Goal: Complete application form: Complete application form

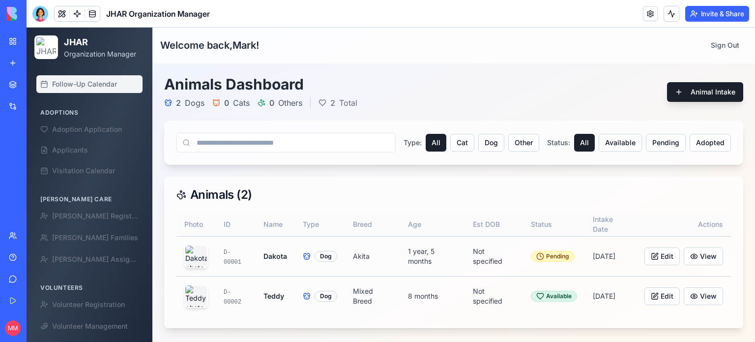
scroll to position [85, 0]
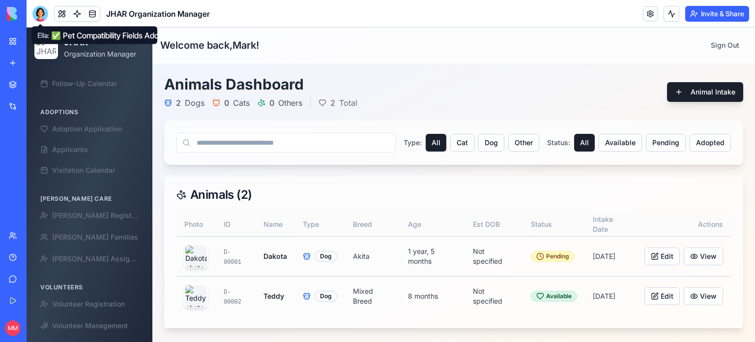
click at [41, 10] on div at bounding box center [40, 14] width 16 height 16
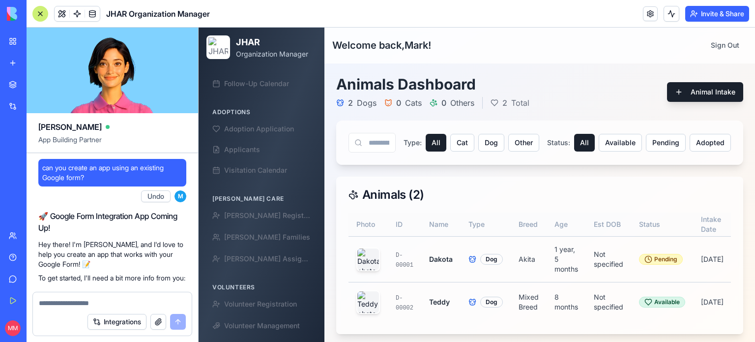
scroll to position [118676, 0]
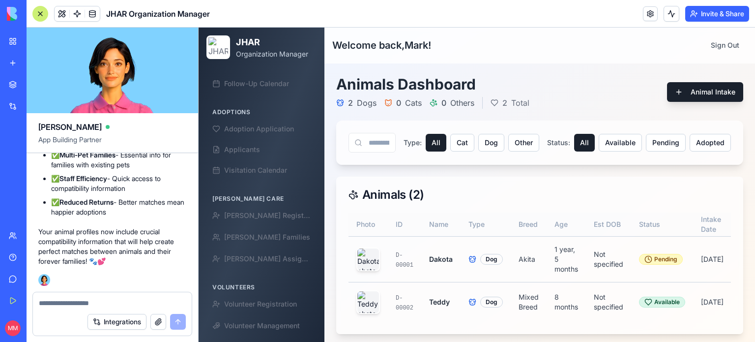
click at [123, 322] on button "Integrations" at bounding box center [117, 322] width 59 height 16
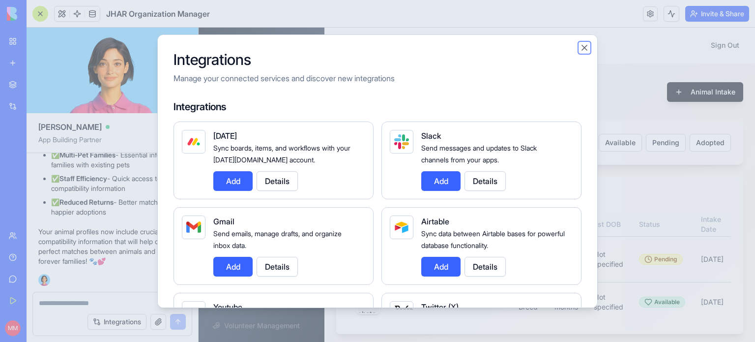
click at [586, 47] on button "Close" at bounding box center [585, 48] width 10 height 10
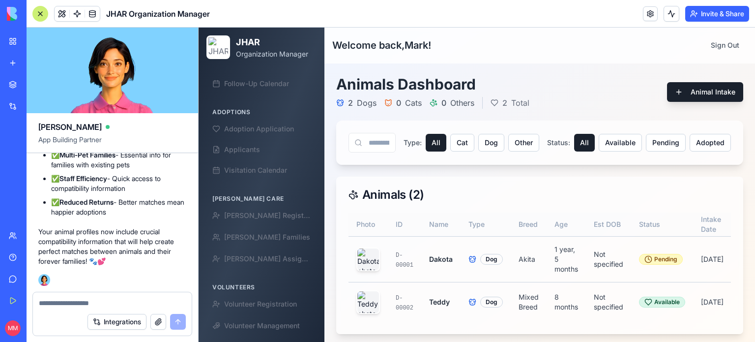
click at [157, 323] on button "button" at bounding box center [158, 322] width 16 height 16
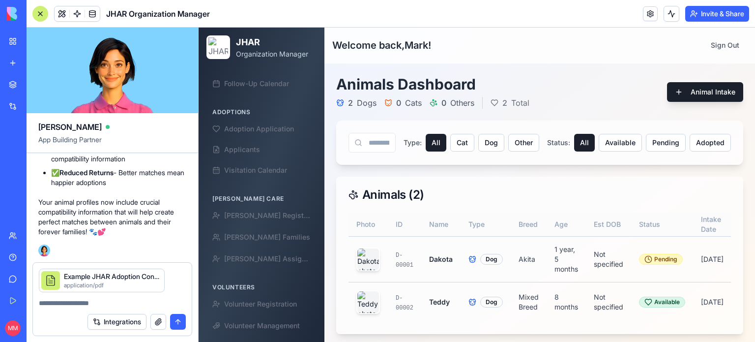
click at [66, 302] on textarea at bounding box center [112, 303] width 147 height 10
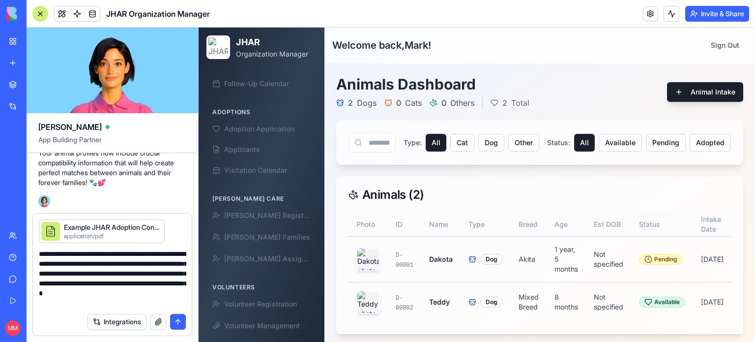
type textarea "**********"
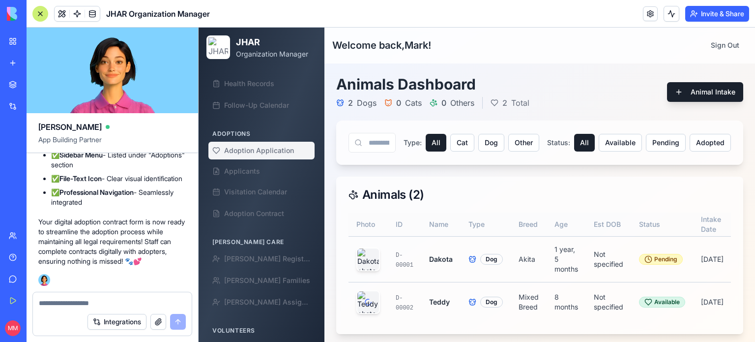
scroll to position [65, 0]
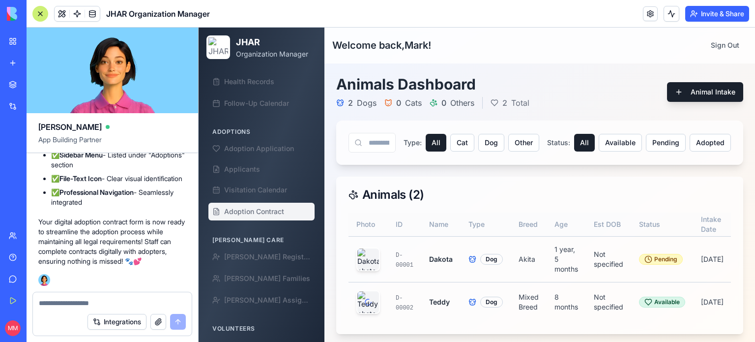
click at [271, 207] on span "Adoption Contract" at bounding box center [254, 211] width 60 height 10
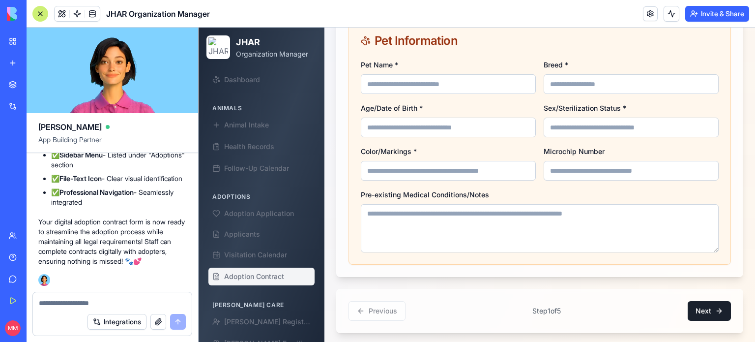
scroll to position [604, 0]
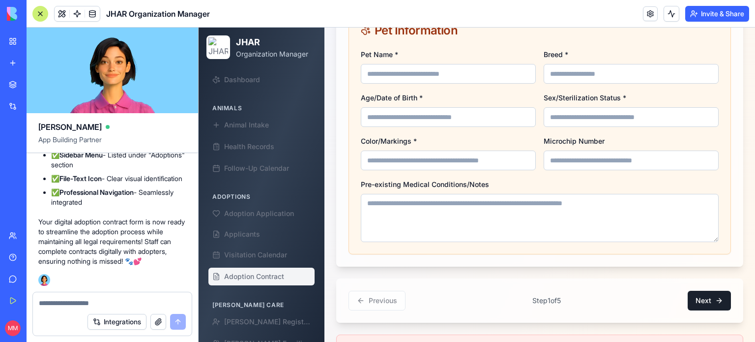
click at [508, 80] on input "Pet Name *" at bounding box center [448, 74] width 175 height 20
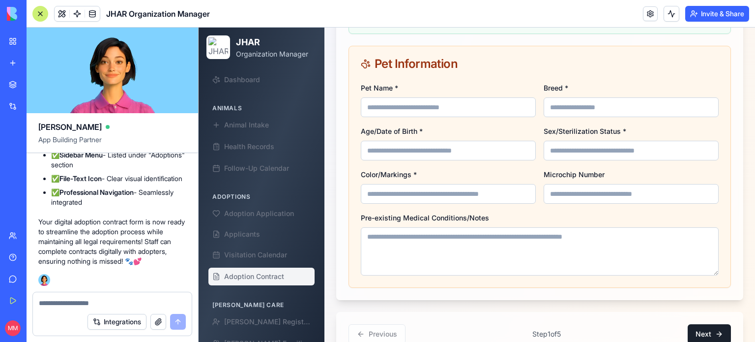
scroll to position [570, 0]
click at [400, 112] on input "Pet Name *" at bounding box center [448, 108] width 175 height 20
click at [101, 304] on textarea at bounding box center [112, 303] width 147 height 10
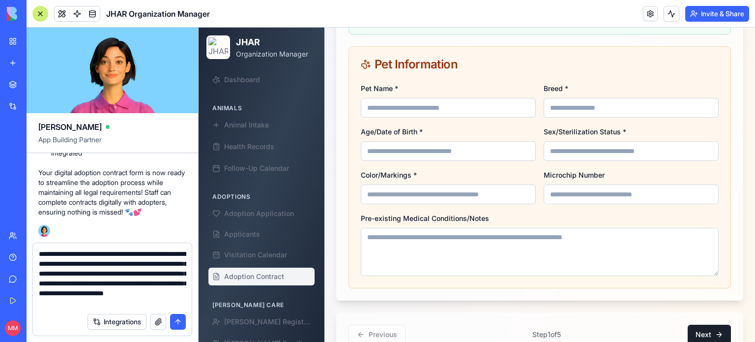
scroll to position [9, 0]
type textarea "**********"
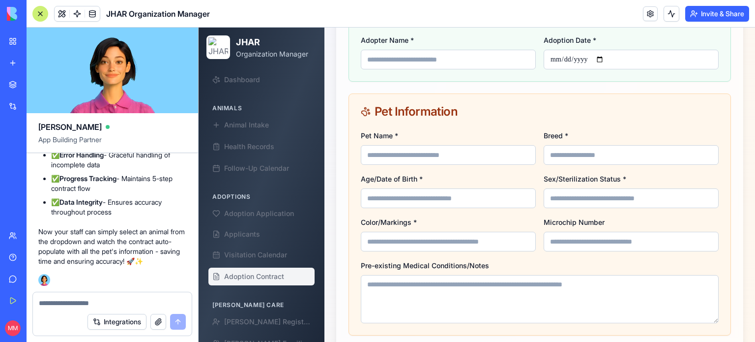
scroll to position [706, 0]
click at [479, 164] on input "Pet Name *" at bounding box center [448, 155] width 175 height 20
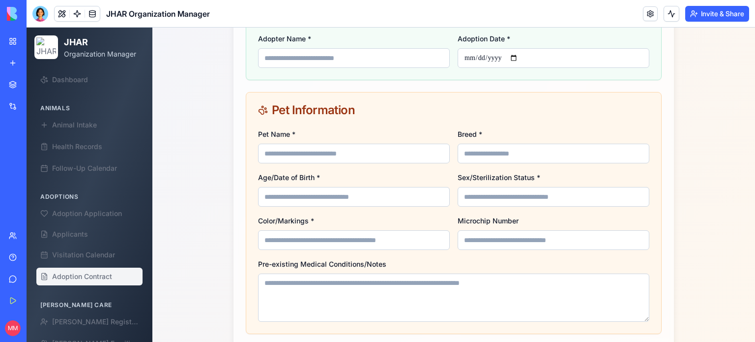
scroll to position [710, 0]
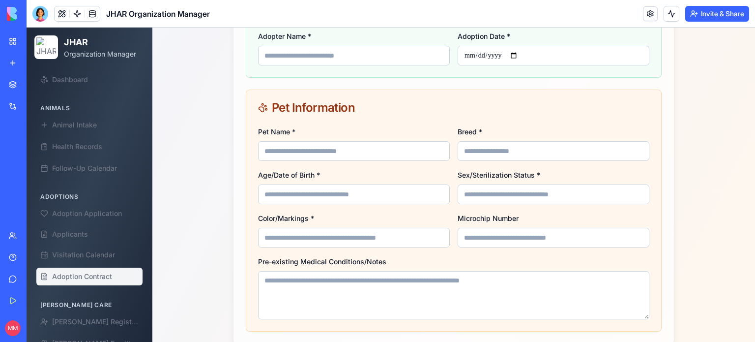
click at [433, 142] on input "Pet Name *" at bounding box center [354, 151] width 192 height 20
click at [74, 127] on span "Animal Intake" at bounding box center [74, 125] width 45 height 10
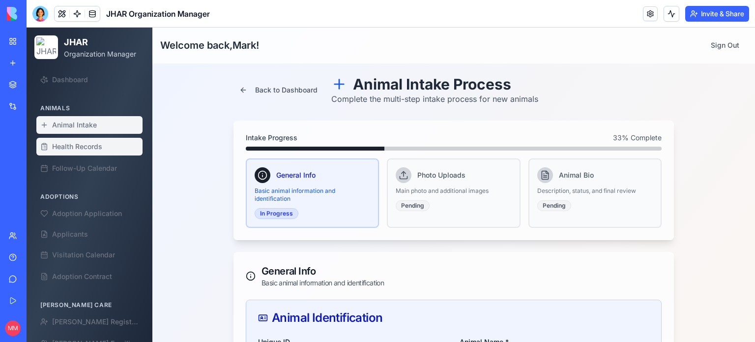
click at [75, 148] on span "Health Records" at bounding box center [77, 147] width 50 height 10
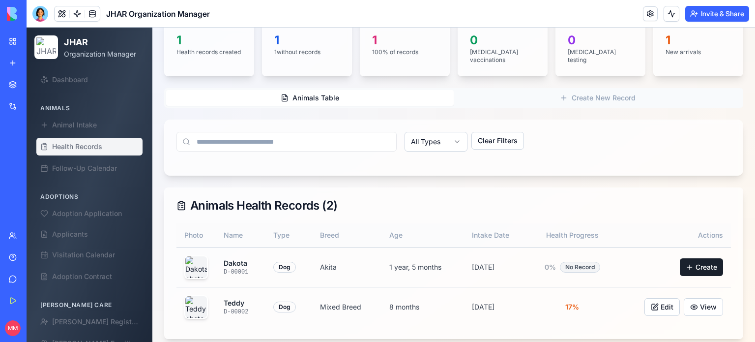
scroll to position [102, 0]
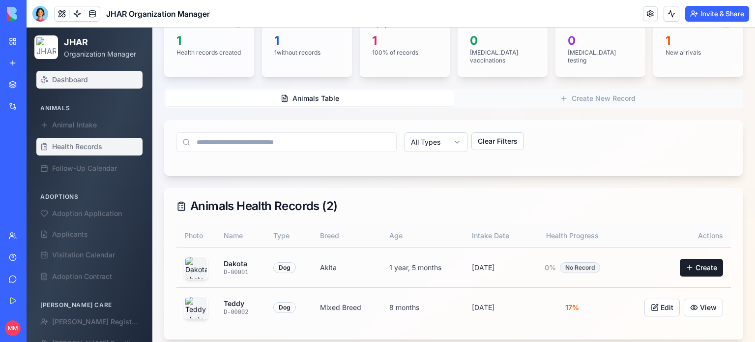
click at [75, 79] on span "Dashboard" at bounding box center [70, 80] width 36 height 10
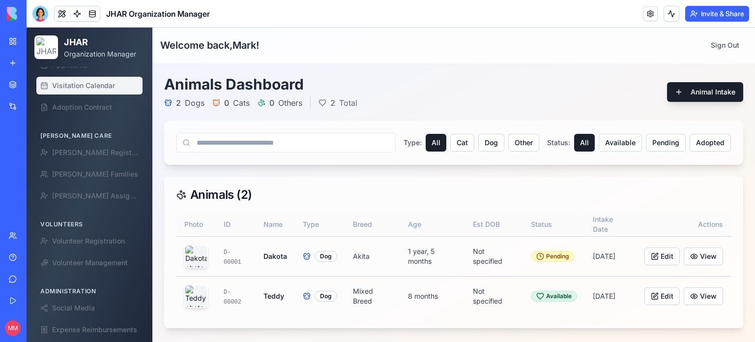
scroll to position [169, 0]
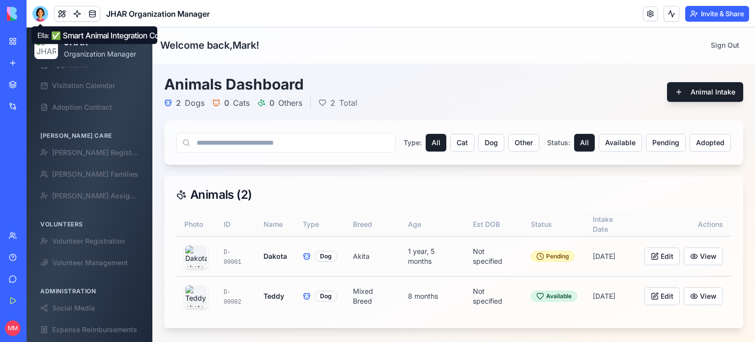
click at [41, 11] on div at bounding box center [40, 14] width 16 height 16
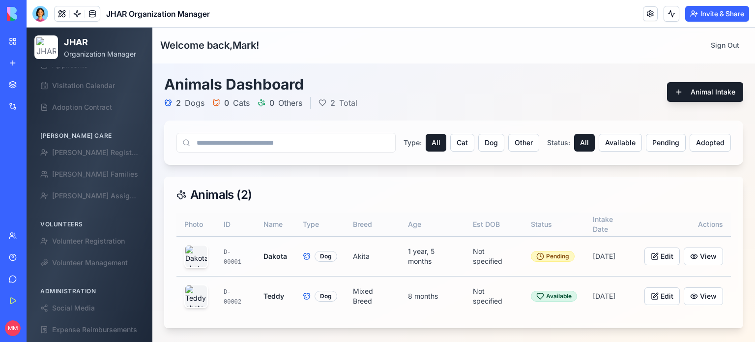
click at [41, 11] on div at bounding box center [40, 14] width 16 height 16
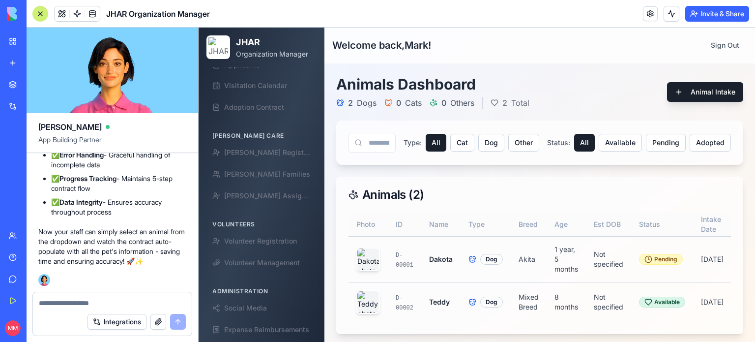
scroll to position [120070, 0]
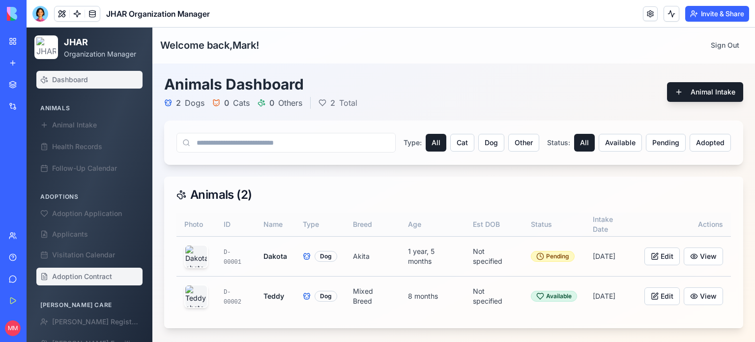
click at [88, 279] on span "Adoption Contract" at bounding box center [82, 276] width 60 height 10
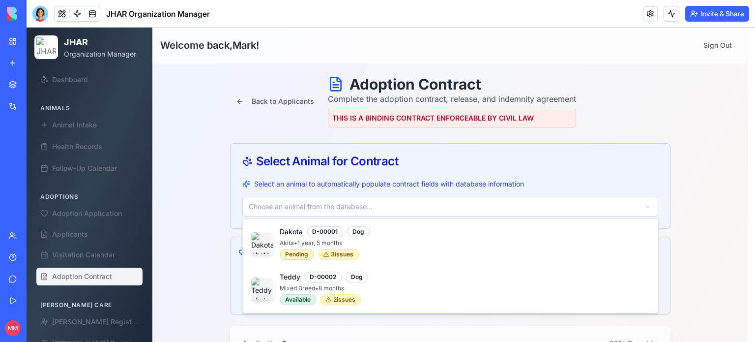
type input "******"
type input "*****"
type input "**********"
type input "*******"
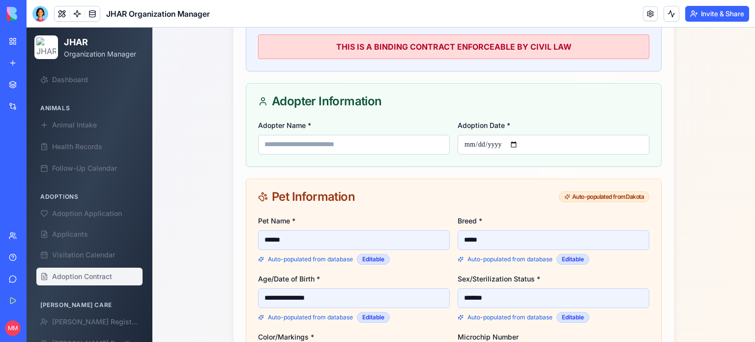
scroll to position [867, 0]
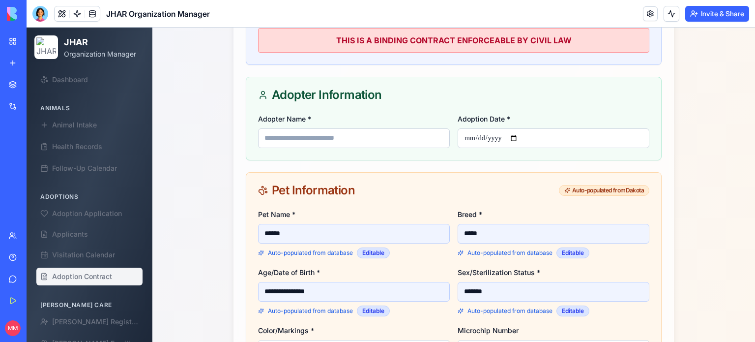
click at [362, 130] on input "Adopter Name *" at bounding box center [354, 138] width 192 height 20
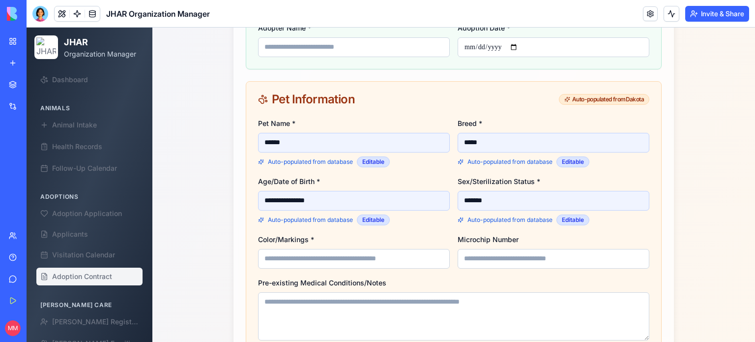
scroll to position [956, 0]
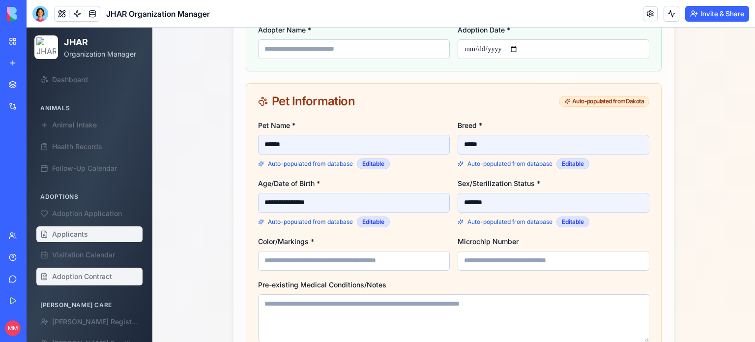
click at [74, 232] on span "Applicants" at bounding box center [70, 234] width 36 height 10
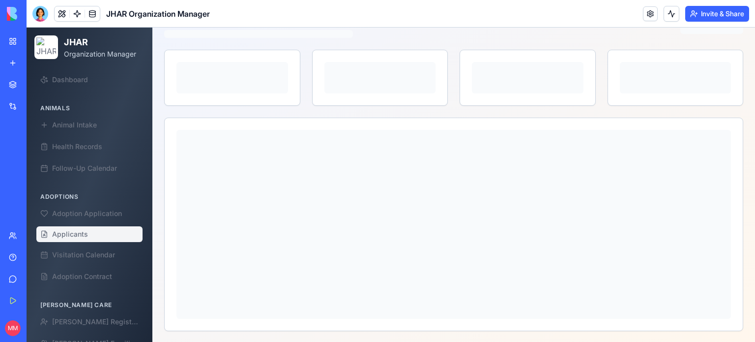
scroll to position [51, 0]
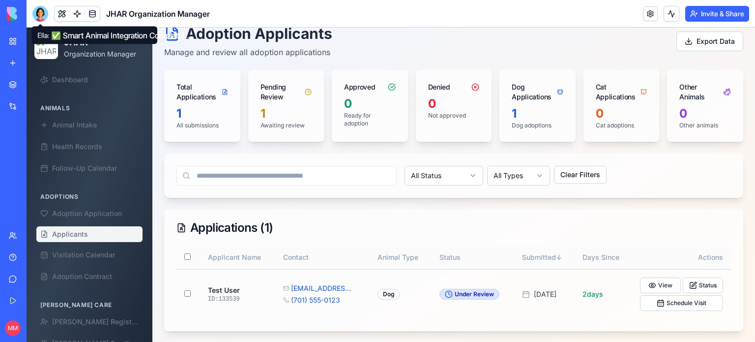
click at [37, 12] on div at bounding box center [40, 14] width 16 height 16
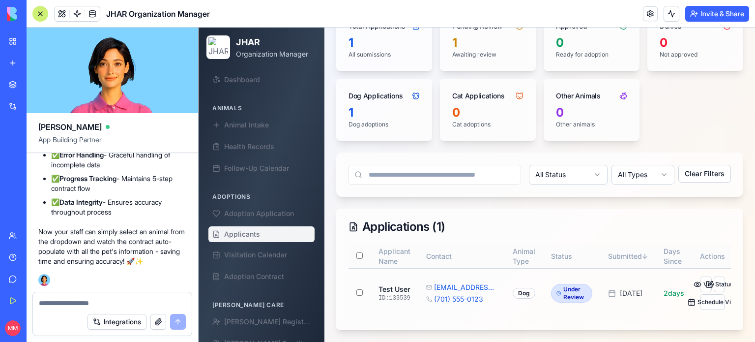
scroll to position [0, 0]
click at [80, 303] on textarea at bounding box center [112, 303] width 147 height 10
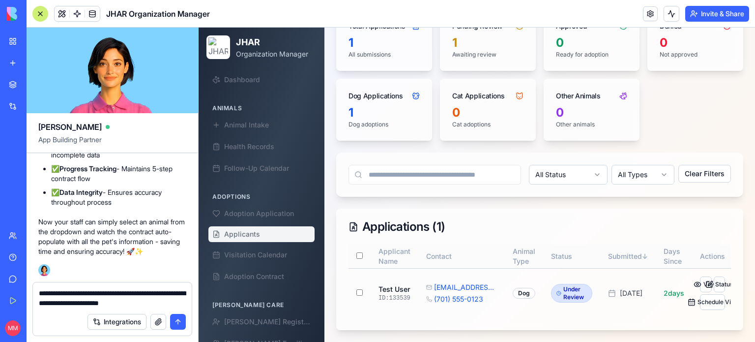
type textarea "**********"
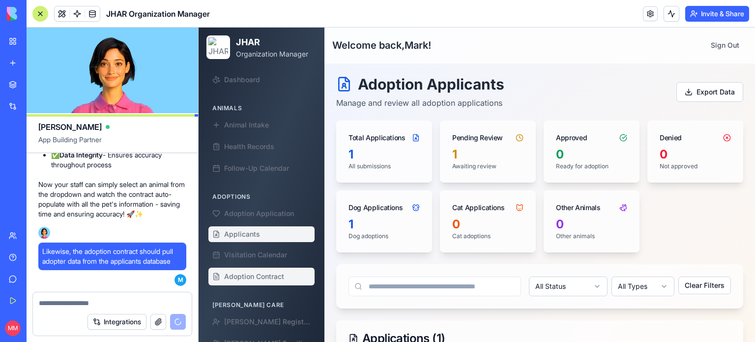
click at [268, 280] on span "Adoption Contract" at bounding box center [254, 276] width 60 height 10
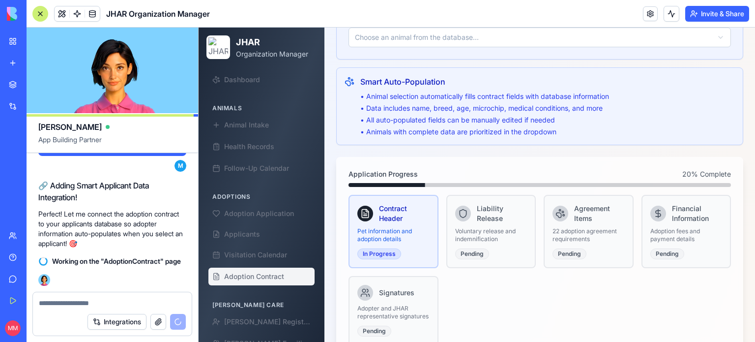
scroll to position [165, 0]
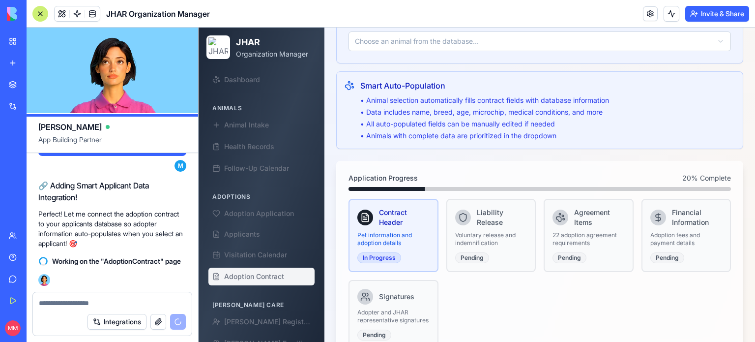
click at [132, 301] on textarea at bounding box center [112, 303] width 147 height 10
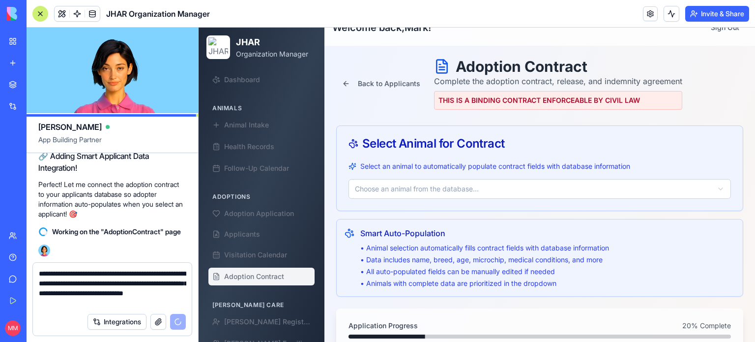
scroll to position [18, 0]
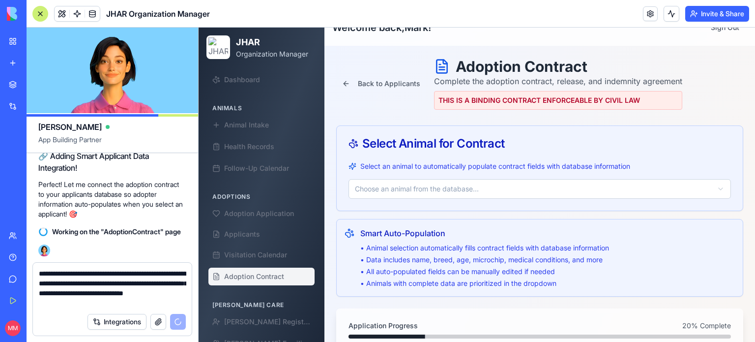
click at [133, 304] on textarea "**********" at bounding box center [112, 287] width 147 height 39
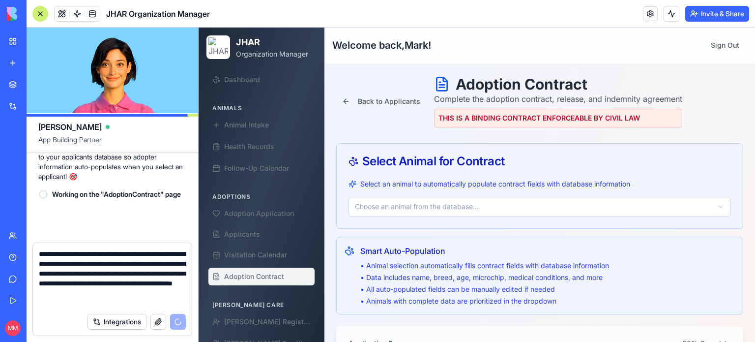
scroll to position [120751, 0]
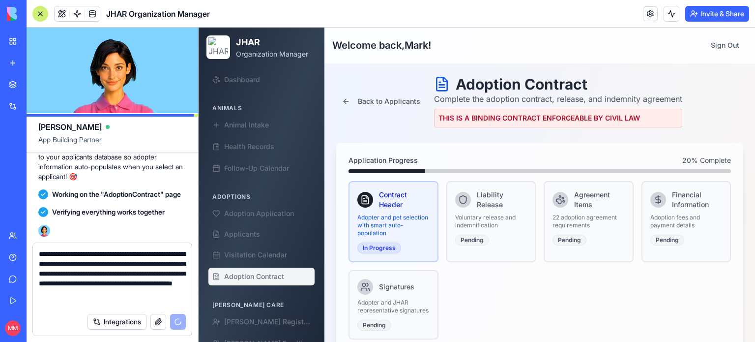
type textarea "**********"
click at [267, 274] on span "Adoption Contract" at bounding box center [254, 276] width 60 height 10
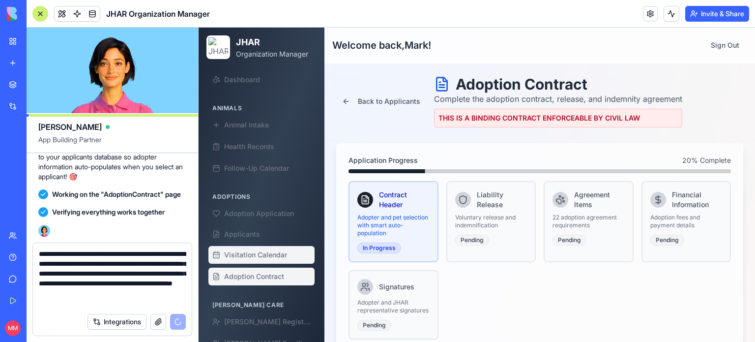
click at [256, 250] on span "Visitation Calendar" at bounding box center [255, 255] width 63 height 10
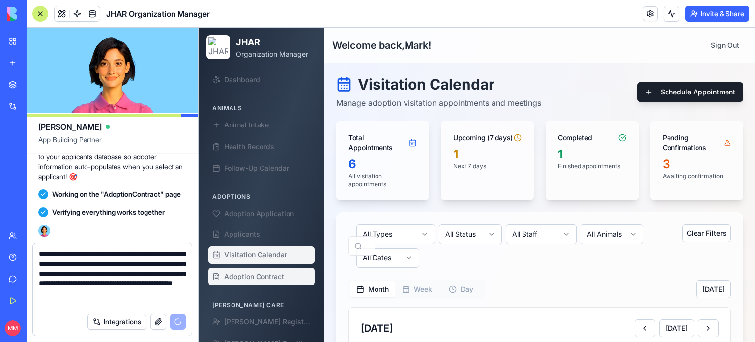
click at [260, 277] on span "Adoption Contract" at bounding box center [254, 276] width 60 height 10
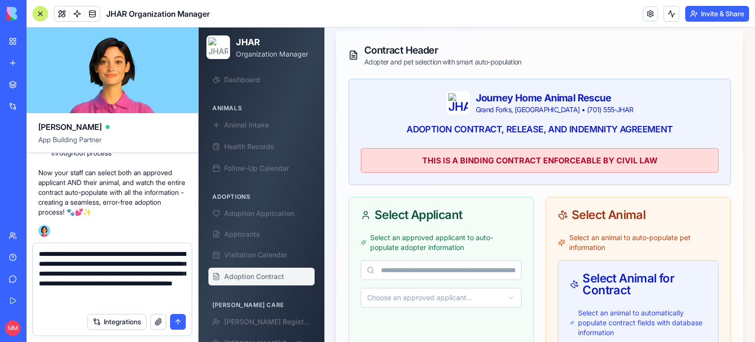
scroll to position [333, 0]
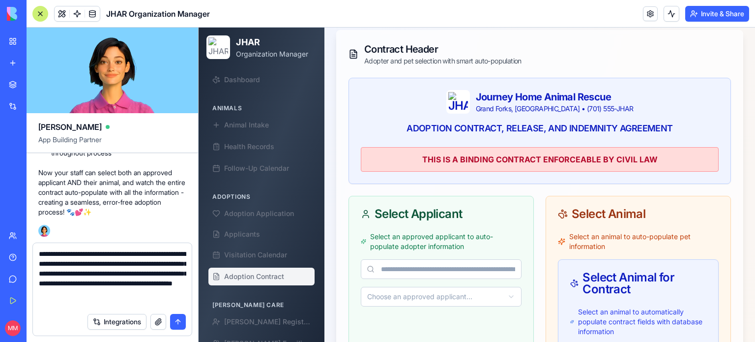
click at [179, 324] on button "submit" at bounding box center [178, 322] width 16 height 16
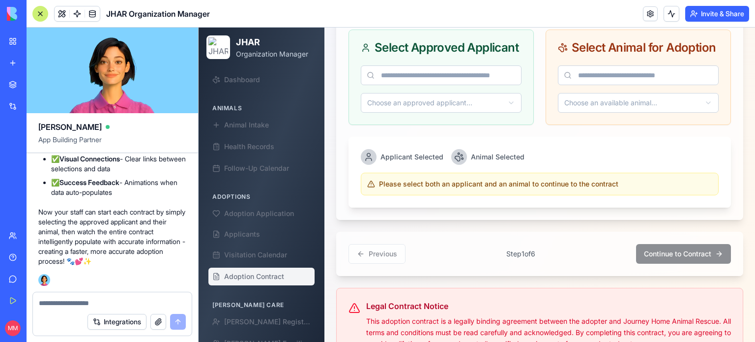
scroll to position [497, 0]
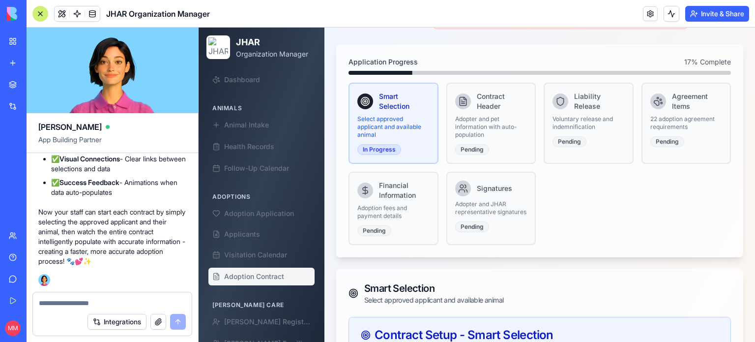
scroll to position [115, 0]
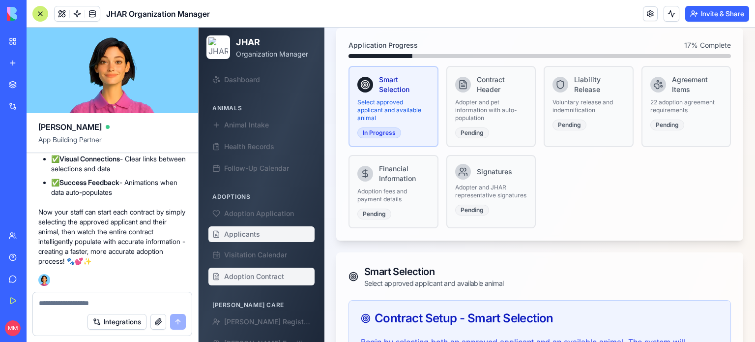
click at [254, 238] on span "Applicants" at bounding box center [242, 234] width 36 height 10
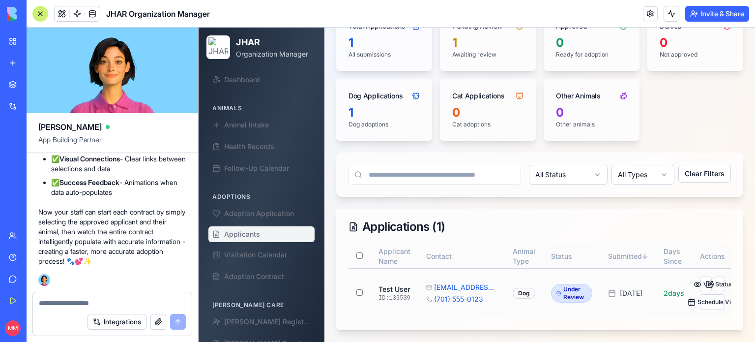
scroll to position [120, 0]
click at [36, 9] on div at bounding box center [40, 14] width 16 height 16
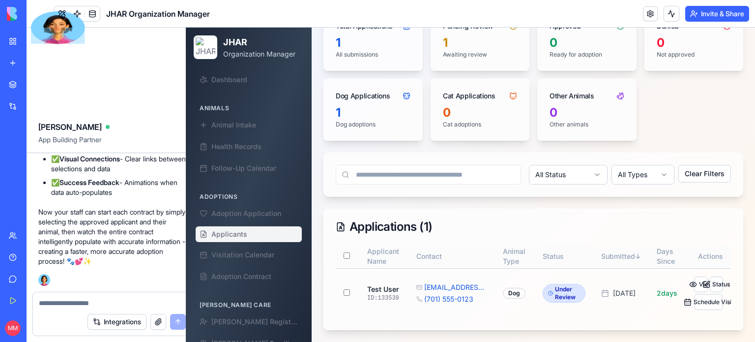
scroll to position [51, 0]
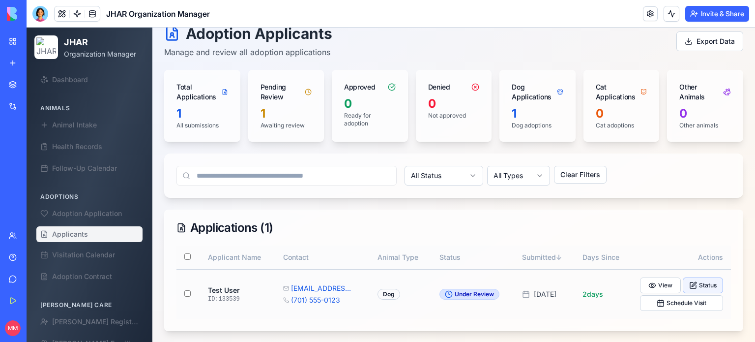
click at [701, 285] on button "Status" at bounding box center [703, 285] width 40 height 16
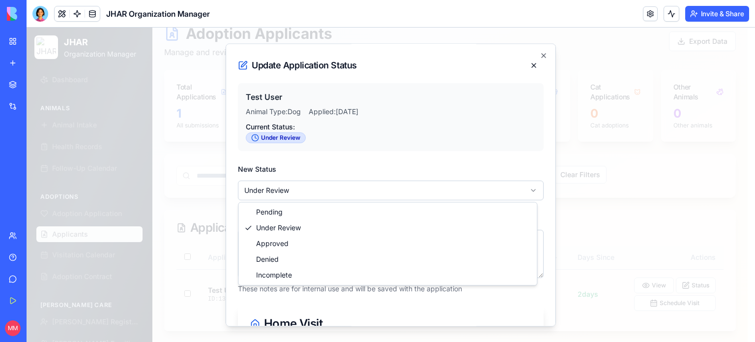
click at [348, 190] on body "JHAR Organization Manager Dashboard Animals Animal Intake Health Records Follow…" at bounding box center [387, 160] width 721 height 366
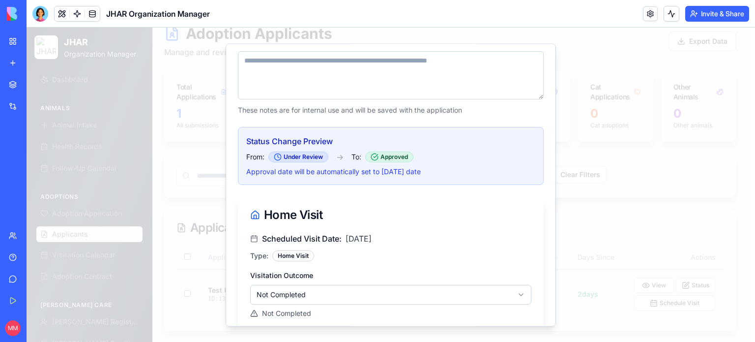
scroll to position [237, 0]
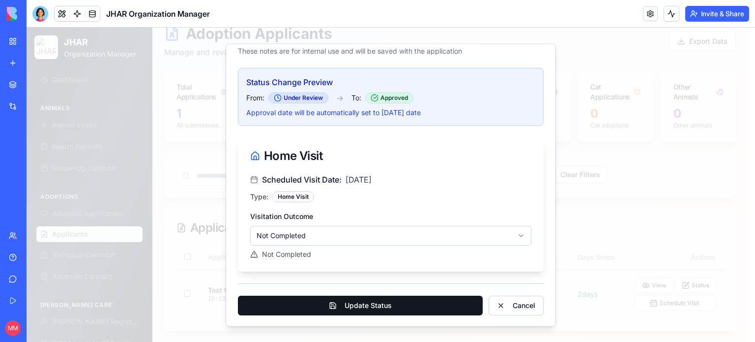
click at [351, 306] on button "Update Status" at bounding box center [360, 305] width 245 height 20
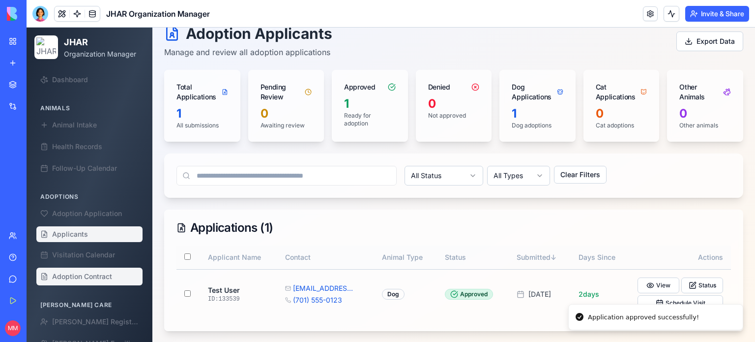
click at [93, 269] on link "Adoption Contract" at bounding box center [89, 276] width 106 height 18
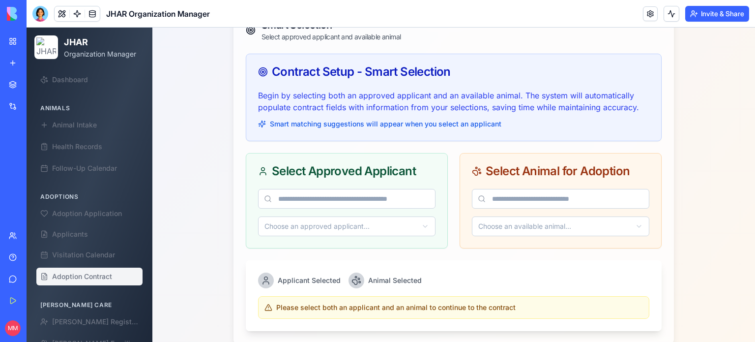
scroll to position [358, 0]
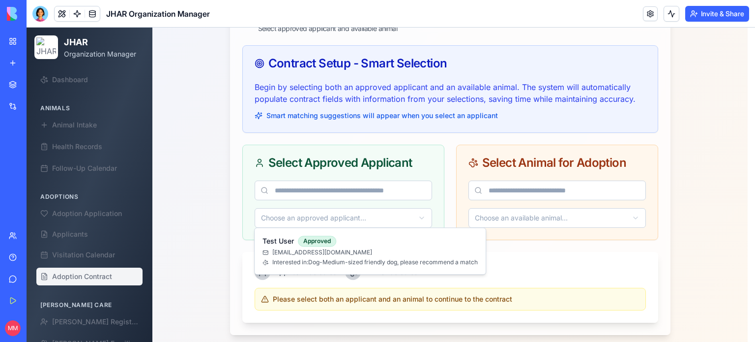
click at [398, 215] on html "JHAR Organization Manager Dashboard Animals Animal Intake Health Records Follow…" at bounding box center [391, 79] width 729 height 818
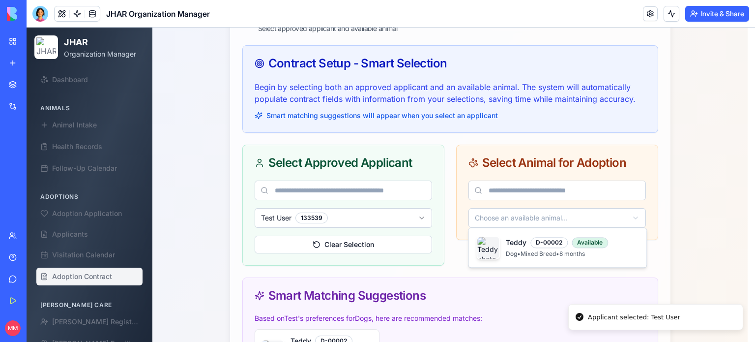
click at [539, 215] on html "JHAR Organization Manager Dashboard Animals Animal Intake Health Records Follow…" at bounding box center [391, 265] width 729 height 1191
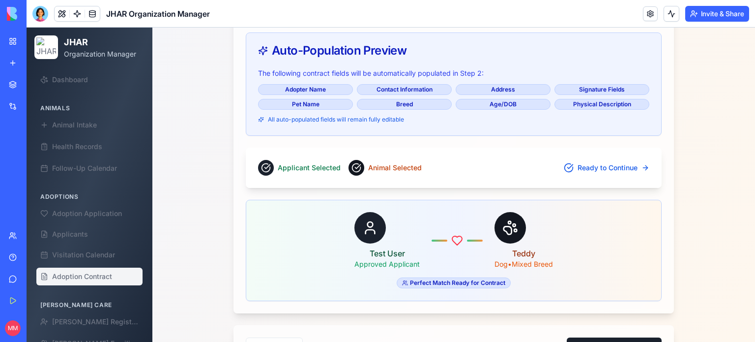
scroll to position [903, 0]
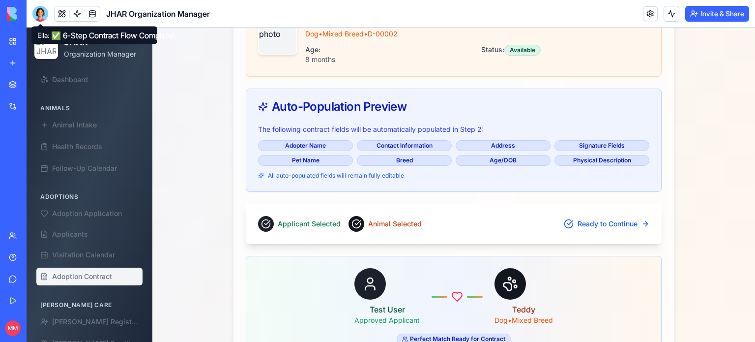
click at [38, 8] on div at bounding box center [40, 14] width 16 height 16
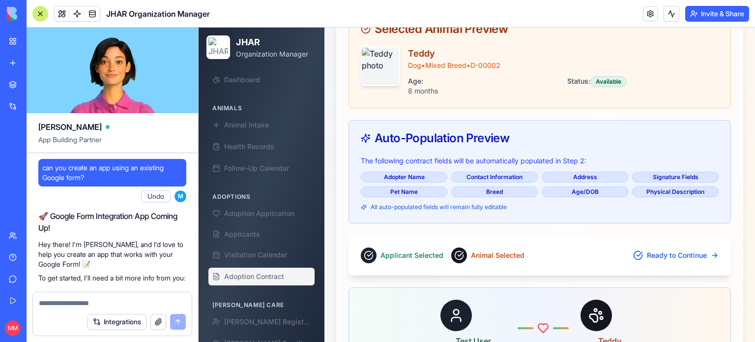
scroll to position [122509, 0]
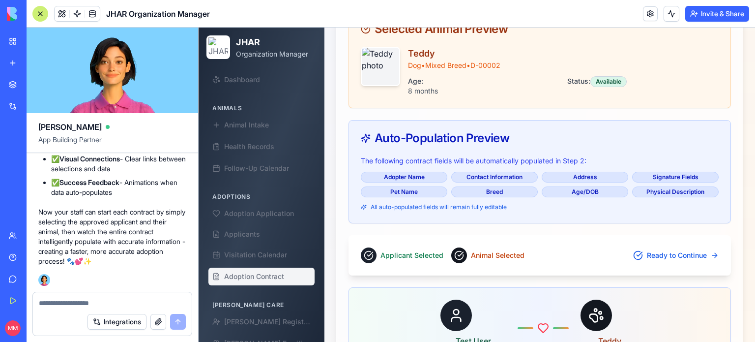
click at [98, 303] on textarea at bounding box center [112, 303] width 147 height 10
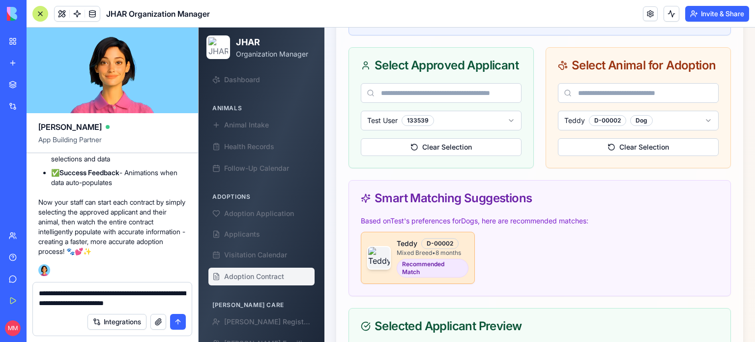
scroll to position [480, 0]
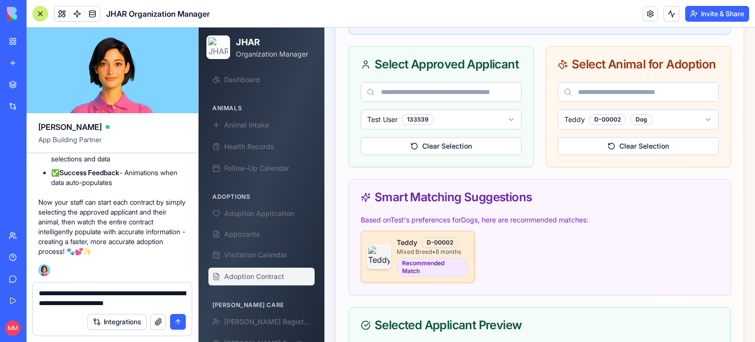
type textarea "**********"
click at [179, 322] on button "submit" at bounding box center [178, 322] width 16 height 16
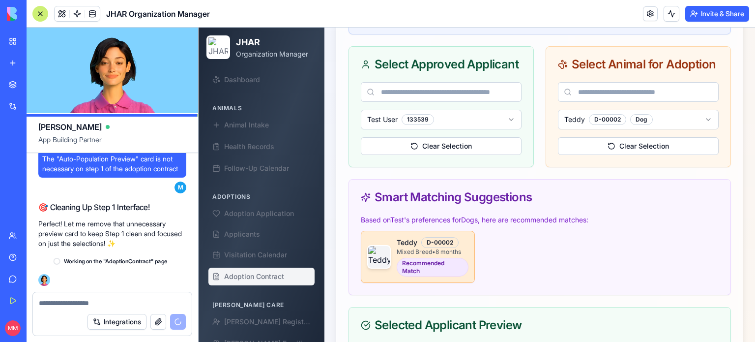
scroll to position [122668, 0]
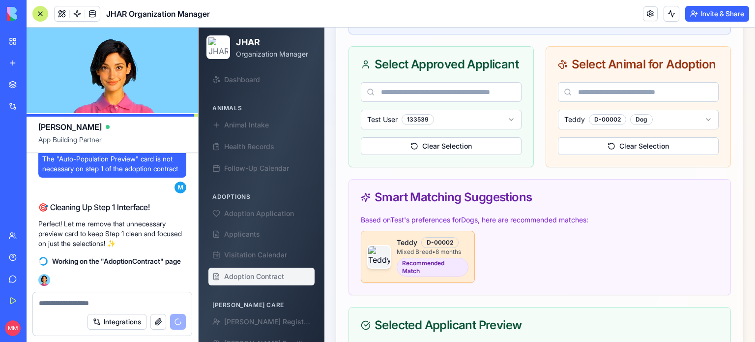
click at [154, 302] on textarea at bounding box center [112, 303] width 147 height 10
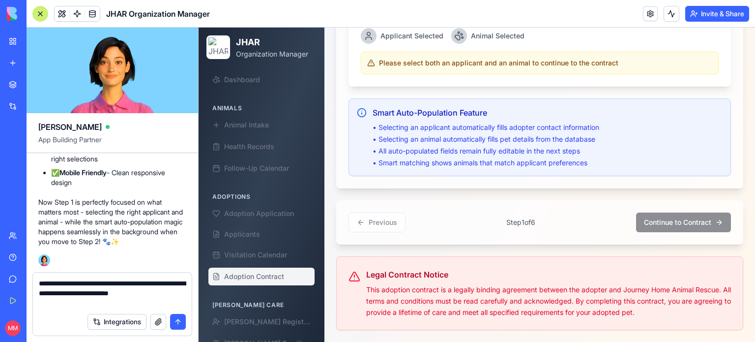
scroll to position [606, 0]
click at [171, 282] on textarea "**********" at bounding box center [112, 292] width 147 height 29
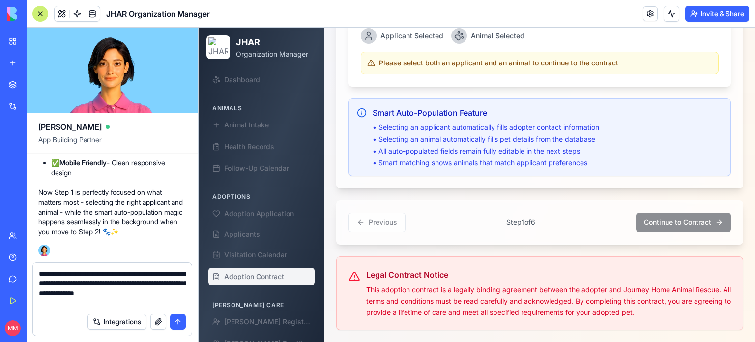
click at [176, 292] on textarea "**********" at bounding box center [112, 287] width 147 height 39
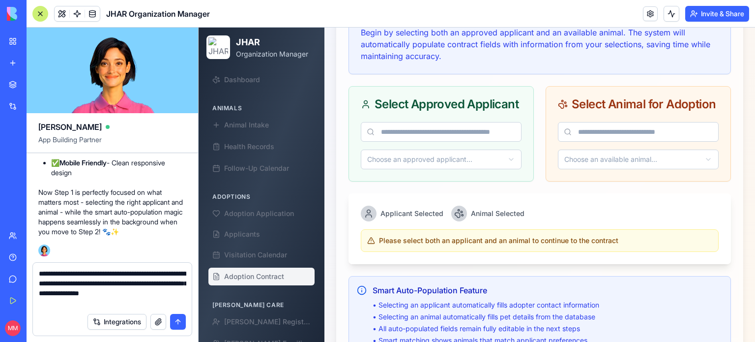
scroll to position [411, 0]
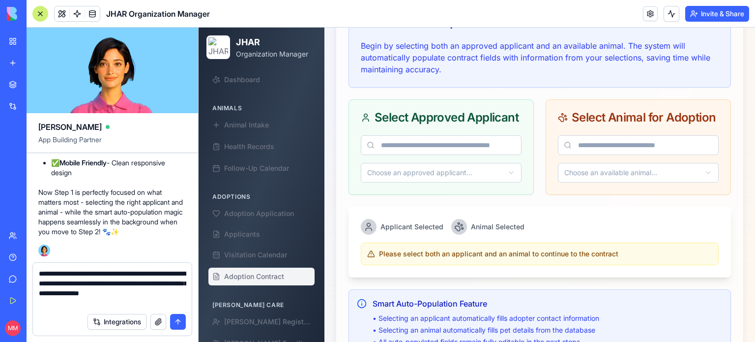
type textarea "**********"
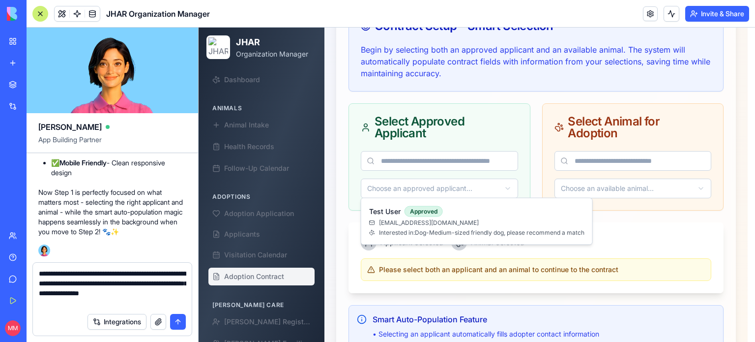
click at [499, 186] on html "JHAR Organization Manager Dashboard Animals Animal Intake Health Records Follow…" at bounding box center [477, 83] width 556 height 932
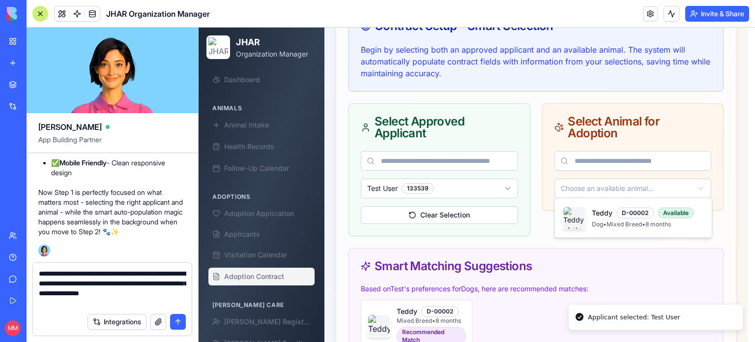
click at [584, 183] on html "JHAR Organization Manager Dashboard Animals Animal Intake Health Records Follow…" at bounding box center [477, 223] width 556 height 1212
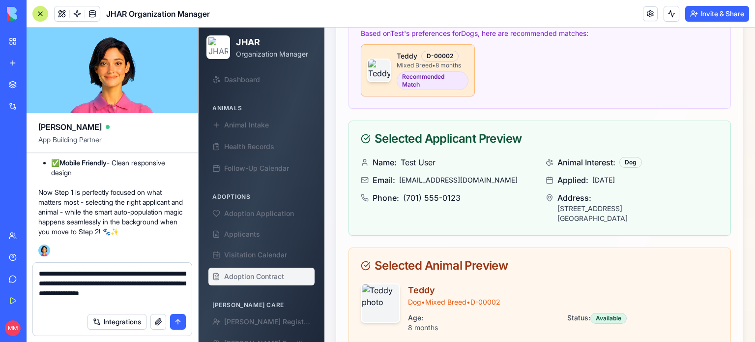
scroll to position [651, 0]
click at [177, 322] on button "submit" at bounding box center [178, 322] width 16 height 16
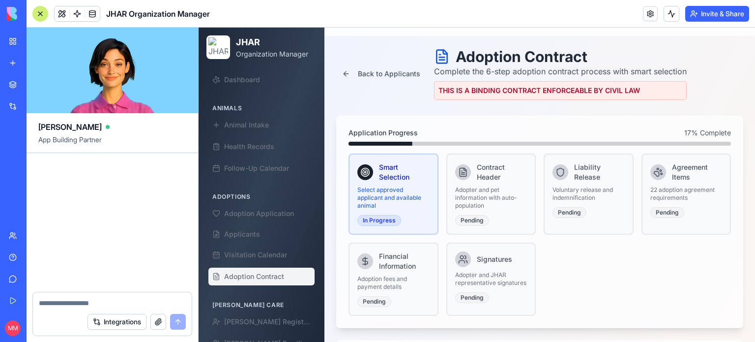
scroll to position [123655, 0]
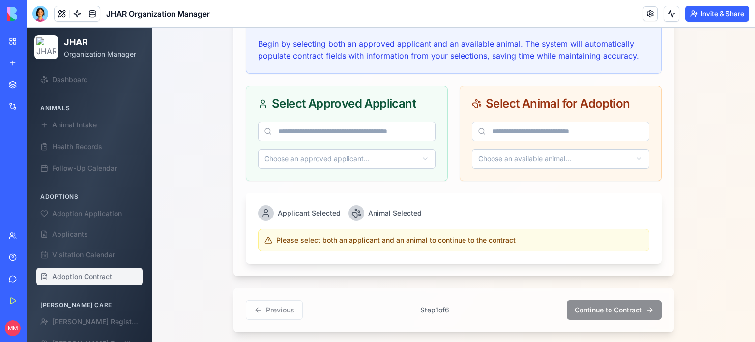
scroll to position [402, 0]
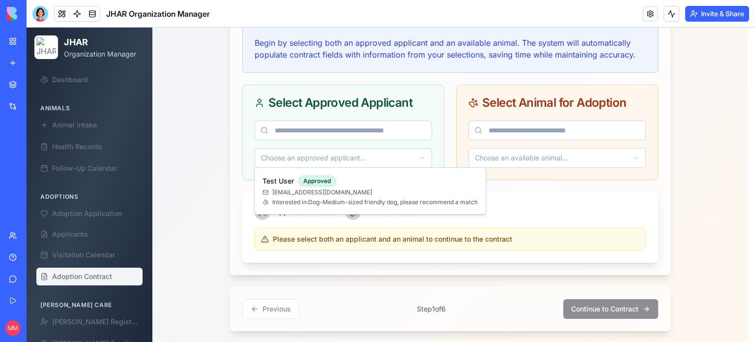
click at [399, 156] on html "JHAR Organization Manager Dashboard Animals Animal Intake Health Records Follow…" at bounding box center [391, 26] width 729 height 803
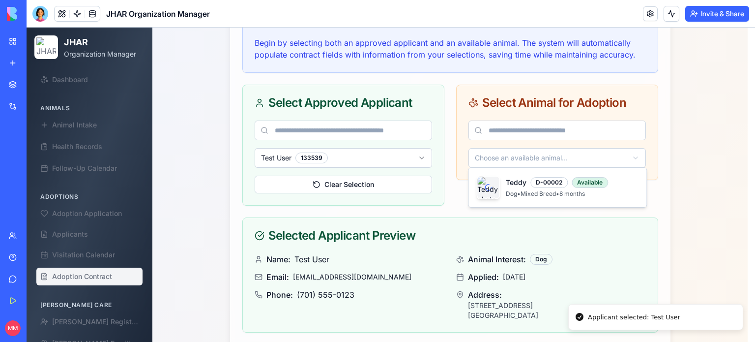
click at [508, 150] on html "JHAR Organization Manager Dashboard Animals Animal Intake Health Records Follow…" at bounding box center [391, 102] width 729 height 955
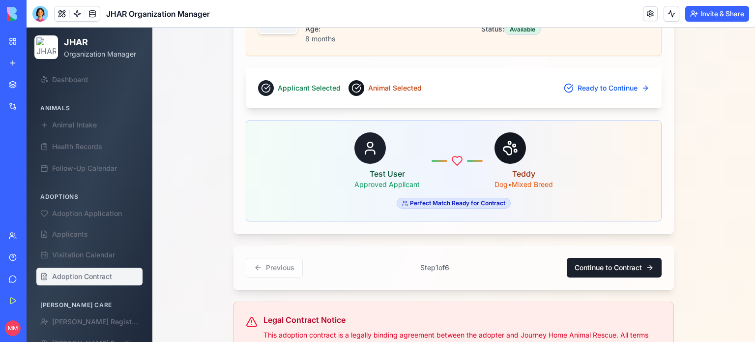
scroll to position [787, 0]
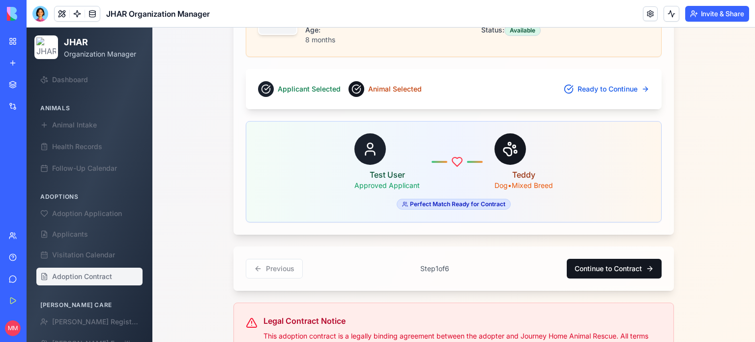
click at [607, 262] on button "Continue to Contract" at bounding box center [614, 269] width 95 height 20
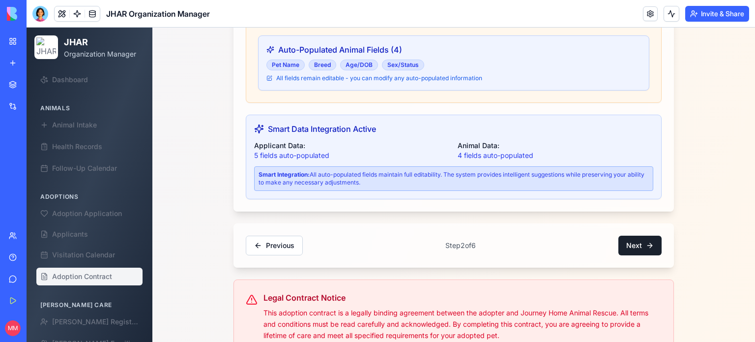
scroll to position [1735, 0]
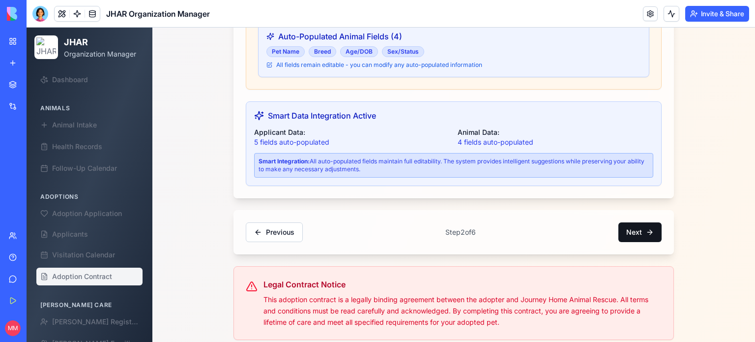
click at [632, 227] on button "Next" at bounding box center [639, 232] width 43 height 20
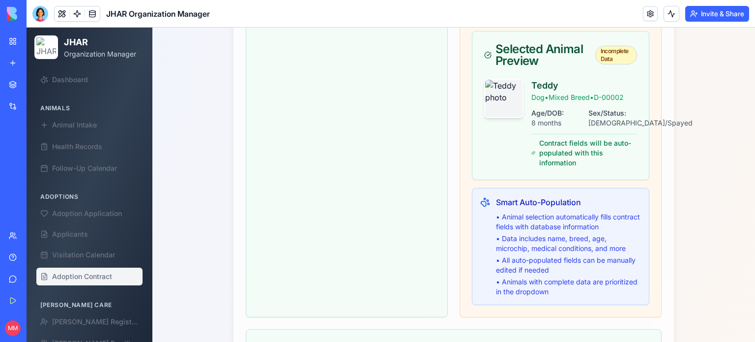
scroll to position [684, 0]
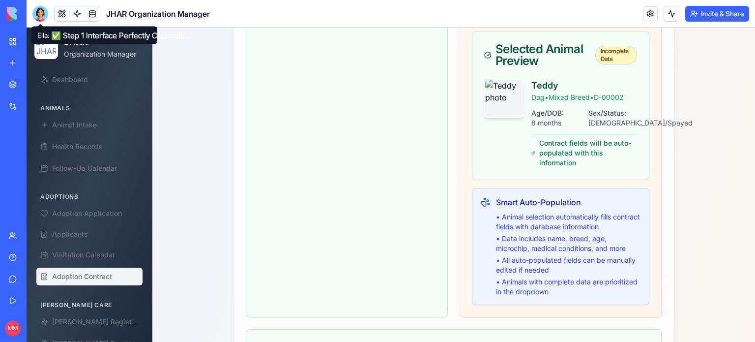
click at [31, 12] on header "JHAR Organization Manager Invite & Share" at bounding box center [391, 14] width 729 height 28
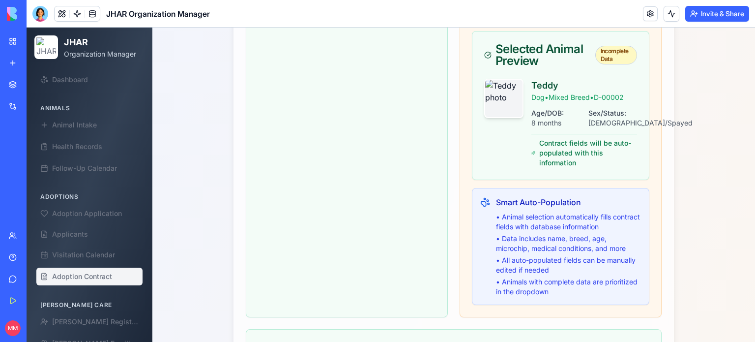
click at [37, 15] on div at bounding box center [40, 14] width 16 height 16
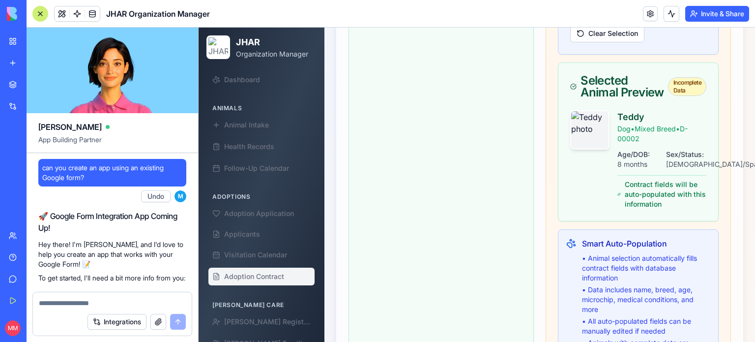
scroll to position [123655, 0]
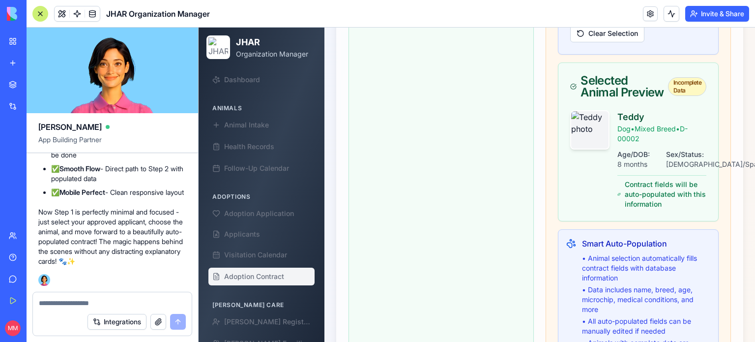
click at [92, 302] on textarea at bounding box center [112, 303] width 147 height 10
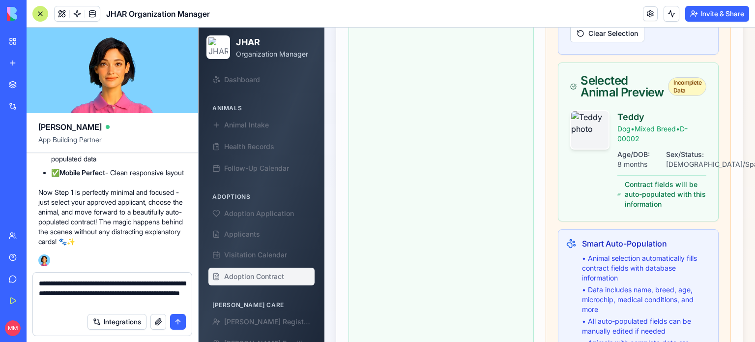
type textarea "**********"
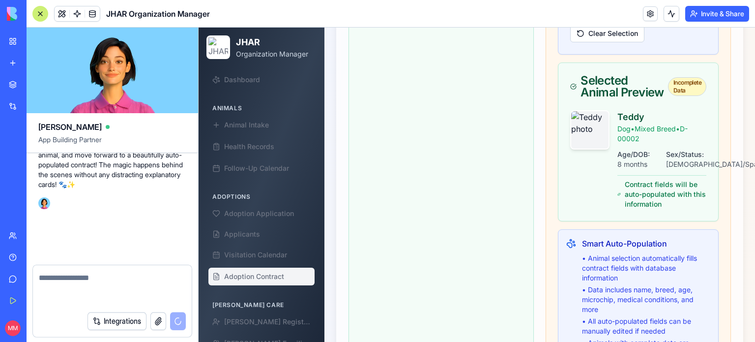
scroll to position [123712, 0]
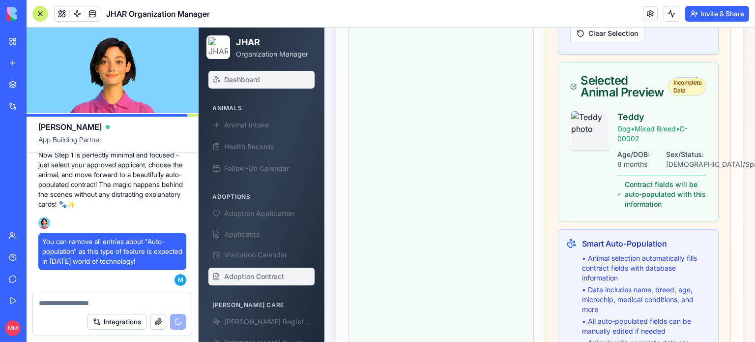
click at [250, 88] on link "Dashboard" at bounding box center [261, 80] width 106 height 18
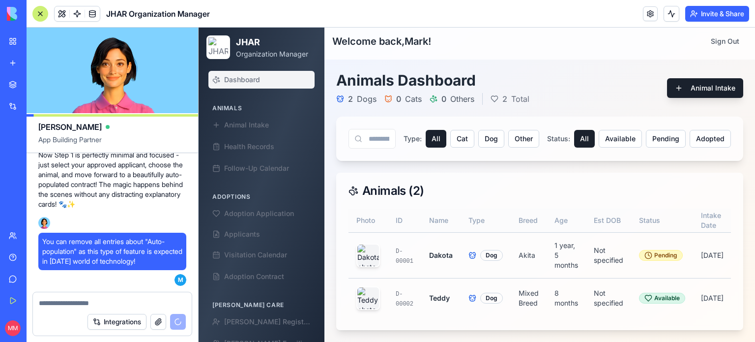
scroll to position [0, 96]
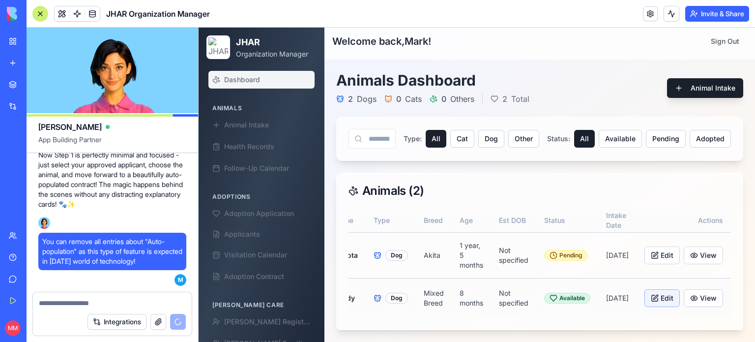
click at [661, 289] on button "Edit" at bounding box center [661, 298] width 35 height 18
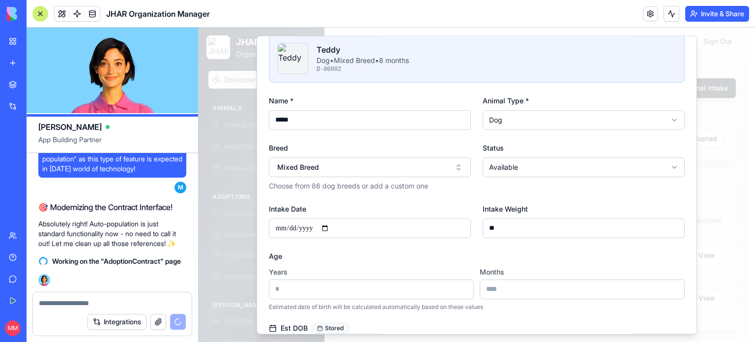
scroll to position [0, 0]
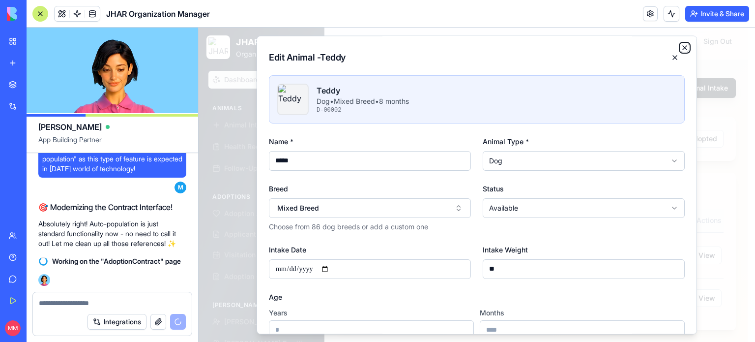
click at [681, 44] on icon "button" at bounding box center [685, 48] width 8 height 8
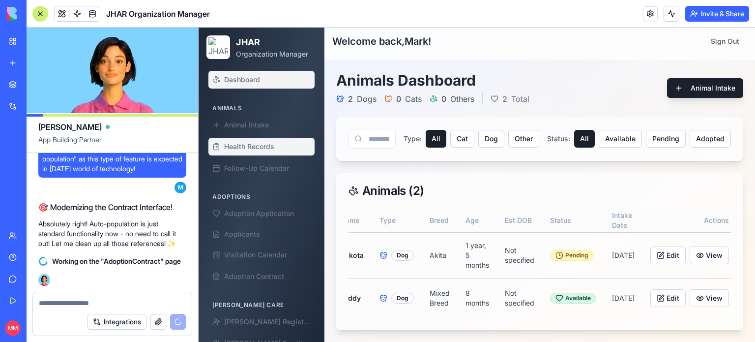
click at [260, 150] on span "Health Records" at bounding box center [249, 147] width 50 height 10
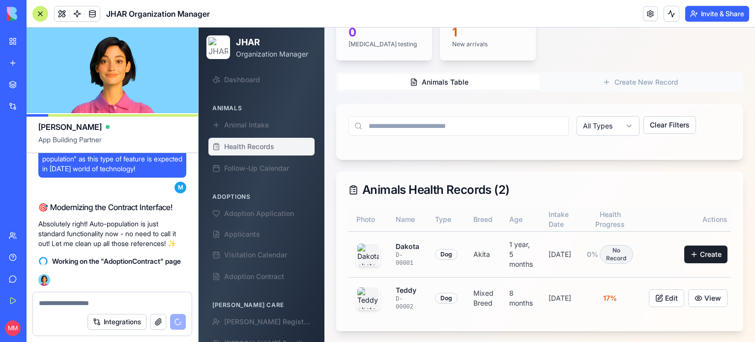
scroll to position [191, 0]
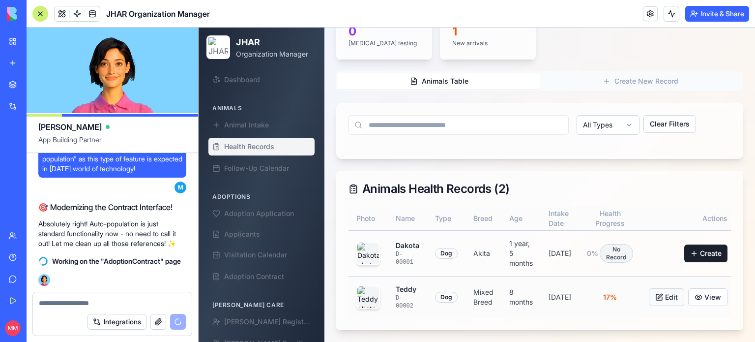
click at [662, 291] on button "Edit" at bounding box center [666, 297] width 35 height 18
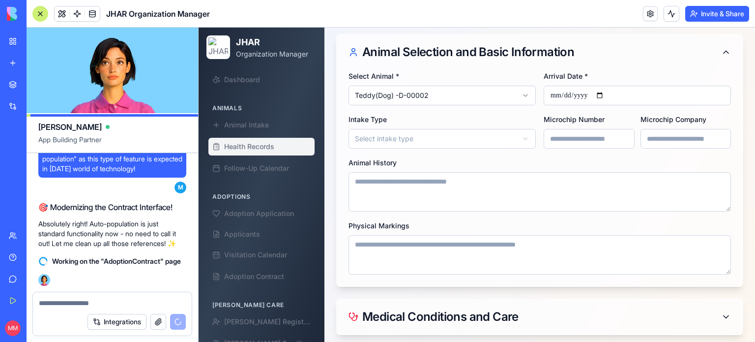
scroll to position [287, 0]
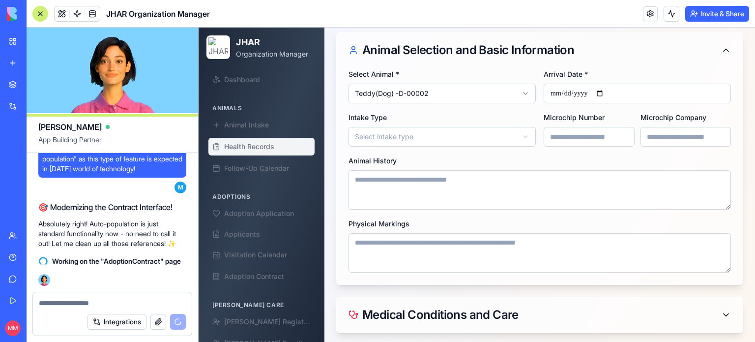
click at [442, 233] on textarea "Physical Markings" at bounding box center [540, 252] width 382 height 39
type textarea "*"
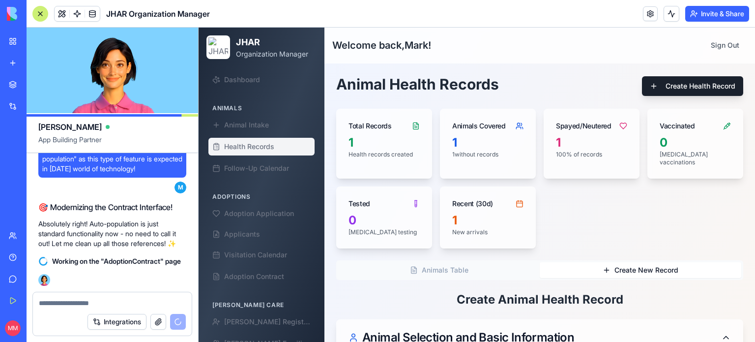
scroll to position [517, 0]
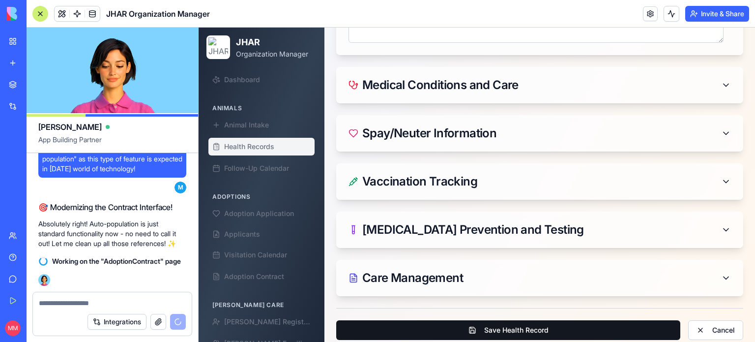
type textarea "**********"
click at [580, 329] on button "Save Health Record" at bounding box center [508, 330] width 344 height 20
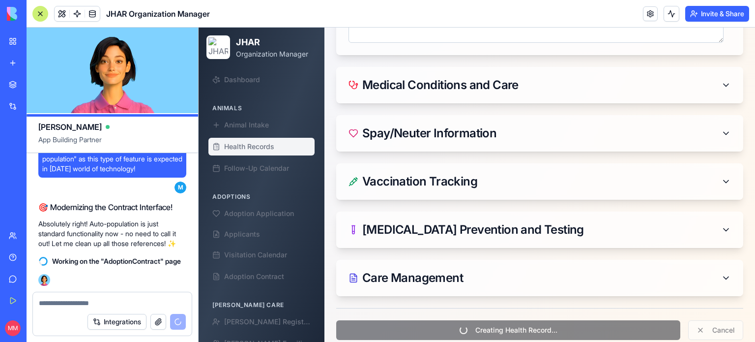
scroll to position [191, 0]
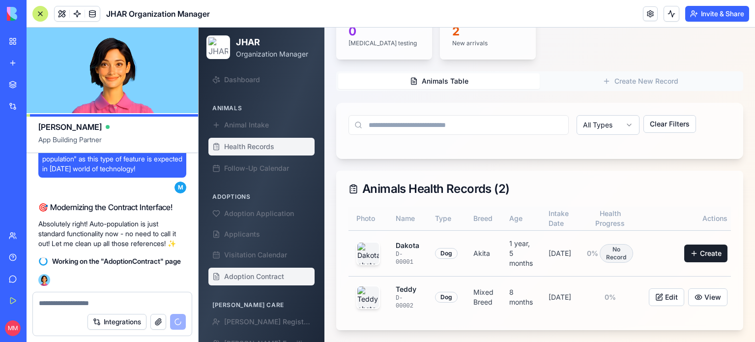
click at [271, 281] on span "Adoption Contract" at bounding box center [254, 276] width 60 height 10
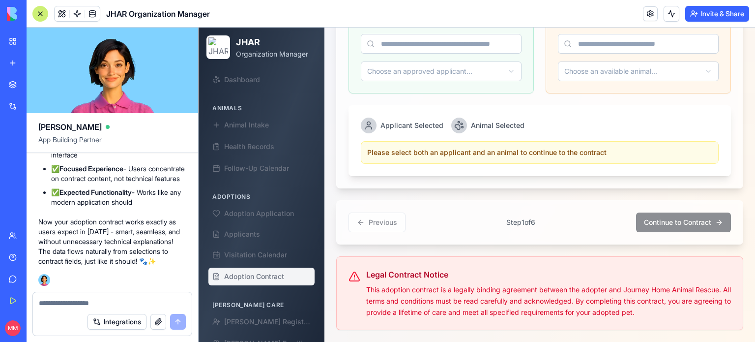
scroll to position [124223, 0]
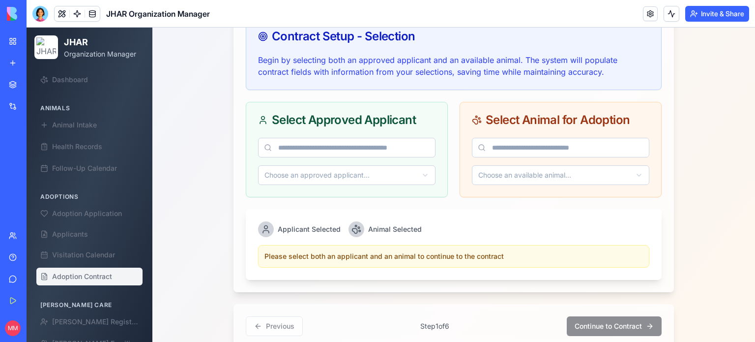
scroll to position [386, 0]
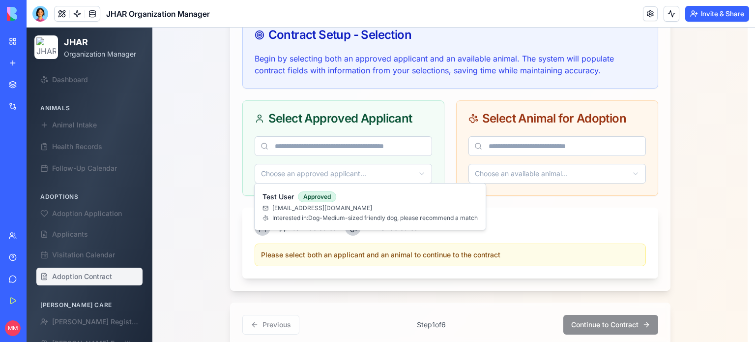
click at [420, 176] on html "JHAR Organization Manager Dashboard Animals Animal Intake Health Records Follow…" at bounding box center [391, 42] width 729 height 803
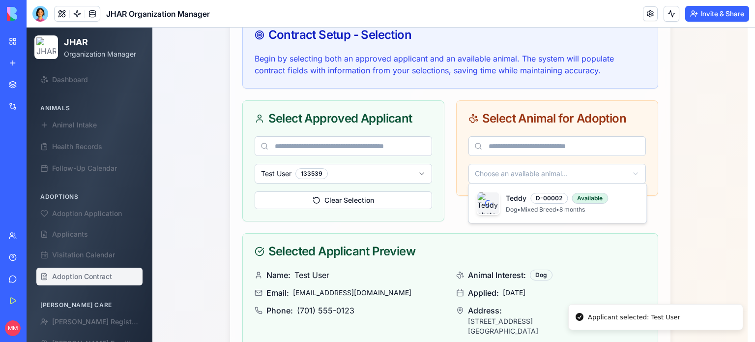
click at [514, 175] on html "JHAR Organization Manager Dashboard Animals Animal Intake Health Records Follow…" at bounding box center [391, 118] width 729 height 955
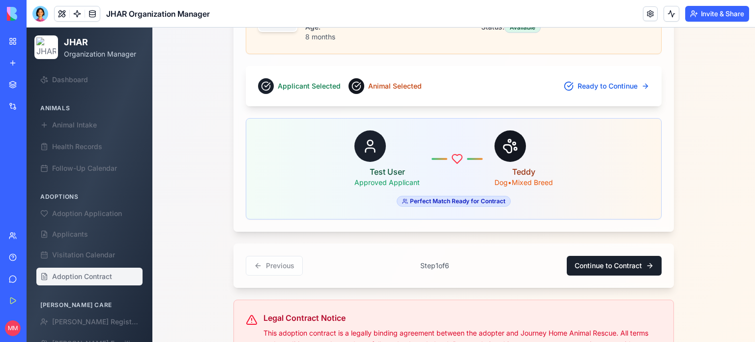
scroll to position [792, 0]
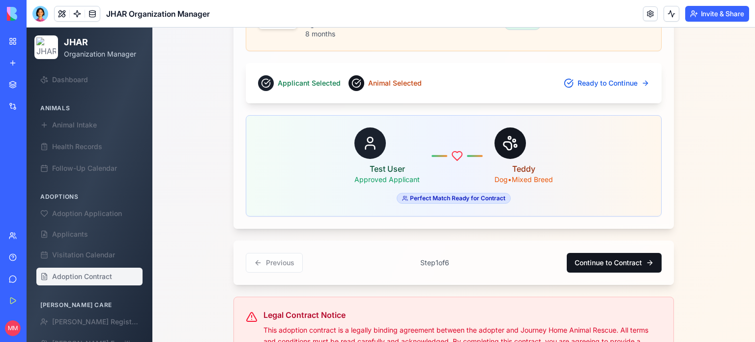
click at [613, 262] on button "Continue to Contract" at bounding box center [614, 263] width 95 height 20
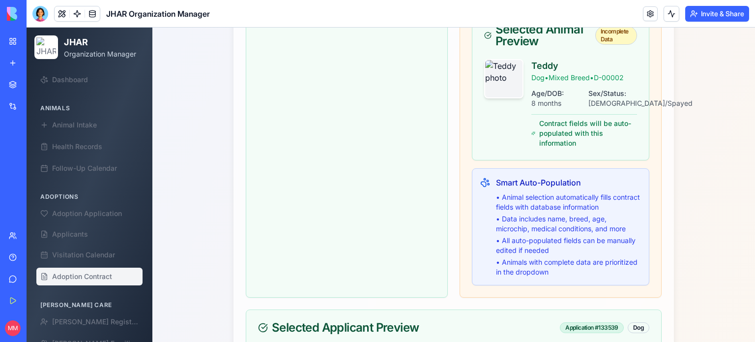
scroll to position [702, 0]
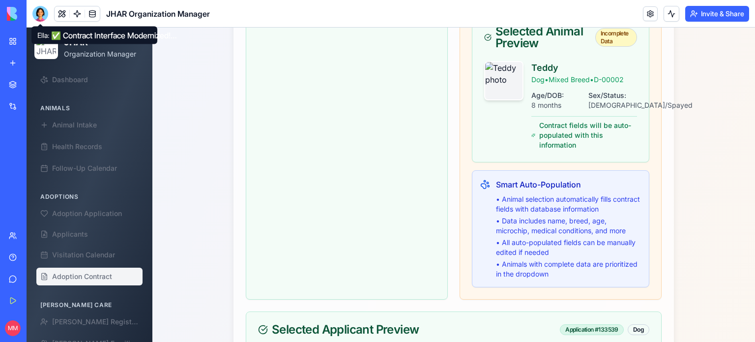
click at [38, 11] on div at bounding box center [40, 14] width 16 height 16
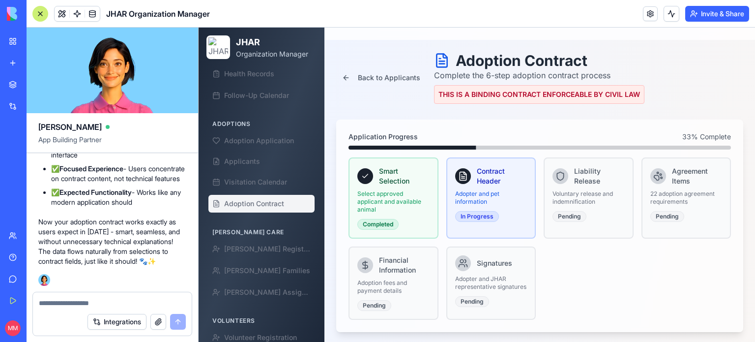
scroll to position [81, 0]
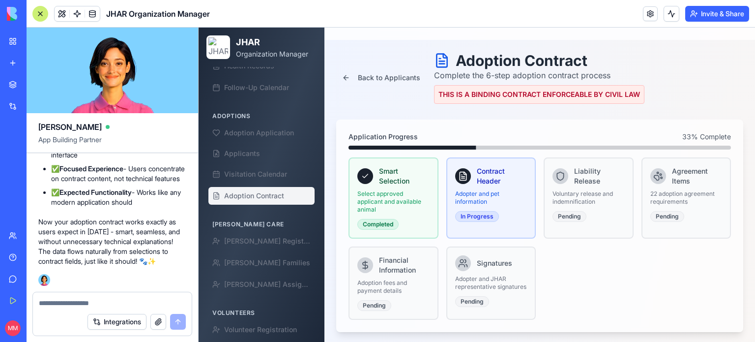
click at [80, 302] on textarea at bounding box center [112, 303] width 147 height 10
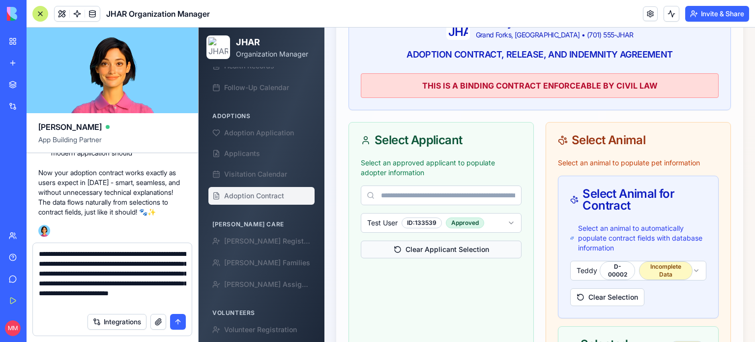
scroll to position [9, 0]
type textarea "**********"
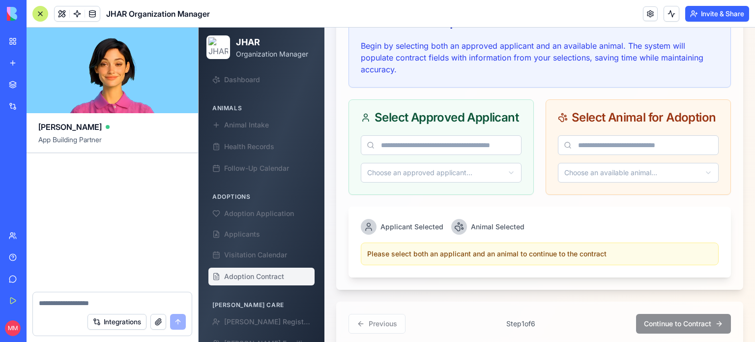
scroll to position [124841, 0]
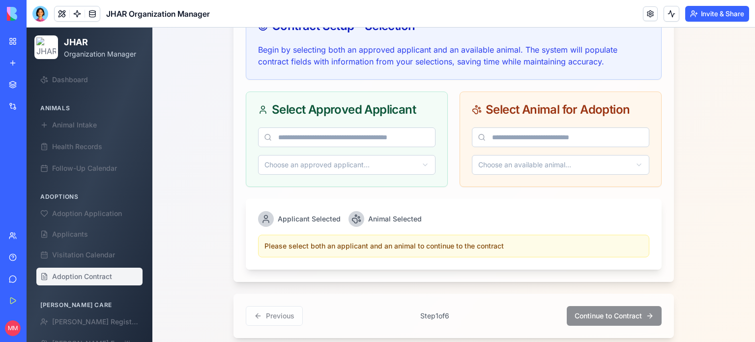
scroll to position [396, 0]
click at [412, 131] on input at bounding box center [346, 136] width 177 height 20
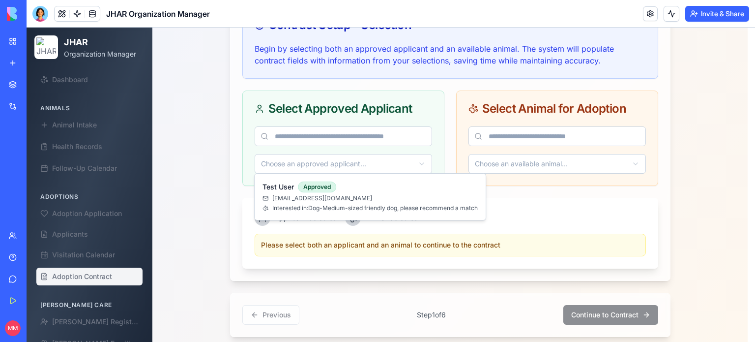
click at [428, 166] on html "JHAR Organization Manager Dashboard Animals Animal Intake Health Records Follow…" at bounding box center [391, 32] width 729 height 803
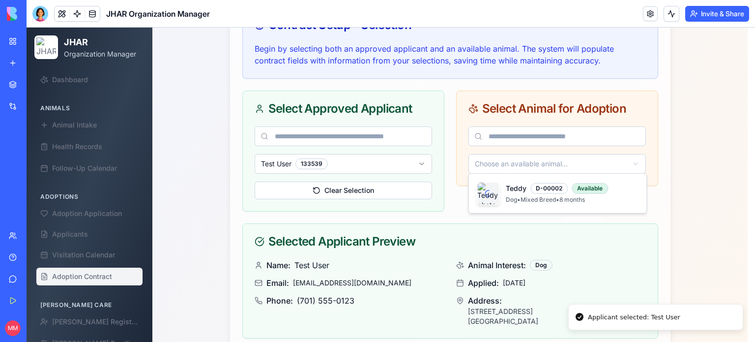
click at [533, 157] on html "JHAR Organization Manager Dashboard Animals Animal Intake Health Records Follow…" at bounding box center [391, 108] width 729 height 955
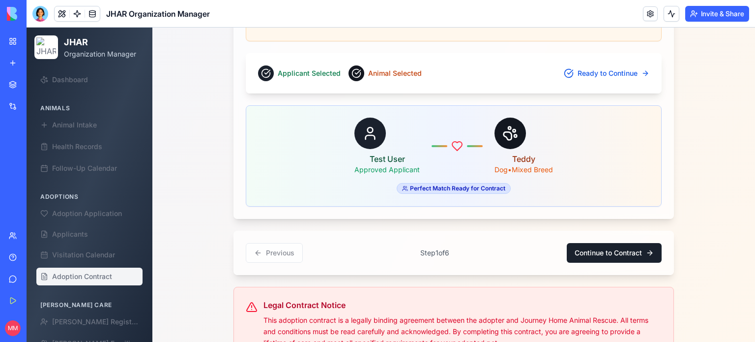
scroll to position [805, 0]
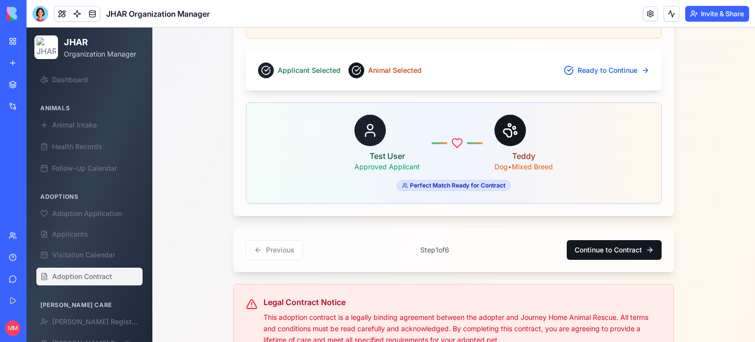
click at [621, 242] on button "Continue to Contract" at bounding box center [614, 250] width 95 height 20
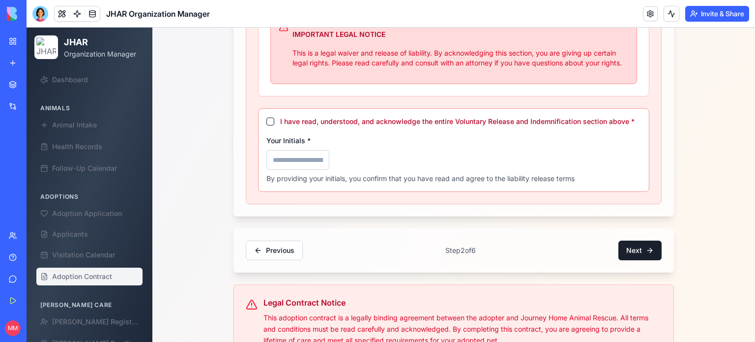
scroll to position [697, 0]
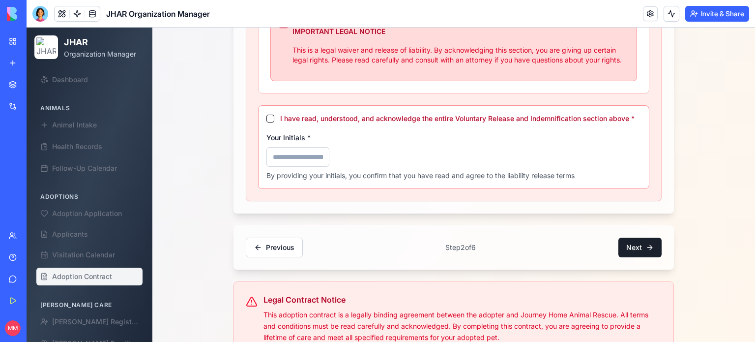
click at [266, 115] on button "I have read, understood, and acknowledge the entire Voluntary Release and Indem…" at bounding box center [270, 119] width 8 height 8
click at [283, 157] on input "Your Initials *" at bounding box center [297, 157] width 63 height 20
type input "***"
click at [644, 238] on button "Next" at bounding box center [639, 247] width 43 height 20
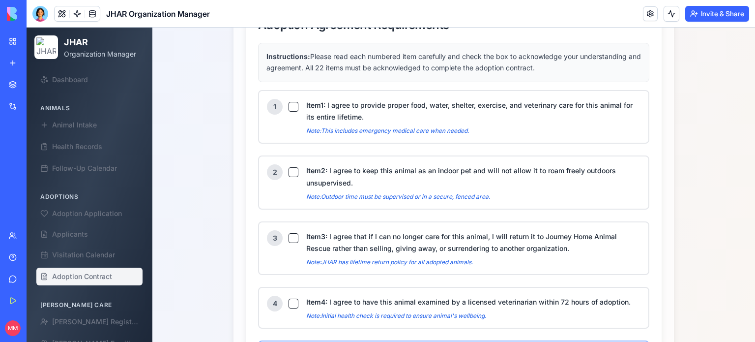
scroll to position [490, 0]
click at [290, 102] on button "Item 1 : I agree to provide proper food, water, shelter, exercise, and veterina…" at bounding box center [294, 107] width 10 height 10
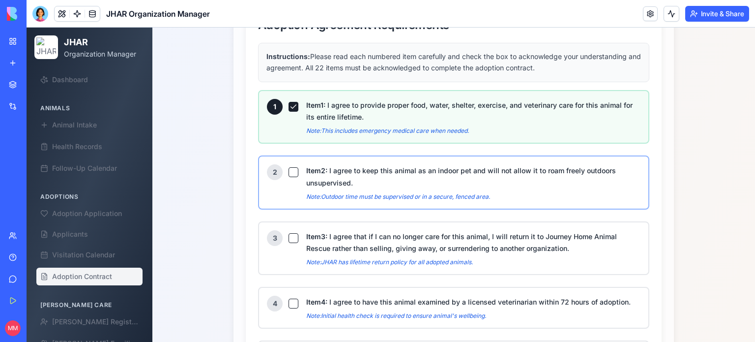
click at [290, 175] on div "2" at bounding box center [282, 172] width 31 height 16
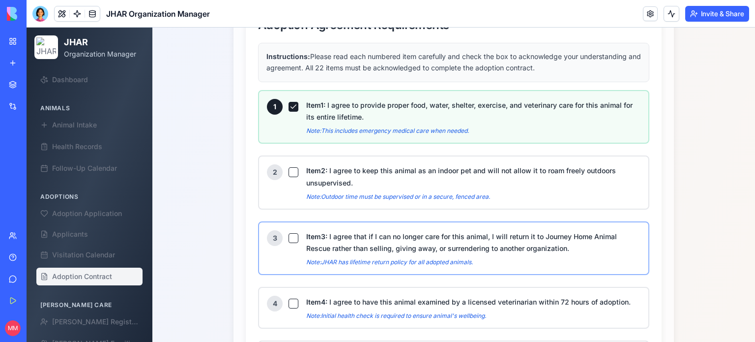
click at [291, 236] on button "Item 3 : I agree that if I can no longer care for this animal, I will return it…" at bounding box center [294, 238] width 10 height 10
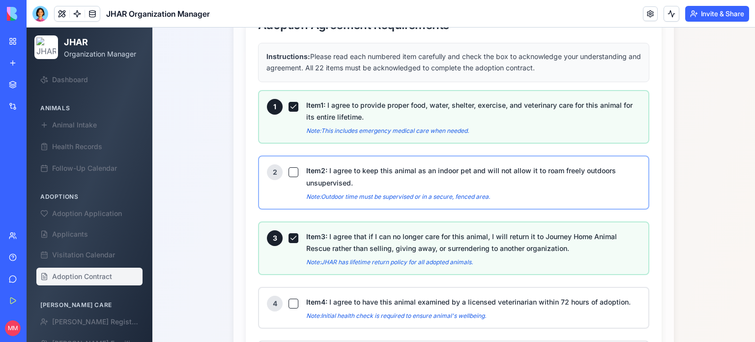
click at [290, 171] on button "Item 2 : I agree to keep this animal as an indoor pet and will not allow it to …" at bounding box center [294, 172] width 10 height 10
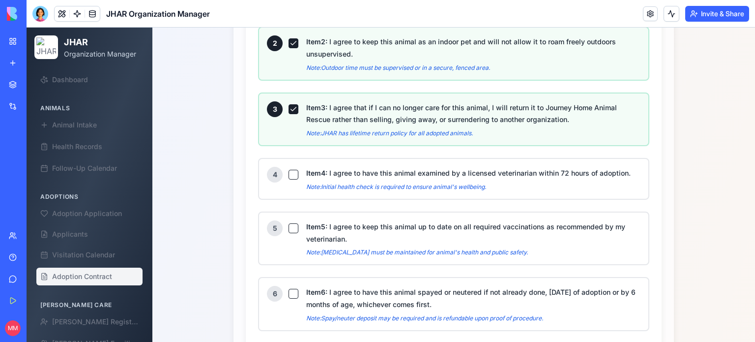
scroll to position [635, 0]
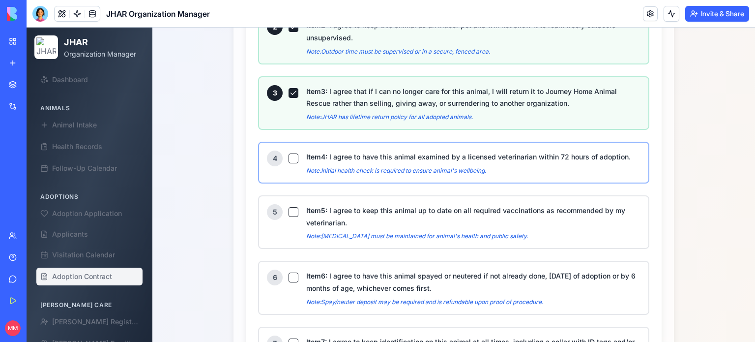
click at [290, 153] on button "Item 4 : I agree to have this animal examined by a licensed veterinarian within…" at bounding box center [294, 158] width 10 height 10
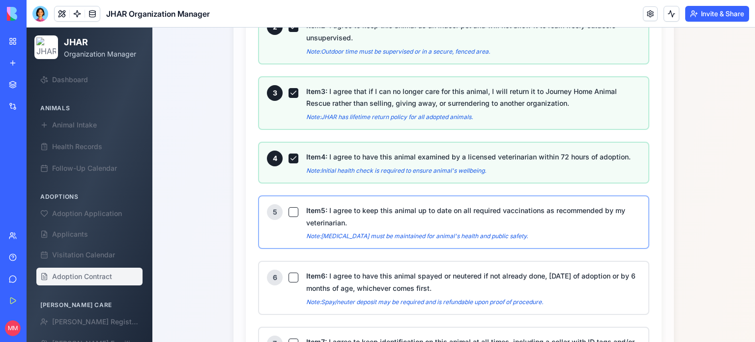
click at [289, 207] on button "Item 5 : I agree to keep this animal up to date on all required vaccinations as…" at bounding box center [294, 212] width 10 height 10
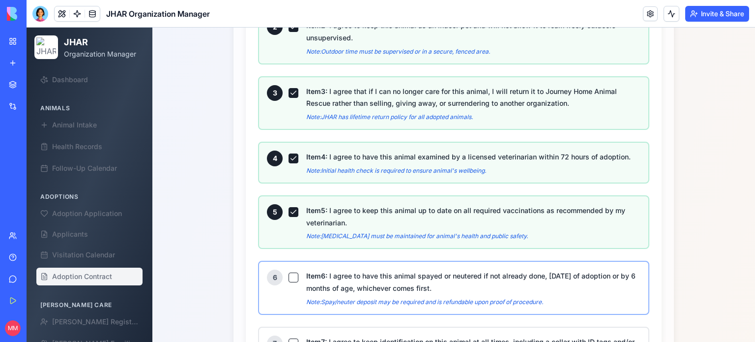
click at [289, 274] on button "Item 6 : I agree to have this animal spayed or neutered if not already done, [D…" at bounding box center [294, 277] width 10 height 10
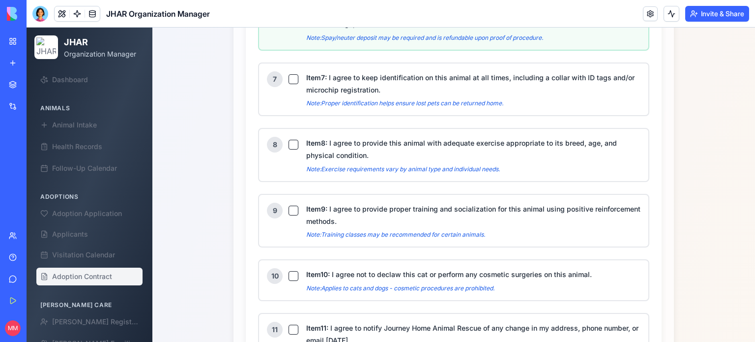
scroll to position [905, 0]
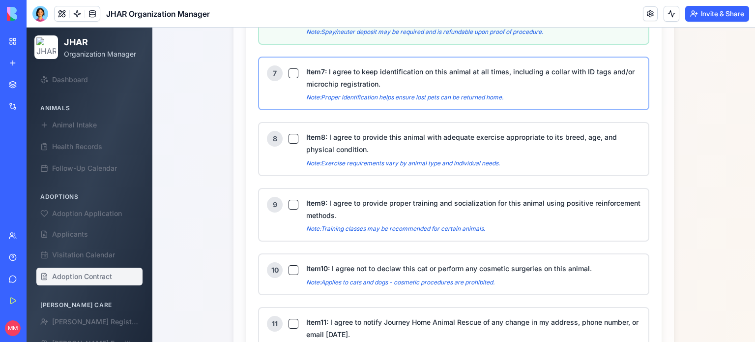
click at [290, 69] on button "Item 7 : I agree to keep identification on this animal at all times, including …" at bounding box center [294, 73] width 10 height 10
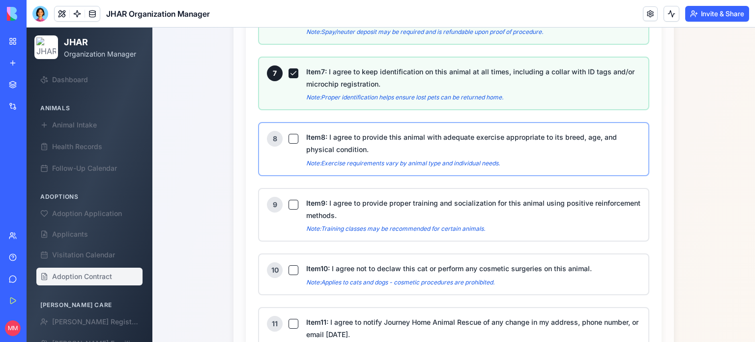
click at [289, 134] on button "Item 8 : I agree to provide this animal with adequate exercise appropriate to i…" at bounding box center [294, 139] width 10 height 10
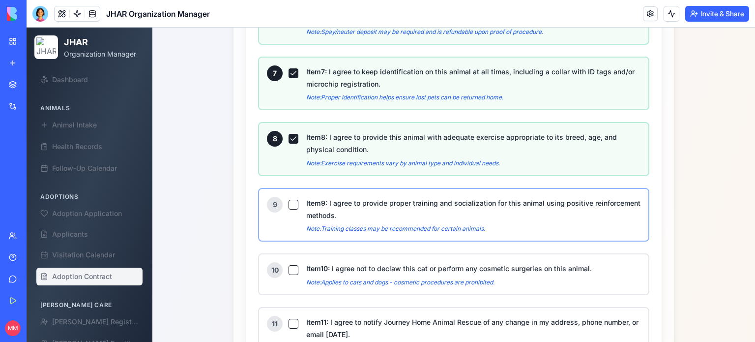
click at [289, 200] on button "Item 9 : I agree to provide proper training and socialization for this animal u…" at bounding box center [294, 205] width 10 height 10
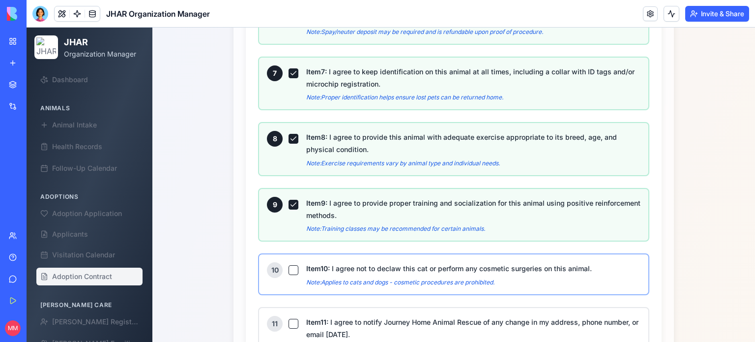
click at [289, 265] on button "Item 10 : I agree not to declaw this cat or perform any cosmetic surgeries on t…" at bounding box center [294, 270] width 10 height 10
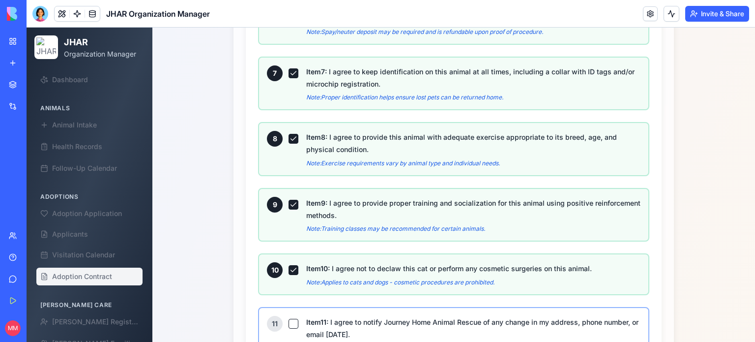
click at [289, 319] on button "Item 11 : I agree to notify Journey Home Animal Rescue of any change in my addr…" at bounding box center [294, 324] width 10 height 10
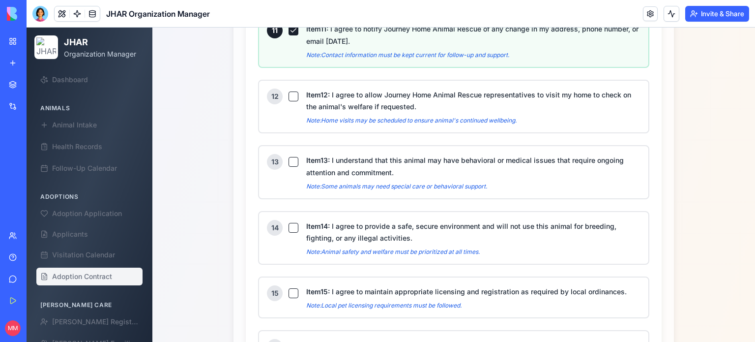
scroll to position [1209, 0]
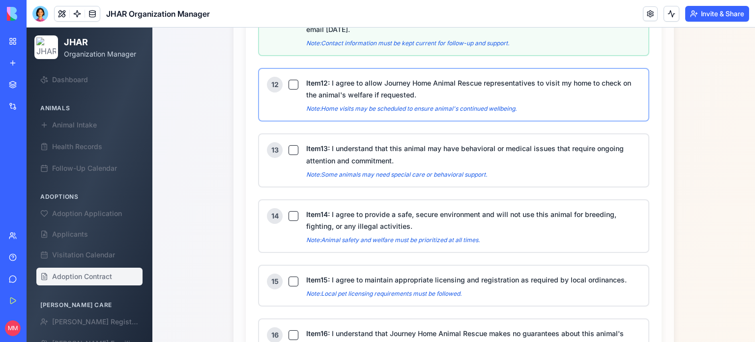
click at [290, 80] on button "Item 12 : I agree to allow Journey Home Animal Rescue representatives to visit …" at bounding box center [294, 85] width 10 height 10
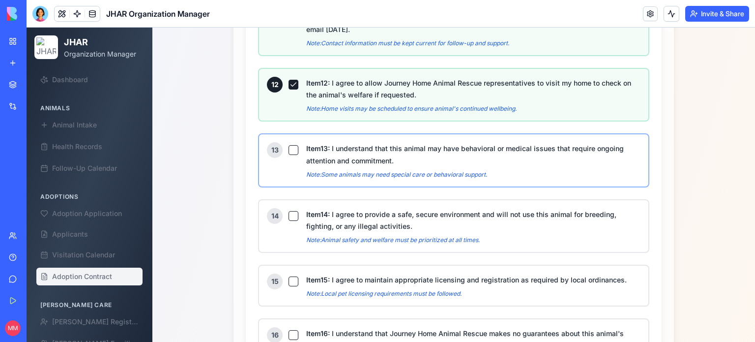
click at [290, 145] on button "Item 13 : I understand that this animal may have behavioral or medical issues t…" at bounding box center [294, 150] width 10 height 10
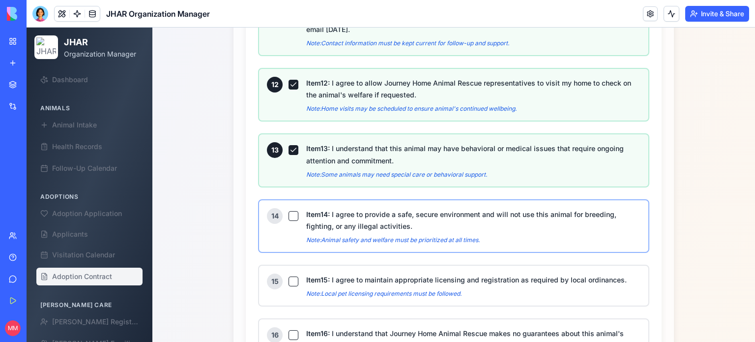
click at [289, 211] on button "Item 14 : I agree to provide a safe, secure environment and will not use this a…" at bounding box center [294, 216] width 10 height 10
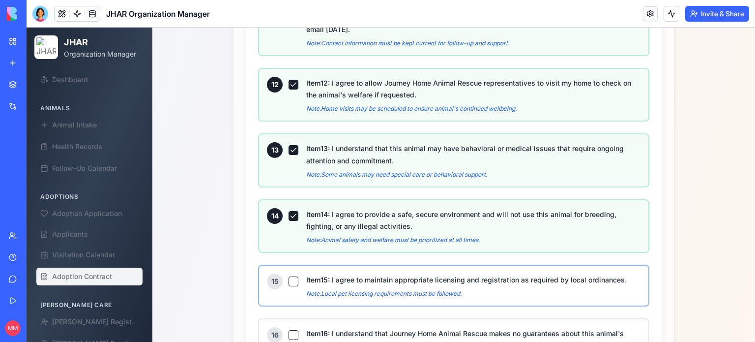
click at [291, 276] on button "Item 15 : I agree to maintain appropriate licensing and registration as require…" at bounding box center [294, 281] width 10 height 10
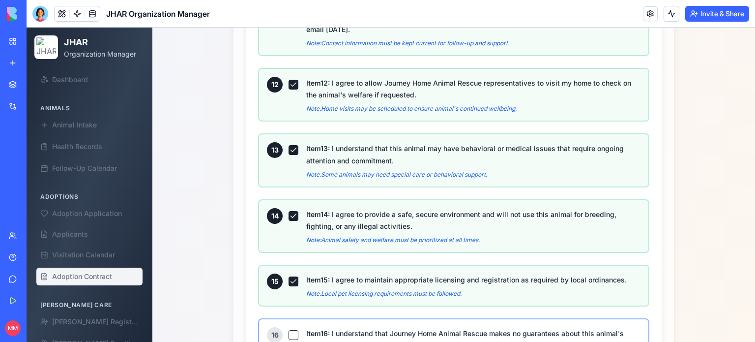
click at [289, 330] on button "Item 16 : I understand that Journey Home Animal Rescue makes no guarantees abou…" at bounding box center [294, 335] width 10 height 10
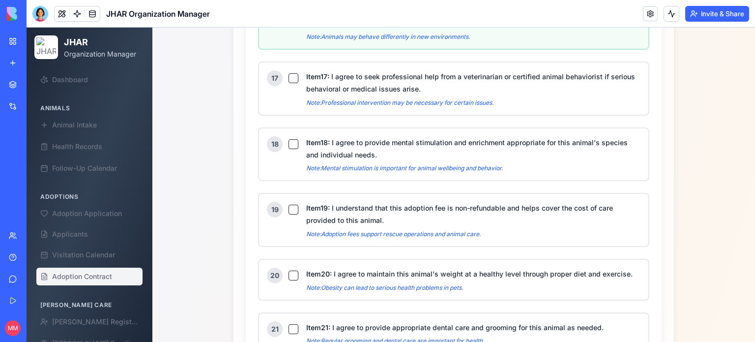
scroll to position [1544, 0]
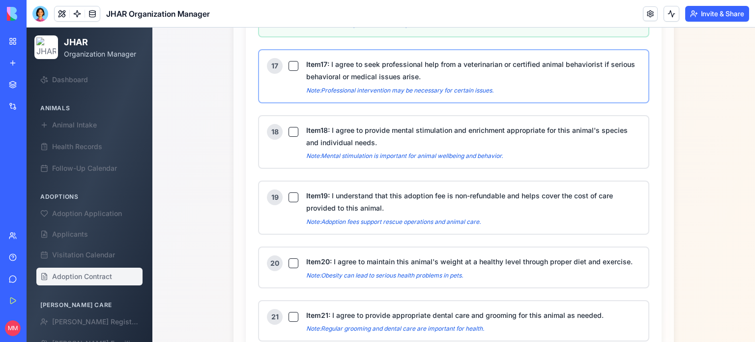
click at [291, 61] on button "Item 17 : I agree to seek professional help from a veterinarian or certified an…" at bounding box center [294, 66] width 10 height 10
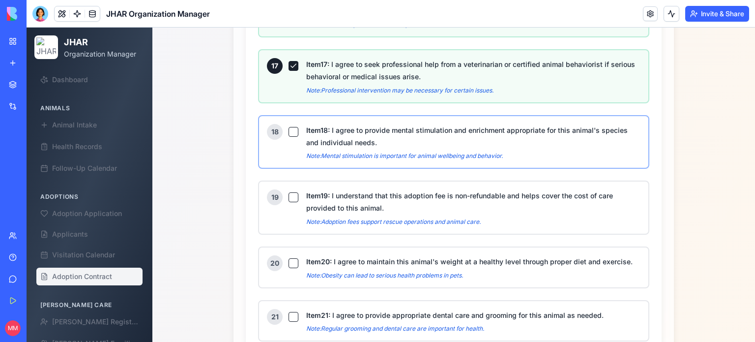
click at [291, 127] on button "Item 18 : I agree to provide mental stimulation and enrichment appropriate for …" at bounding box center [294, 132] width 10 height 10
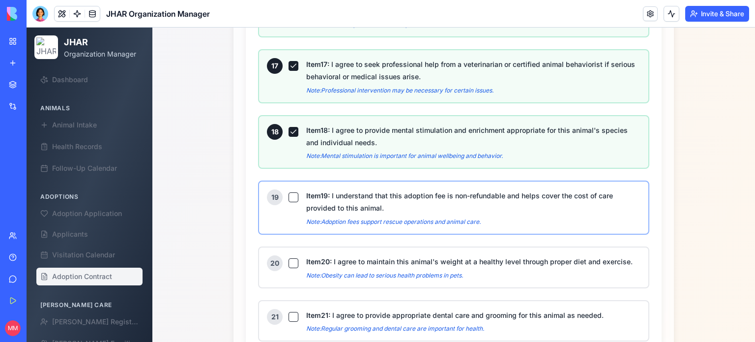
click at [289, 192] on button "Item 19 : I understand that this adoption fee is non-refundable and helps cover…" at bounding box center [294, 197] width 10 height 10
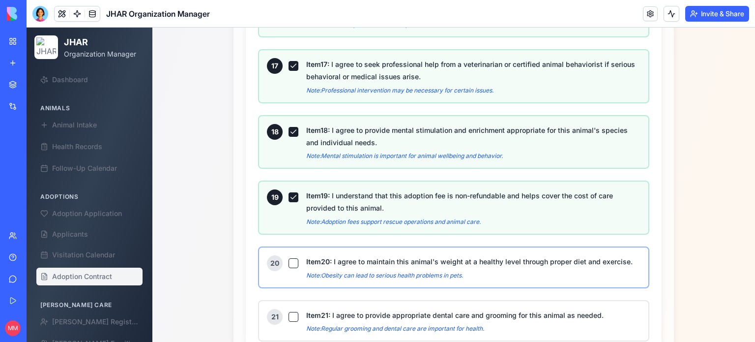
click at [289, 258] on button "Item 20 : I agree to maintain this animal's weight at a healthy level through p…" at bounding box center [294, 263] width 10 height 10
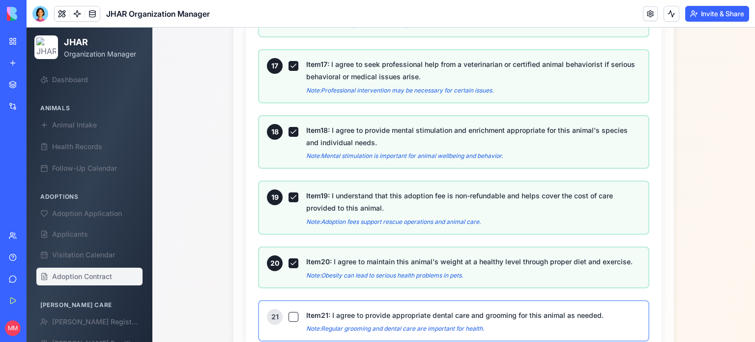
click at [291, 312] on button "Item 21 : I agree to provide appropriate dental care and grooming for this anim…" at bounding box center [294, 317] width 10 height 10
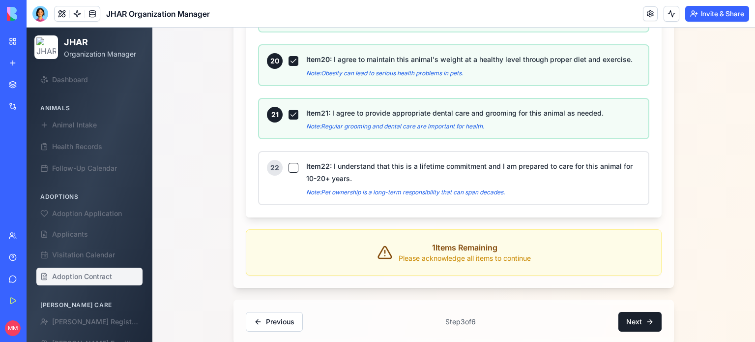
scroll to position [1746, 0]
click at [294, 159] on div "22 Item 22 : I understand that this is a lifetime commitment and I am prepared …" at bounding box center [454, 177] width 374 height 36
click at [290, 162] on button "Item 22 : I understand that this is a lifetime commitment and I am prepared to …" at bounding box center [294, 167] width 10 height 10
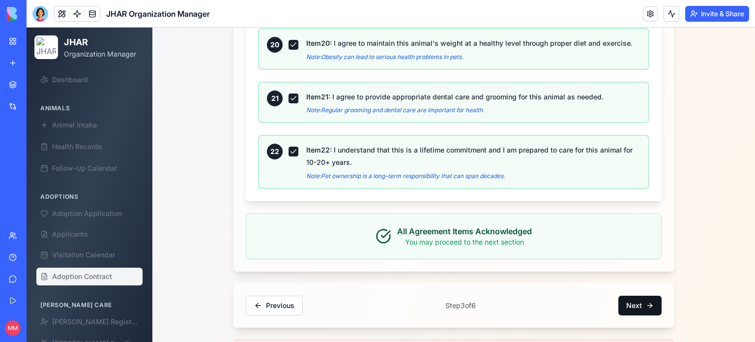
click at [624, 295] on button "Next" at bounding box center [639, 305] width 43 height 20
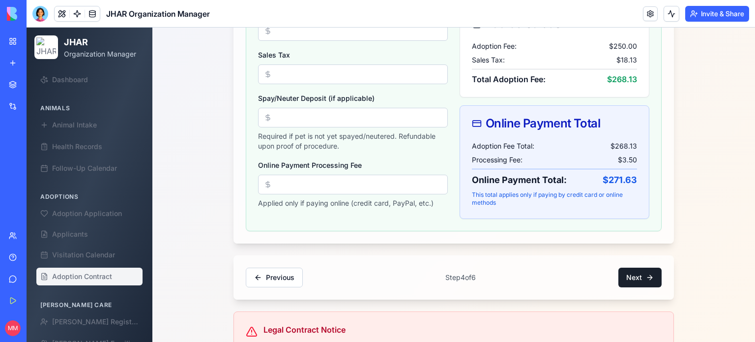
scroll to position [438, 0]
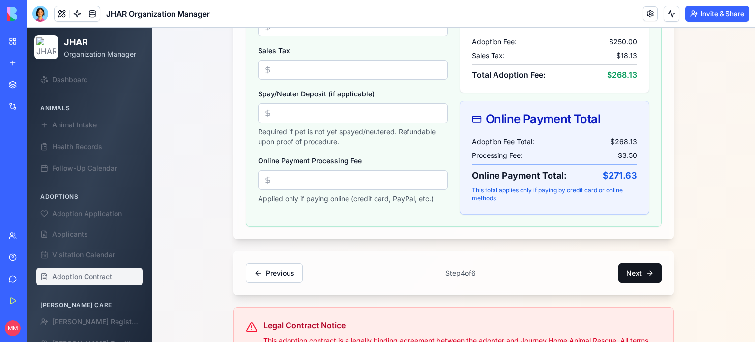
click at [637, 268] on button "Next" at bounding box center [639, 273] width 43 height 20
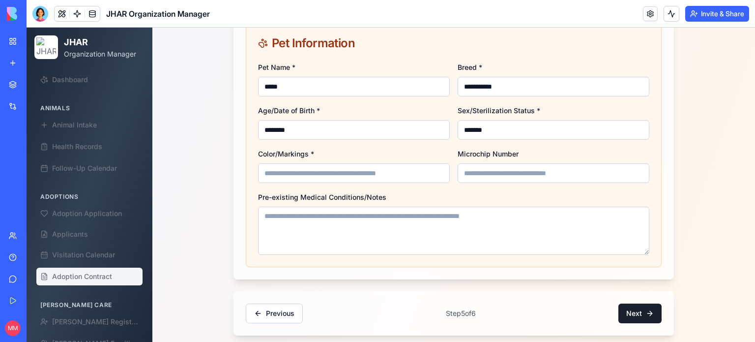
scroll to position [1361, 0]
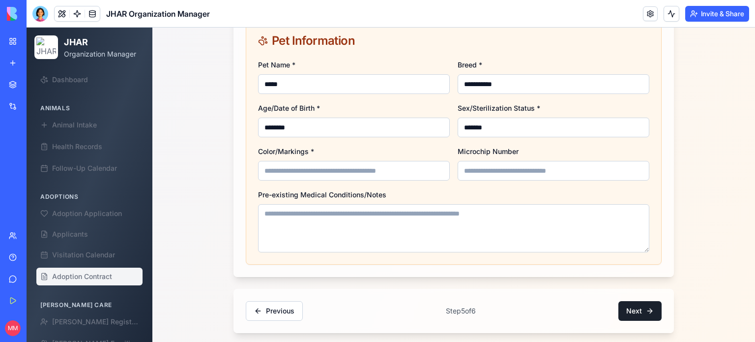
click at [388, 168] on input "Color/Markings *" at bounding box center [354, 171] width 192 height 20
type input "**********"
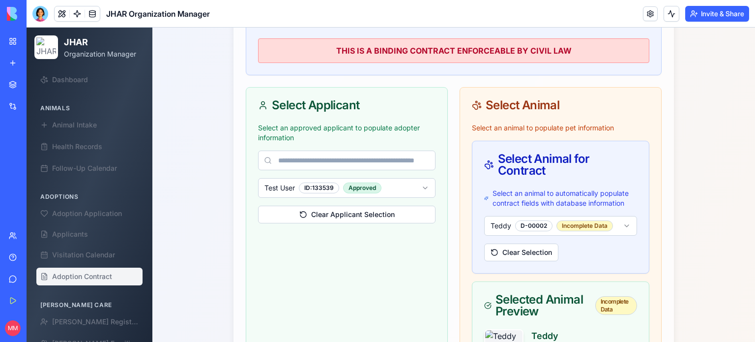
scroll to position [437, 0]
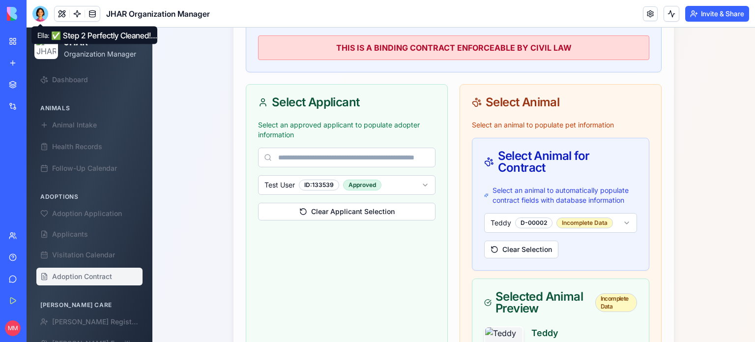
type input "*******"
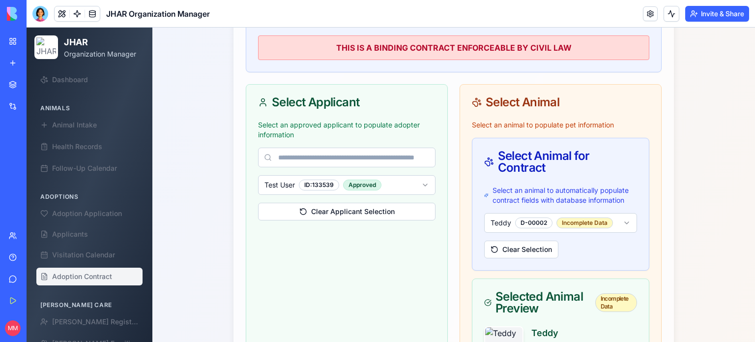
click at [37, 11] on div at bounding box center [40, 14] width 16 height 16
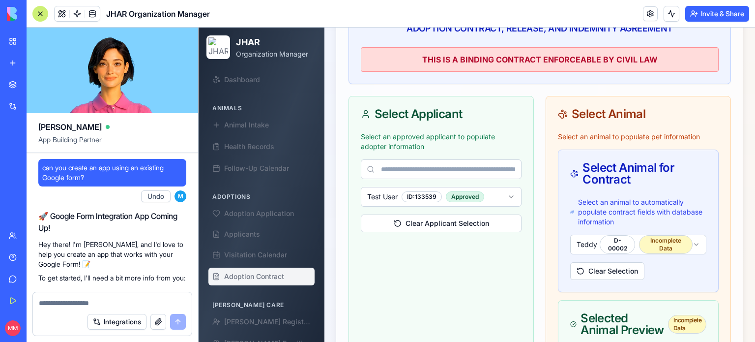
scroll to position [124841, 0]
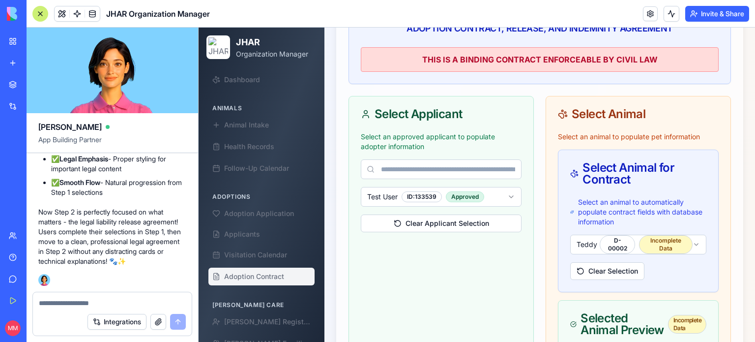
click at [122, 292] on div at bounding box center [112, 300] width 159 height 16
click at [125, 300] on textarea at bounding box center [112, 303] width 147 height 10
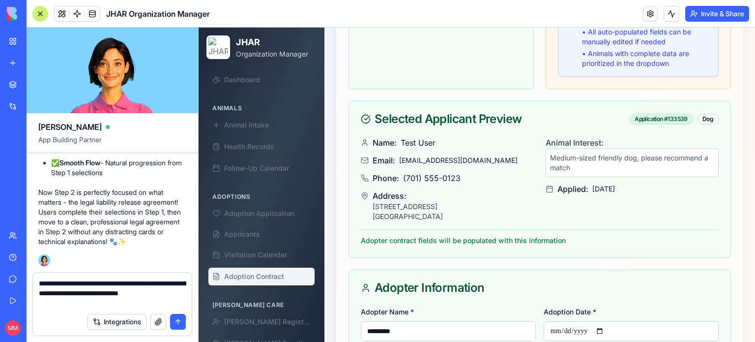
scroll to position [963, 0]
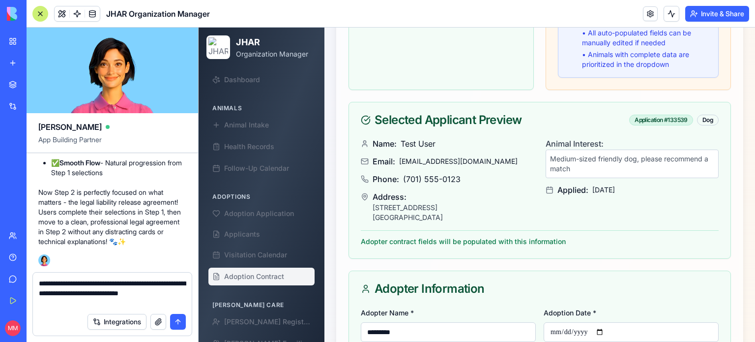
click at [140, 293] on textarea "**********" at bounding box center [112, 292] width 147 height 29
click at [89, 292] on textarea "**********" at bounding box center [112, 292] width 147 height 29
click at [130, 293] on textarea "**********" at bounding box center [112, 292] width 147 height 29
click at [181, 303] on textarea "**********" at bounding box center [112, 292] width 147 height 29
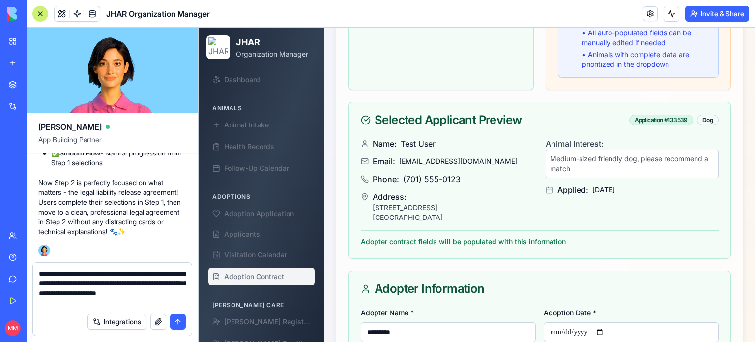
type textarea "**********"
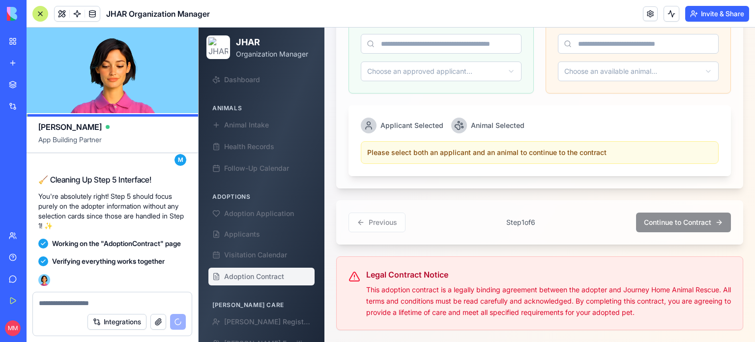
scroll to position [125433, 0]
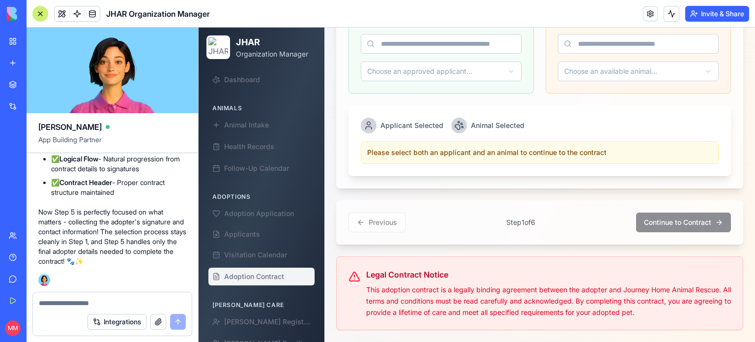
click at [37, 16] on div at bounding box center [40, 14] width 16 height 16
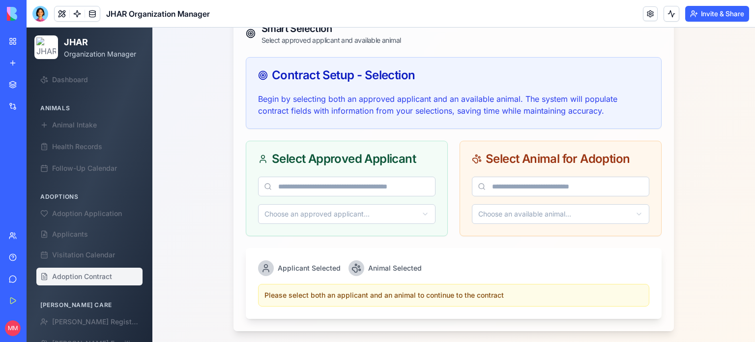
scroll to position [354, 0]
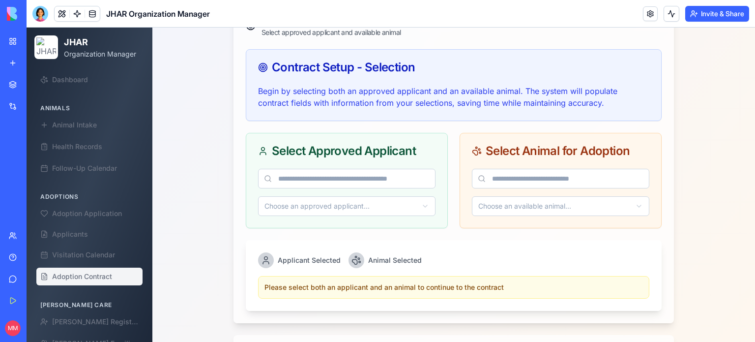
drag, startPoint x: 361, startPoint y: 205, endPoint x: 334, endPoint y: 177, distance: 38.6
click at [334, 177] on input at bounding box center [346, 179] width 177 height 20
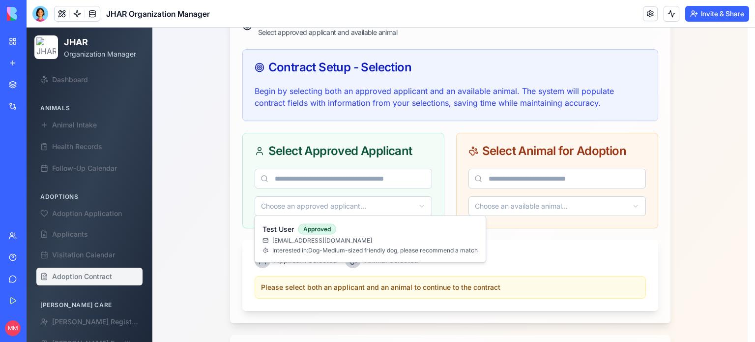
click at [295, 203] on html "JHAR Organization Manager Dashboard Animals Animal Intake Health Records Follow…" at bounding box center [391, 75] width 729 height 803
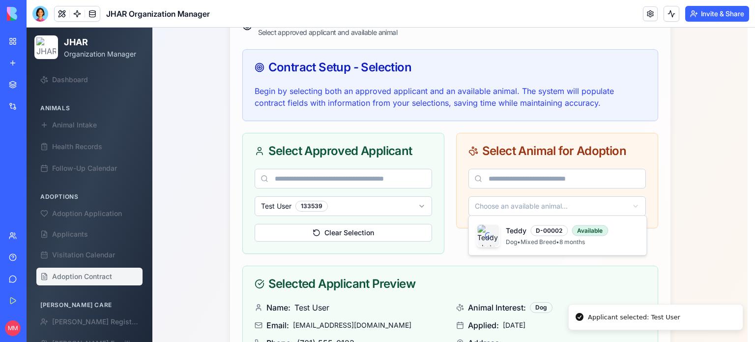
click at [497, 200] on html "JHAR Organization Manager Dashboard Animals Animal Intake Health Records Follow…" at bounding box center [391, 151] width 729 height 955
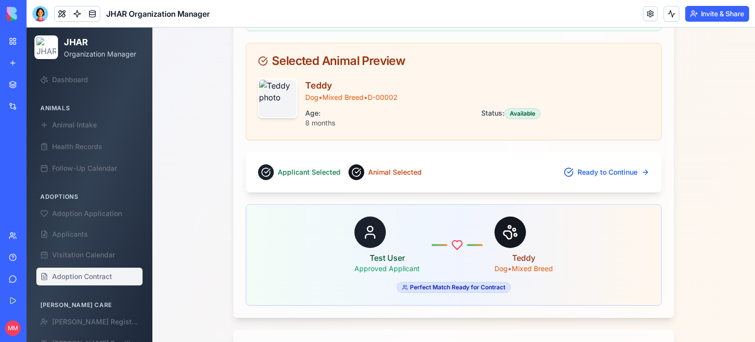
scroll to position [704, 0]
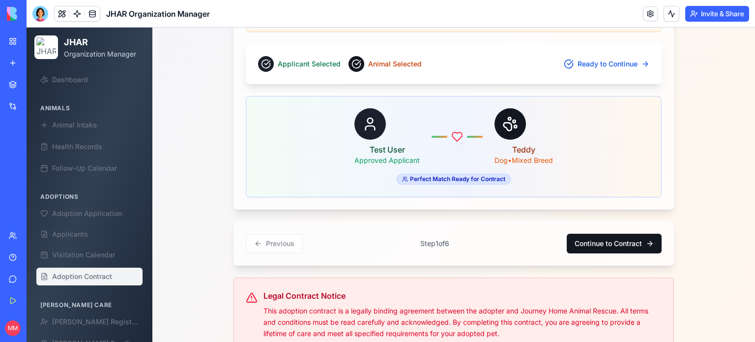
click at [598, 239] on button "Continue to Contract" at bounding box center [614, 244] width 95 height 20
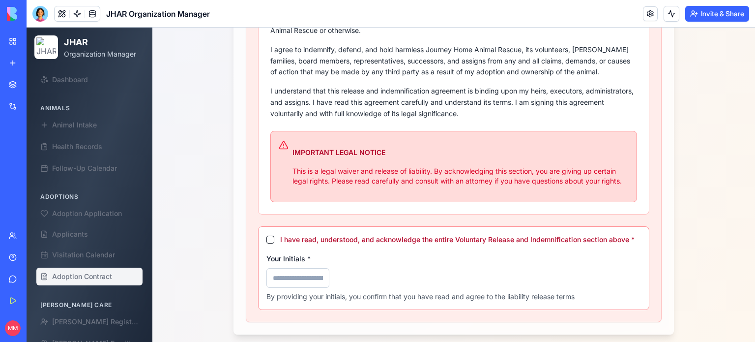
scroll to position [578, 0]
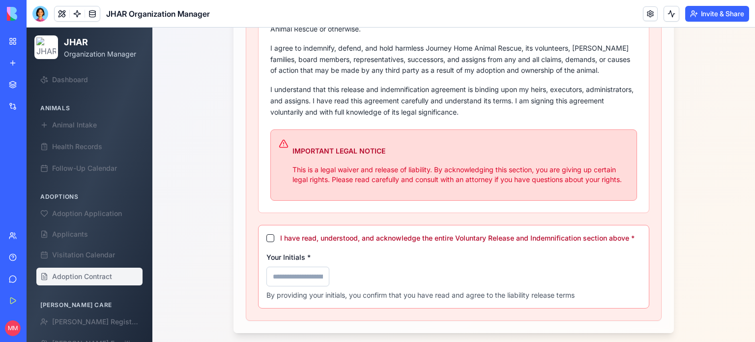
click at [266, 235] on button "I have read, understood, and acknowledge the entire Voluntary Release and Indem…" at bounding box center [270, 238] width 8 height 8
click at [305, 269] on input "Your Initials *" at bounding box center [297, 276] width 63 height 20
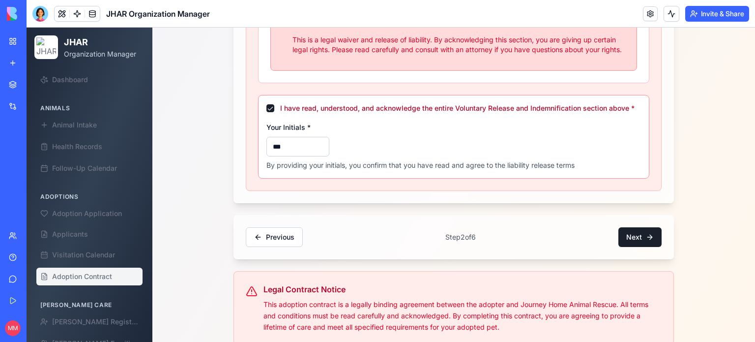
scroll to position [719, 0]
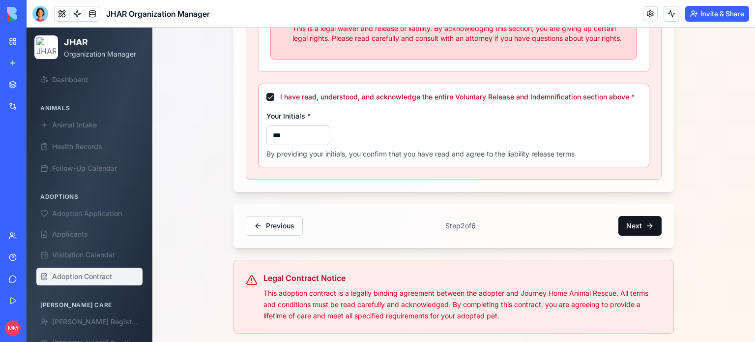
type input "***"
click at [645, 224] on button "Next" at bounding box center [639, 226] width 43 height 20
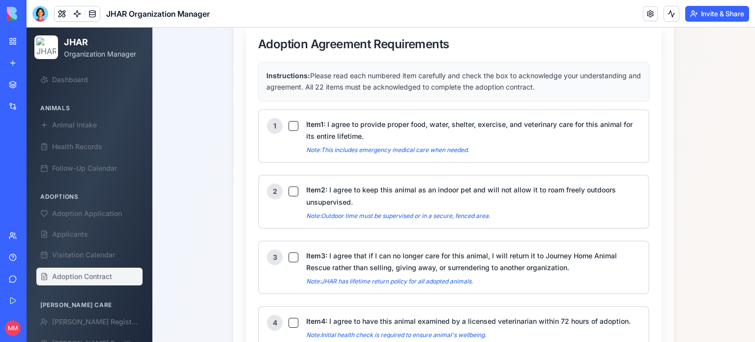
scroll to position [471, 0]
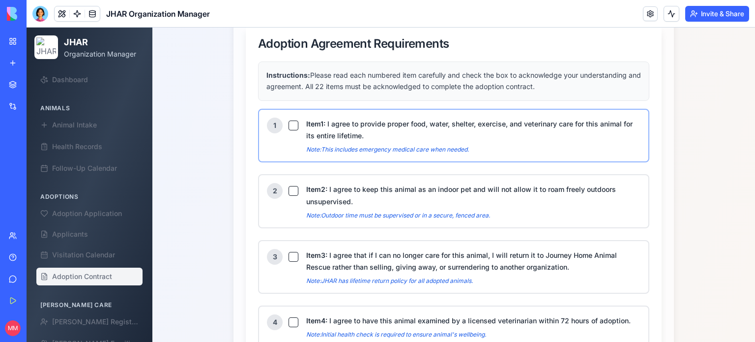
click at [289, 122] on button "Item 1 : I agree to provide proper food, water, shelter, exercise, and veterina…" at bounding box center [294, 125] width 10 height 10
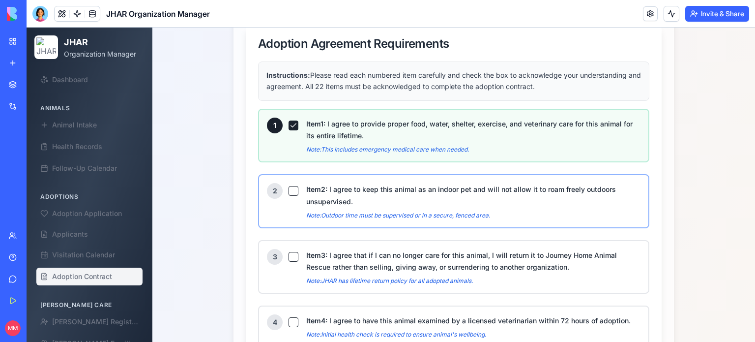
click at [291, 191] on button "Item 2 : I agree to keep this animal as an indoor pet and will not allow it to …" at bounding box center [294, 191] width 10 height 10
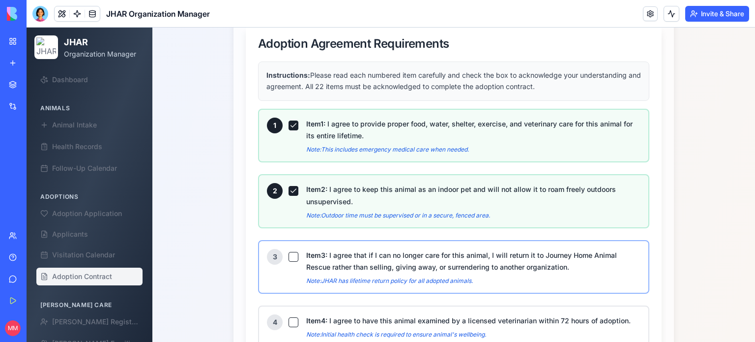
click at [292, 253] on button "Item 3 : I agree that if I can no longer care for this animal, I will return it…" at bounding box center [294, 257] width 10 height 10
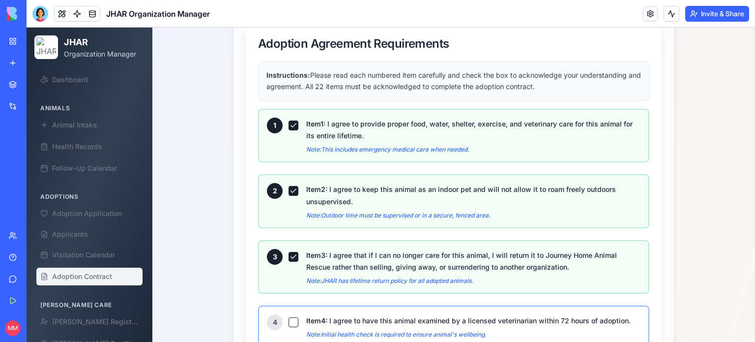
click at [290, 320] on button "Item 4 : I agree to have this animal examined by a licensed veterinarian within…" at bounding box center [294, 322] width 10 height 10
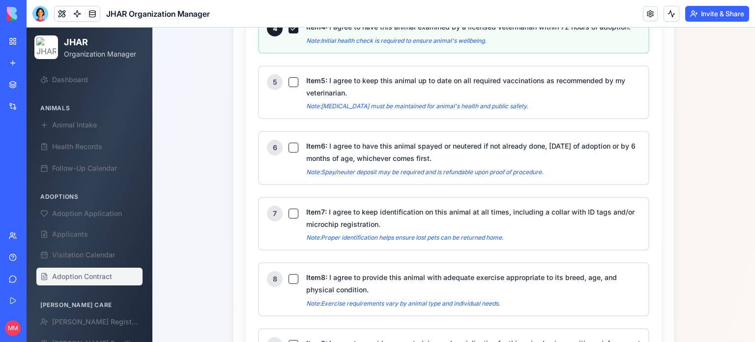
scroll to position [765, 0]
click at [289, 79] on button "Item 5 : I agree to keep this animal up to date on all required vaccinations as…" at bounding box center [294, 82] width 10 height 10
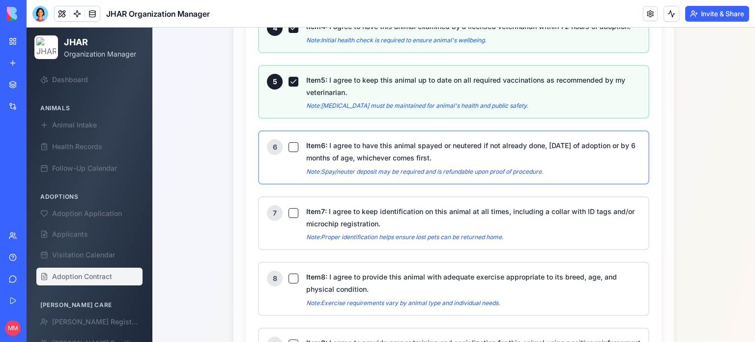
click at [289, 142] on button "Item 6 : I agree to have this animal spayed or neutered if not already done, [D…" at bounding box center [294, 147] width 10 height 10
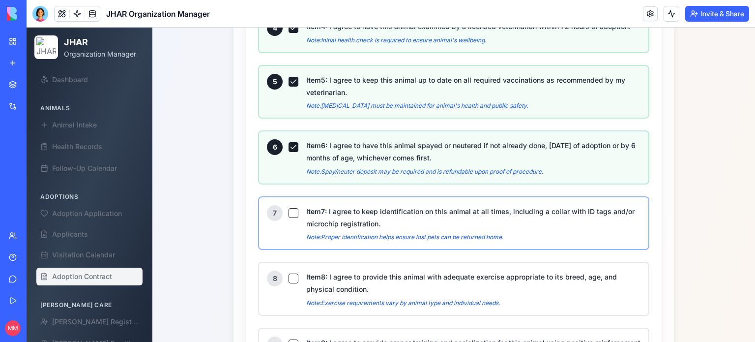
click at [289, 210] on button "Item 7 : I agree to keep identification on this animal at all times, including …" at bounding box center [294, 213] width 10 height 10
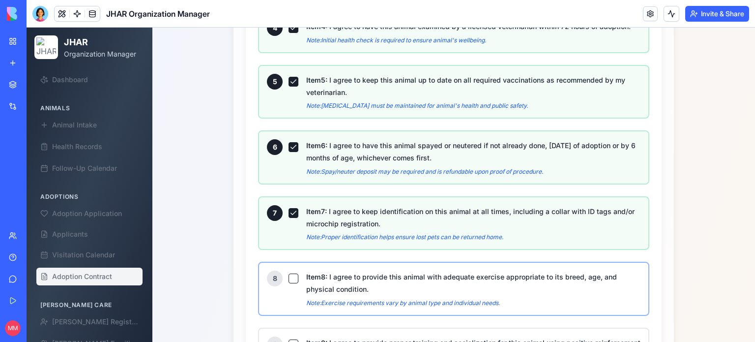
click at [289, 273] on button "Item 8 : I agree to provide this animal with adequate exercise appropriate to i…" at bounding box center [294, 278] width 10 height 10
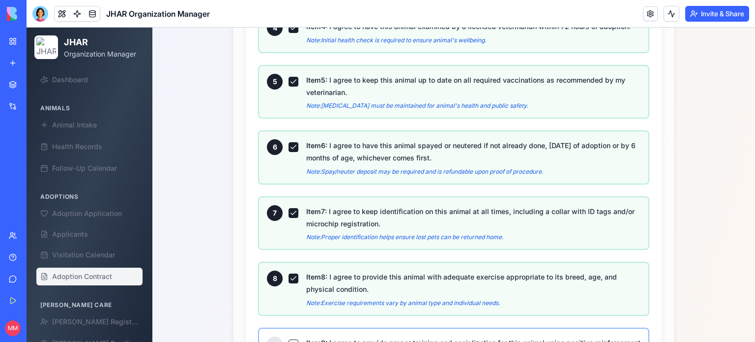
click at [289, 339] on button "Item 9 : I agree to provide proper training and socialization for this animal u…" at bounding box center [294, 344] width 10 height 10
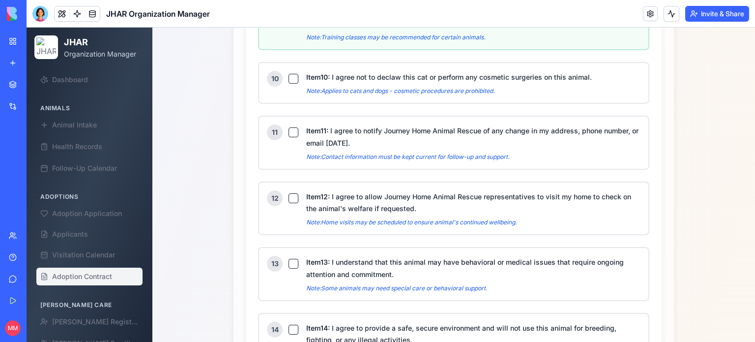
scroll to position [1096, 0]
click at [291, 73] on button "Item 10 : I agree not to declaw this cat or perform any cosmetic surgeries on t…" at bounding box center [294, 78] width 10 height 10
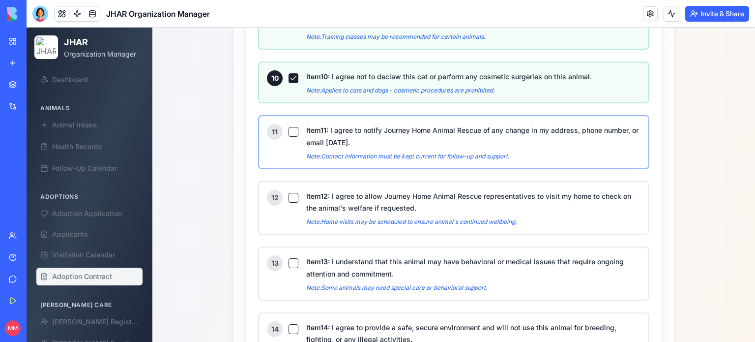
click at [289, 127] on button "Item 11 : I agree to notify Journey Home Animal Rescue of any change in my addr…" at bounding box center [294, 132] width 10 height 10
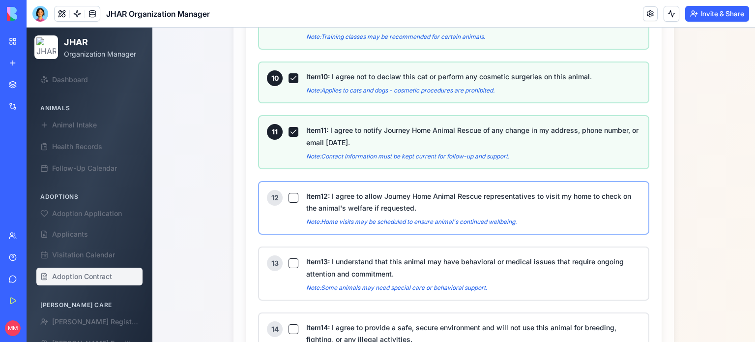
click at [289, 193] on button "Item 12 : I agree to allow Journey Home Animal Rescue representatives to visit …" at bounding box center [294, 198] width 10 height 10
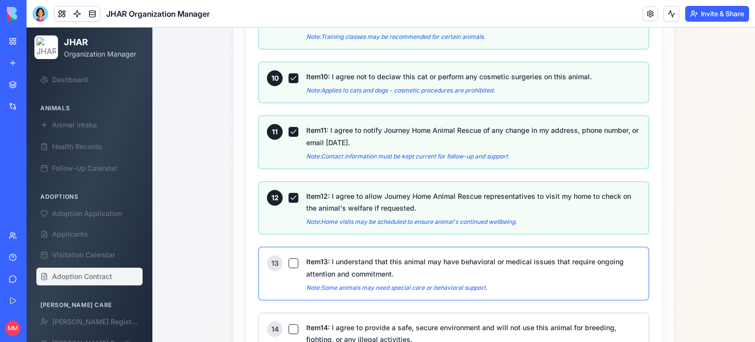
click at [289, 258] on button "Item 13 : I understand that this animal may have behavioral or medical issues t…" at bounding box center [294, 263] width 10 height 10
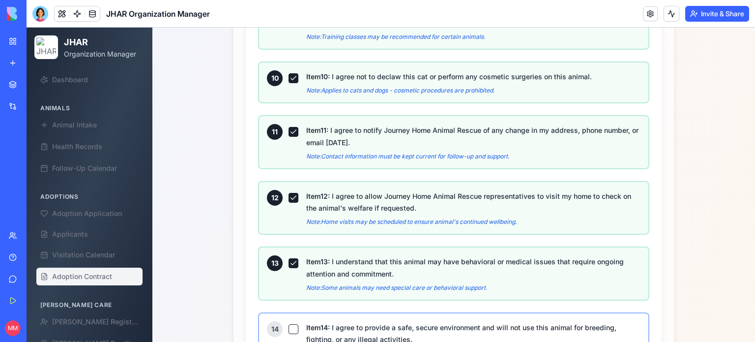
click at [289, 324] on button "Item 14 : I agree to provide a safe, secure environment and will not use this a…" at bounding box center [294, 329] width 10 height 10
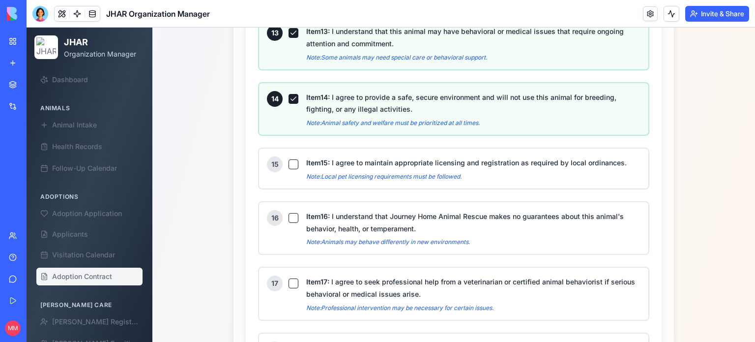
scroll to position [1366, 0]
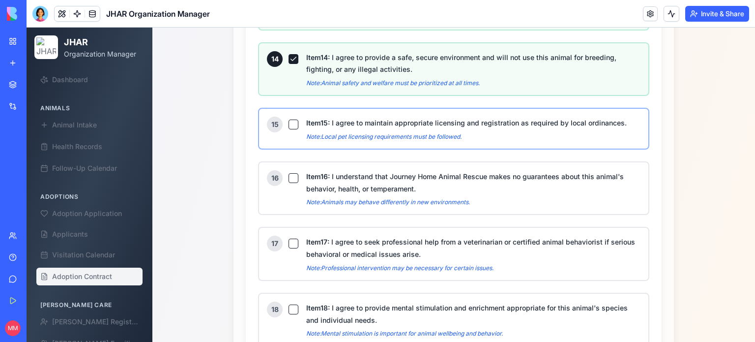
click at [290, 119] on button "Item 15 : I agree to maintain appropriate licensing and registration as require…" at bounding box center [294, 124] width 10 height 10
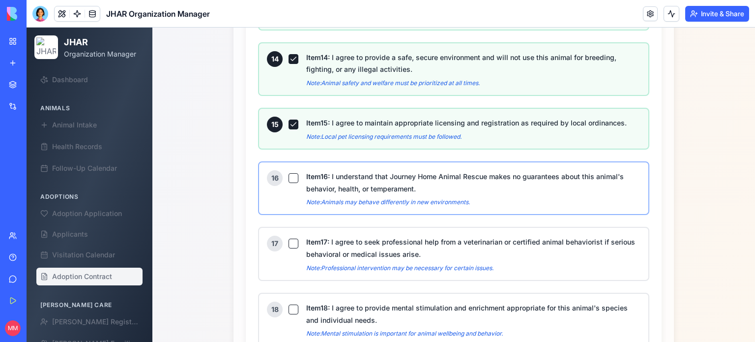
click at [290, 173] on button "Item 16 : I understand that Journey Home Animal Rescue makes no guarantees abou…" at bounding box center [294, 178] width 10 height 10
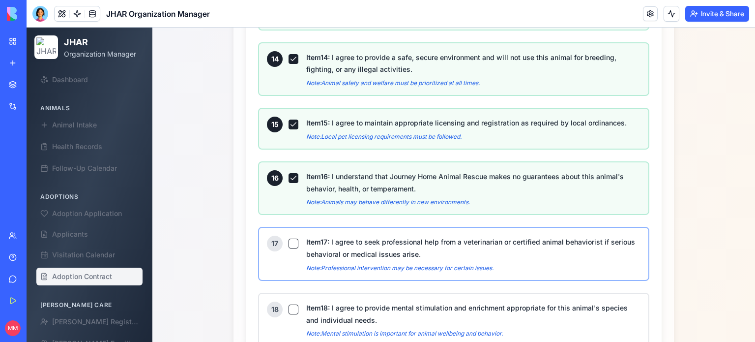
click at [289, 238] on button "Item 17 : I agree to seek professional help from a veterinarian or certified an…" at bounding box center [294, 243] width 10 height 10
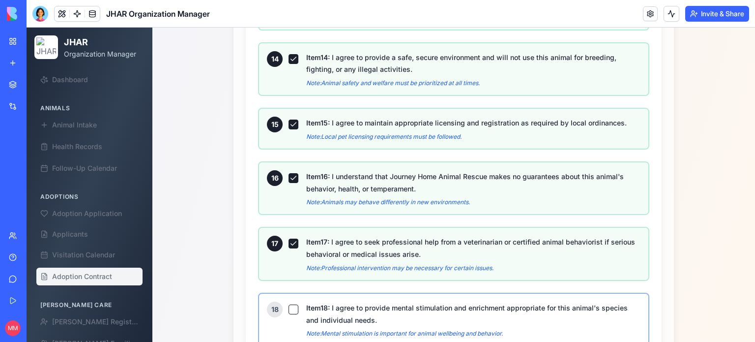
click at [289, 304] on button "Item 18 : I agree to provide mental stimulation and enrichment appropriate for …" at bounding box center [294, 309] width 10 height 10
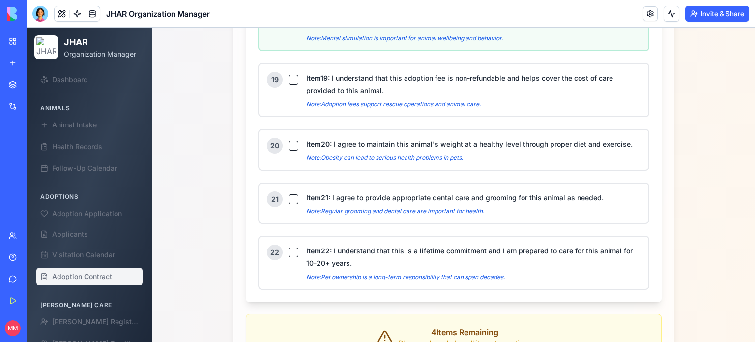
scroll to position [1662, 0]
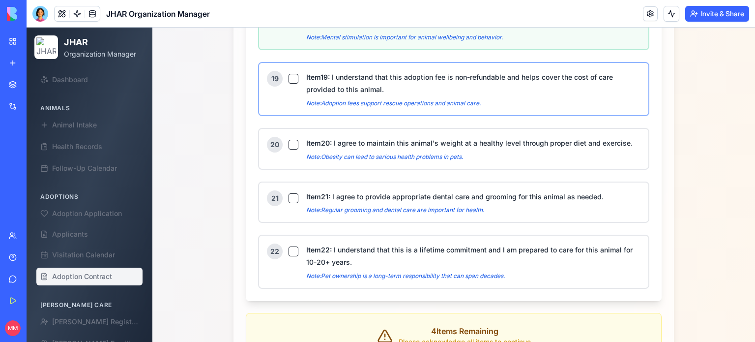
click at [290, 74] on button "Item 19 : I understand that this adoption fee is non-refundable and helps cover…" at bounding box center [294, 79] width 10 height 10
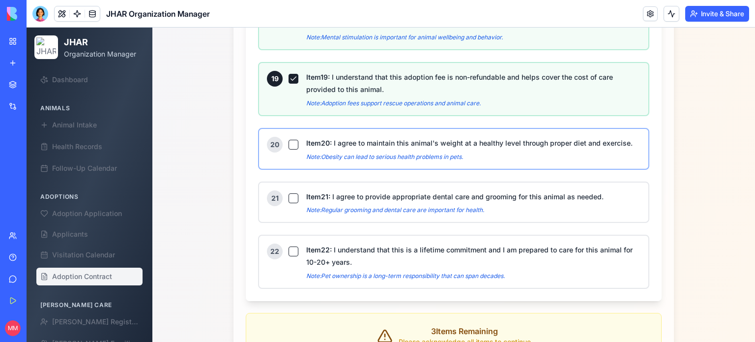
click at [292, 140] on button "Item 20 : I agree to maintain this animal's weight at a healthy level through p…" at bounding box center [294, 145] width 10 height 10
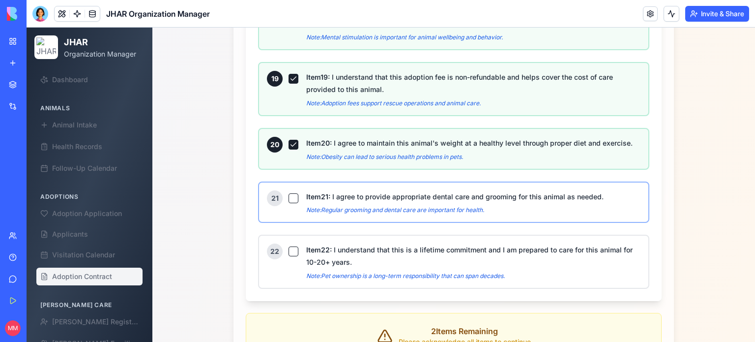
click at [289, 193] on button "Item 21 : I agree to provide appropriate dental care and grooming for this anim…" at bounding box center [294, 198] width 10 height 10
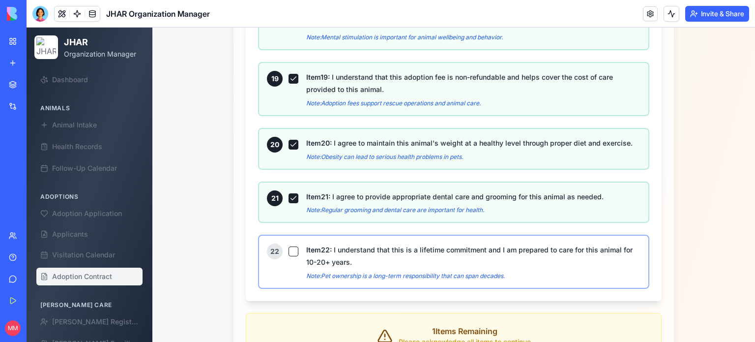
click at [289, 246] on button "Item 22 : I understand that this is a lifetime commitment and I am prepared to …" at bounding box center [294, 251] width 10 height 10
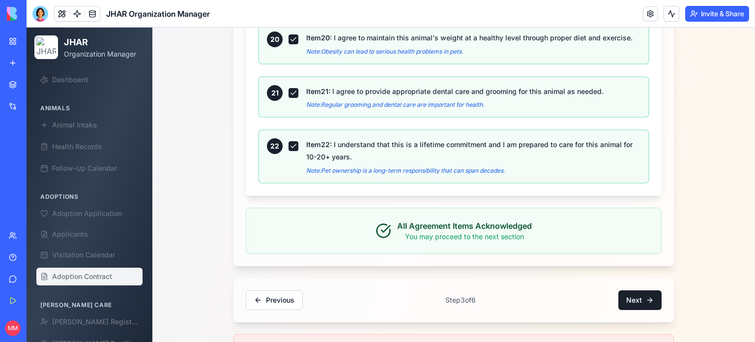
scroll to position [1809, 0]
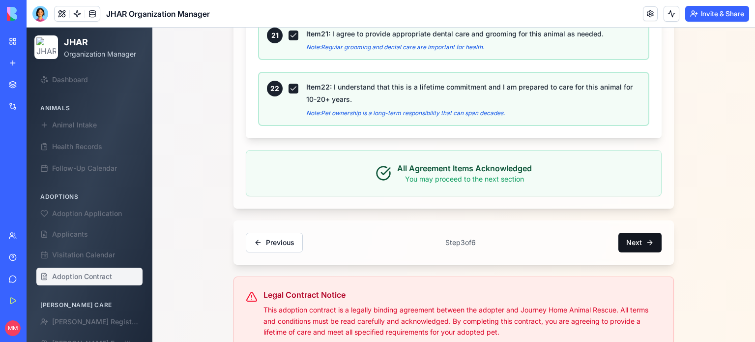
click at [633, 233] on button "Next" at bounding box center [639, 243] width 43 height 20
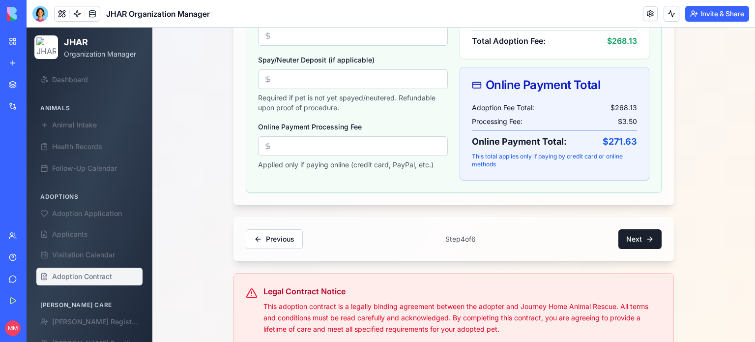
scroll to position [485, 0]
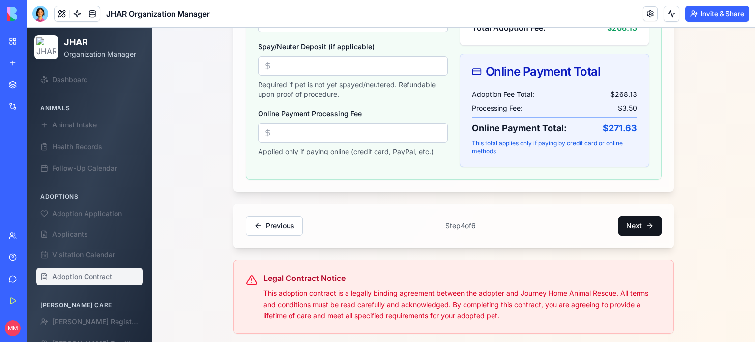
click at [625, 220] on button "Next" at bounding box center [639, 226] width 43 height 20
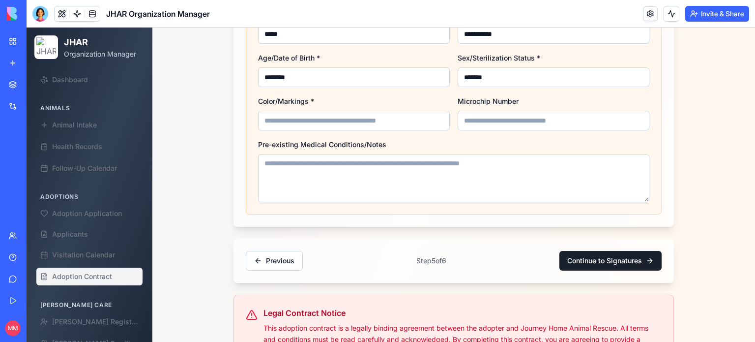
scroll to position [1437, 0]
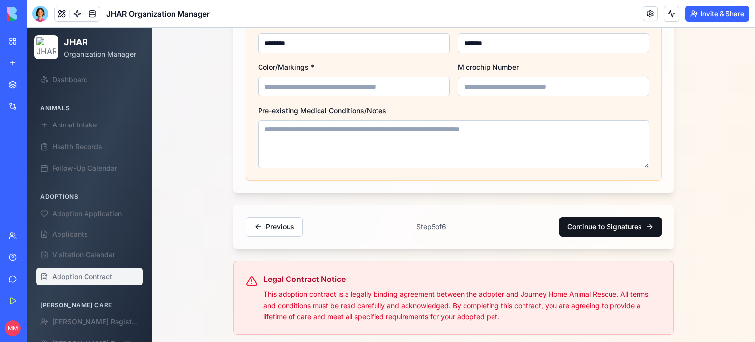
click at [597, 224] on button "Continue to Signatures" at bounding box center [610, 227] width 102 height 20
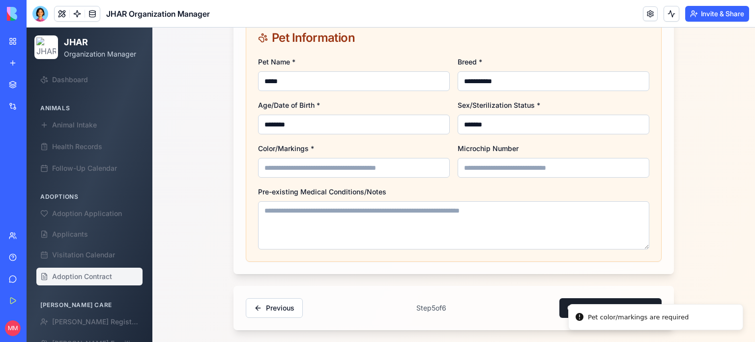
scroll to position [1355, 0]
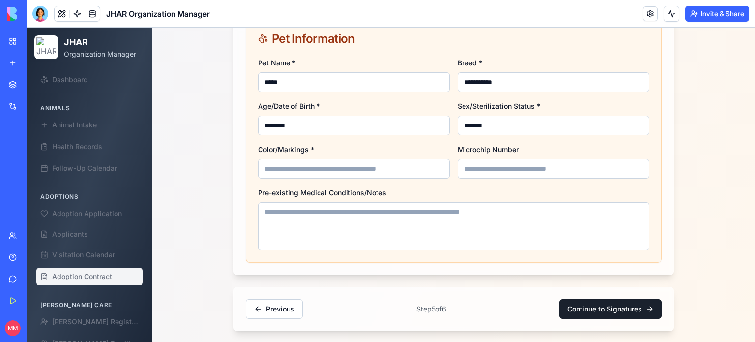
click at [381, 159] on input "Color/Markings *" at bounding box center [354, 169] width 192 height 20
type input "**********"
click at [603, 310] on button "Continue to Signatures" at bounding box center [610, 309] width 102 height 20
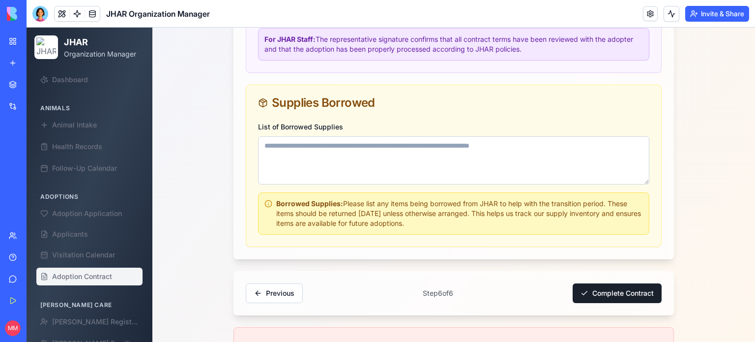
scroll to position [461, 0]
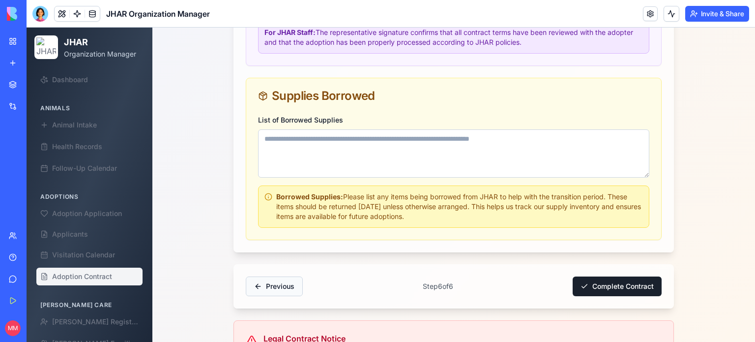
click at [270, 285] on button "Previous" at bounding box center [274, 286] width 57 height 20
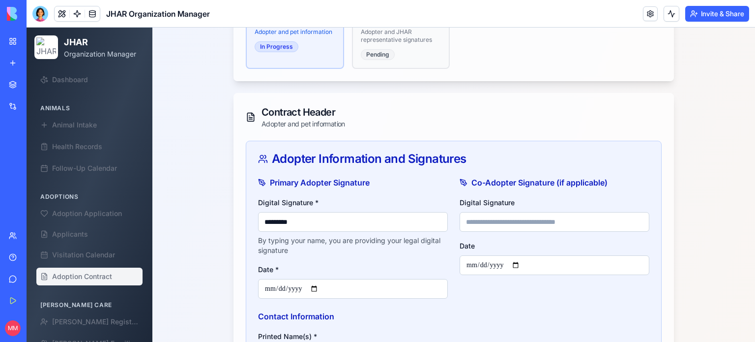
scroll to position [262, 0]
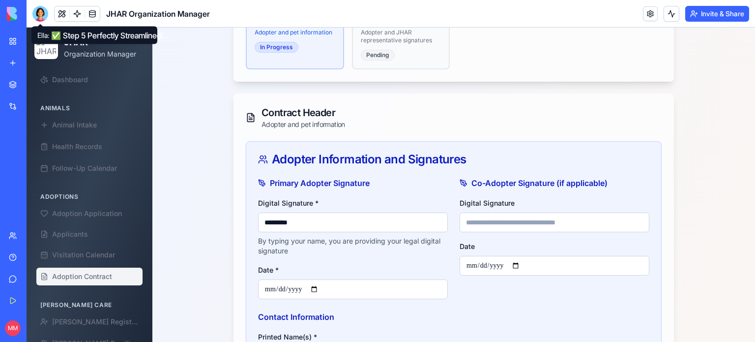
click at [33, 11] on div at bounding box center [40, 14] width 16 height 16
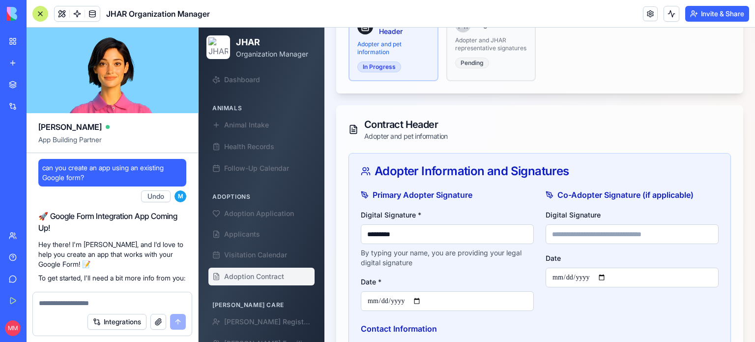
scroll to position [125433, 0]
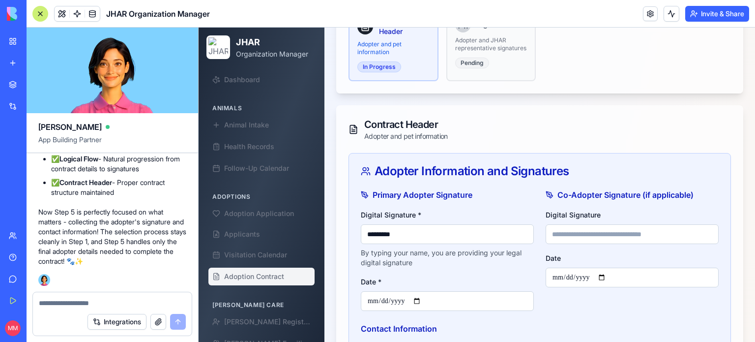
click at [100, 301] on textarea at bounding box center [112, 303] width 147 height 10
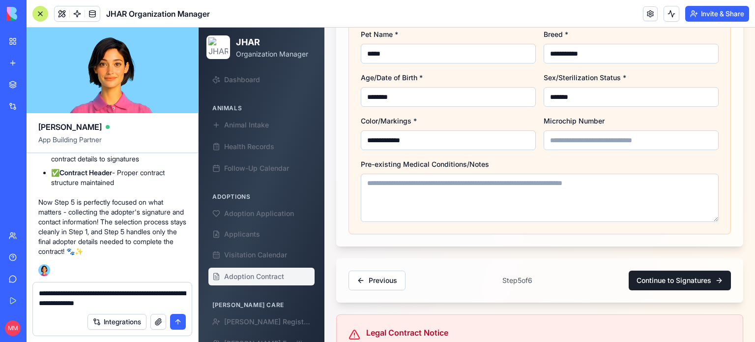
scroll to position [1391, 0]
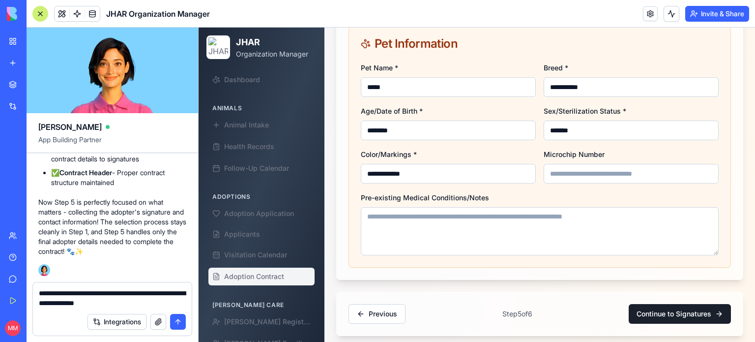
click at [172, 294] on textarea "**********" at bounding box center [112, 298] width 147 height 20
click at [66, 302] on textarea "**********" at bounding box center [112, 298] width 147 height 20
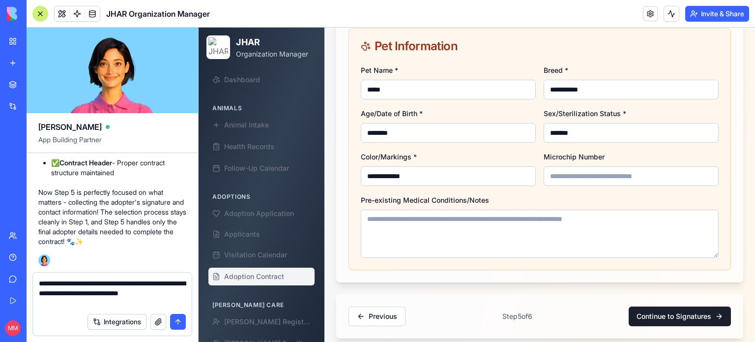
scroll to position [1390, 0]
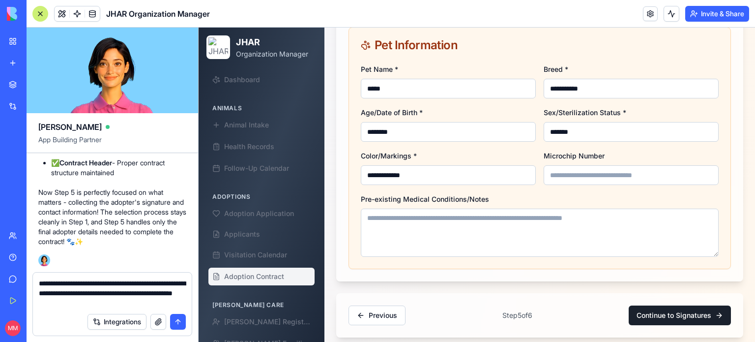
click at [135, 291] on textarea "**********" at bounding box center [112, 292] width 147 height 29
click at [142, 304] on textarea "**********" at bounding box center [112, 292] width 147 height 29
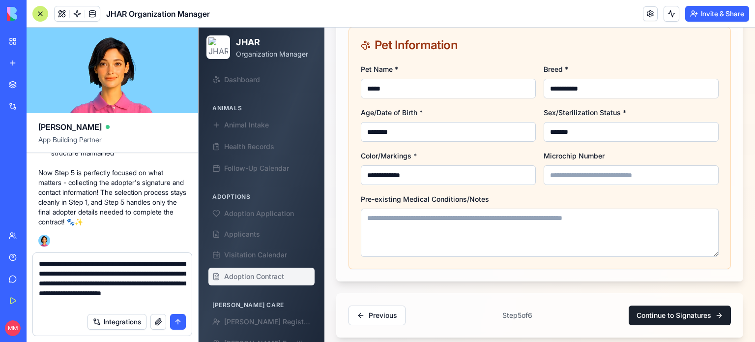
type textarea "**********"
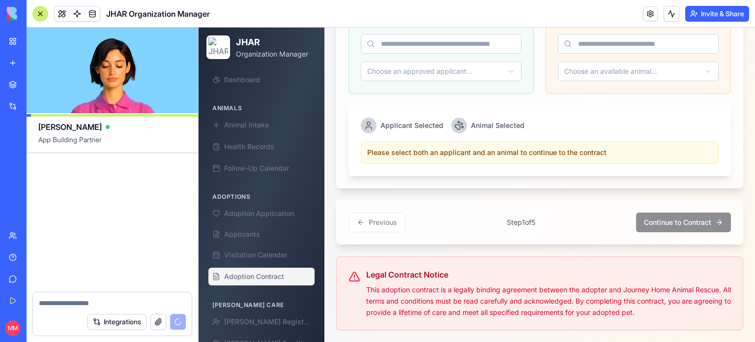
scroll to position [126107, 0]
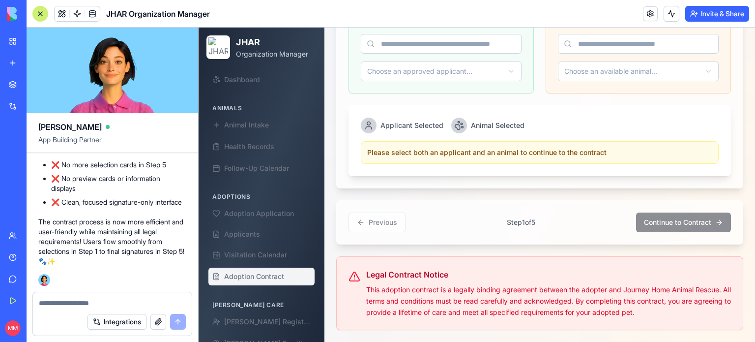
click at [42, 13] on div at bounding box center [40, 14] width 16 height 16
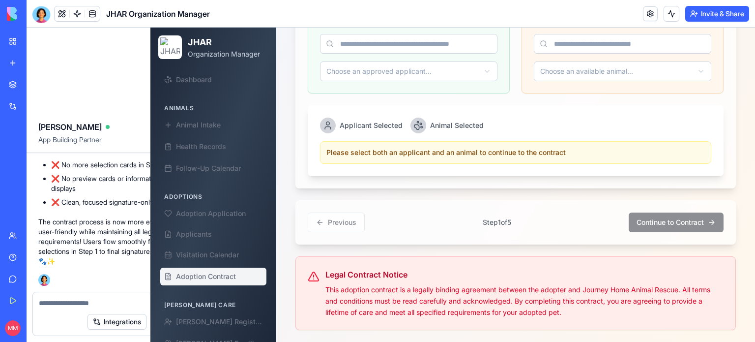
scroll to position [485, 0]
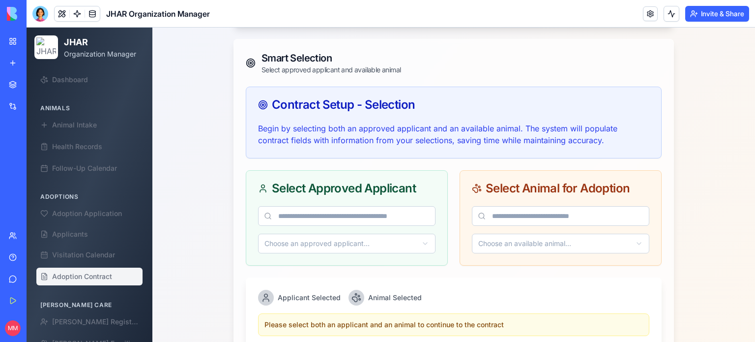
scroll to position [318, 0]
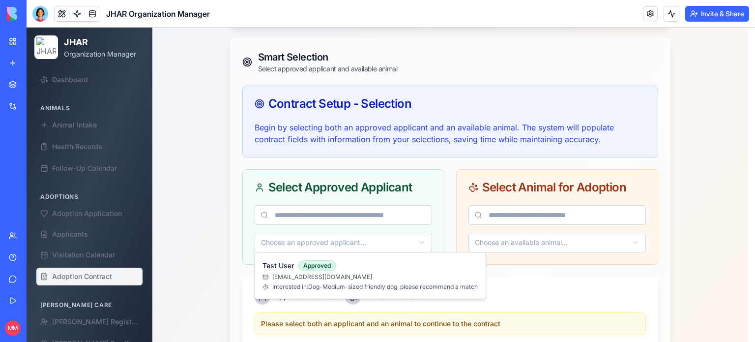
click at [423, 239] on html "JHAR Organization Manager Dashboard Animals Animal Intake Health Records Follow…" at bounding box center [391, 111] width 729 height 803
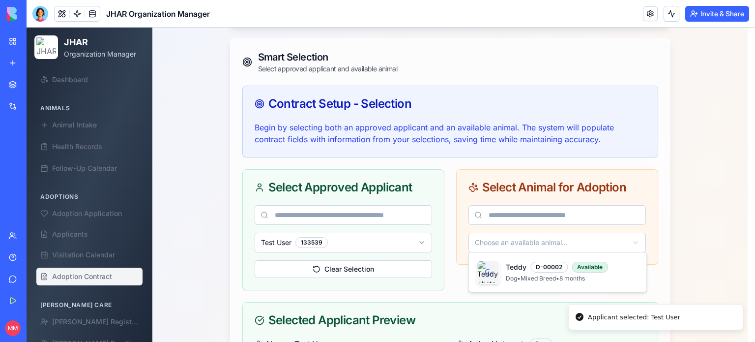
click at [530, 242] on html "JHAR Organization Manager Dashboard Animals Animal Intake Health Records Follow…" at bounding box center [391, 187] width 729 height 955
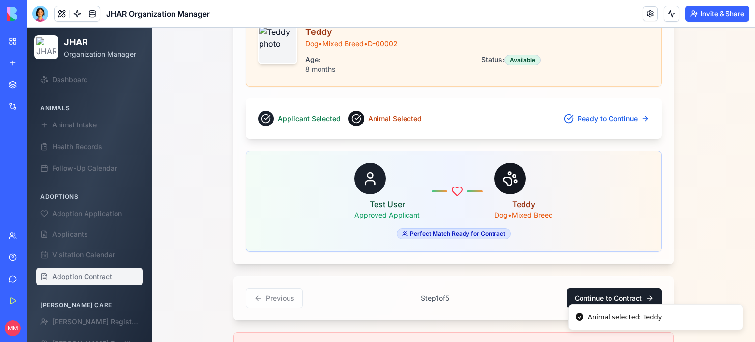
scroll to position [759, 0]
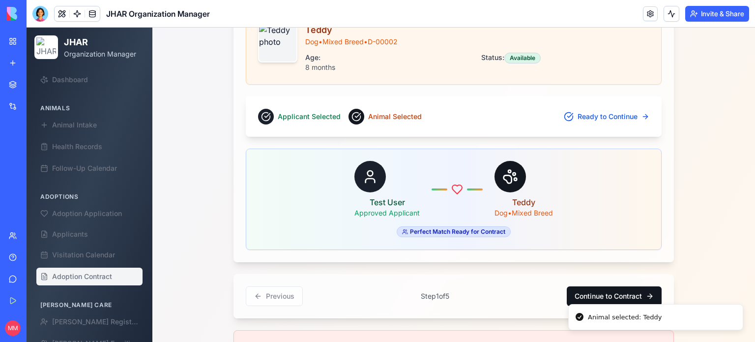
click at [592, 294] on button "Continue to Contract" at bounding box center [614, 296] width 95 height 20
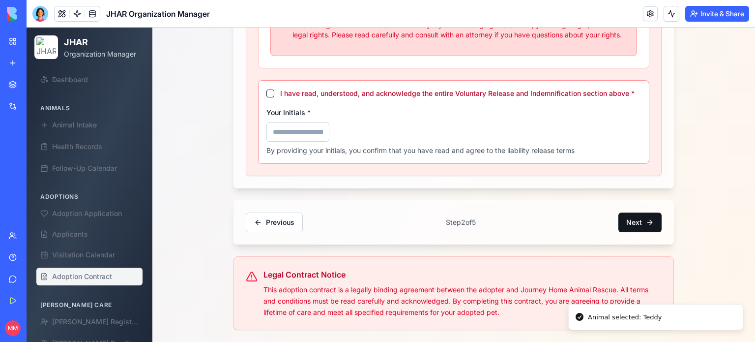
scroll to position [719, 0]
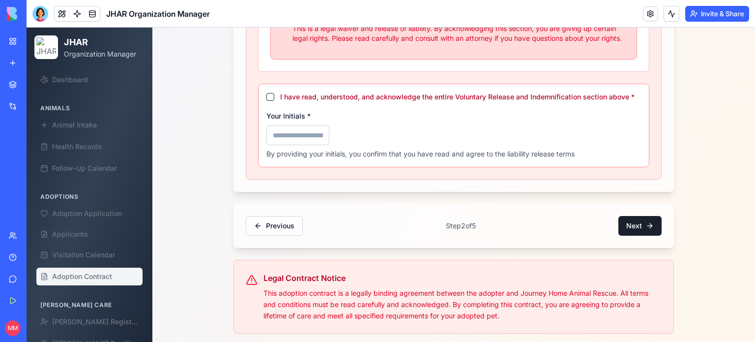
click at [266, 93] on button "I have read, understood, and acknowledge the entire Voluntary Release and Indem…" at bounding box center [270, 97] width 8 height 8
click at [272, 133] on input "Your Initials *" at bounding box center [297, 135] width 63 height 20
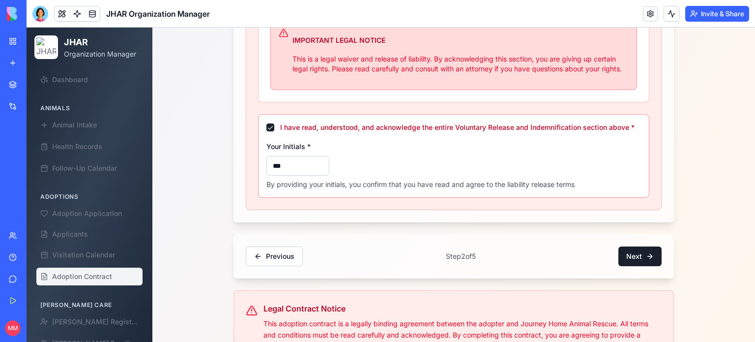
scroll to position [689, 0]
type input "***"
click at [632, 252] on button "Next" at bounding box center [639, 255] width 43 height 20
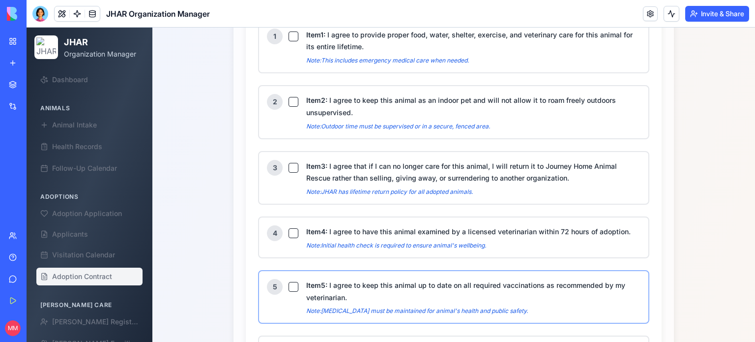
scroll to position [558, 0]
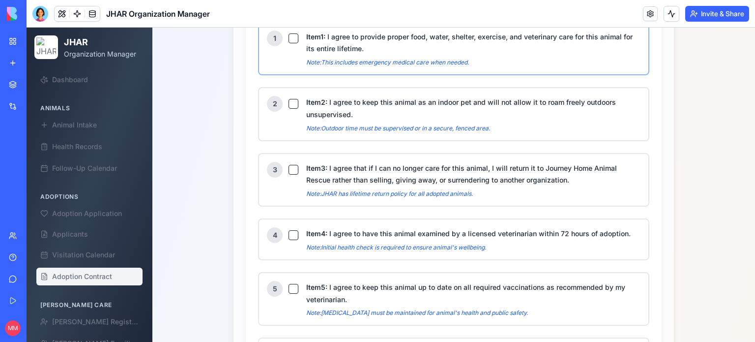
click at [289, 35] on button "Item 1 : I agree to provide proper food, water, shelter, exercise, and veterina…" at bounding box center [294, 38] width 10 height 10
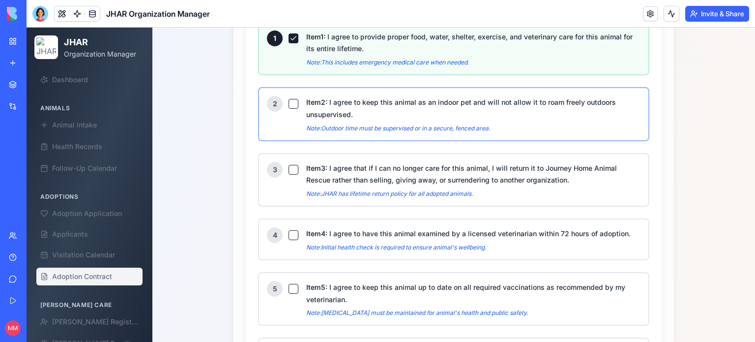
click at [290, 99] on button "Item 2 : I agree to keep this animal as an indoor pet and will not allow it to …" at bounding box center [294, 104] width 10 height 10
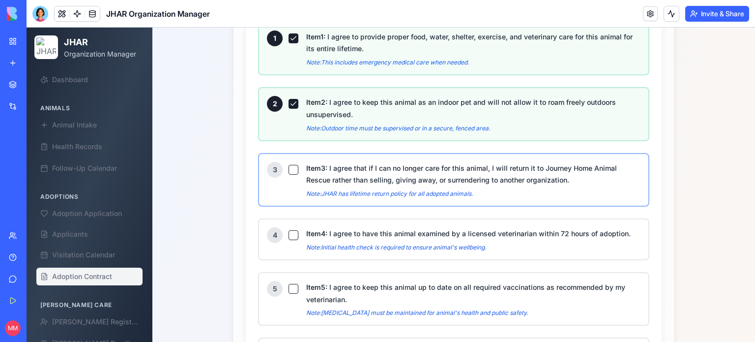
click at [291, 165] on button "Item 3 : I agree that if I can no longer care for this animal, I will return it…" at bounding box center [294, 170] width 10 height 10
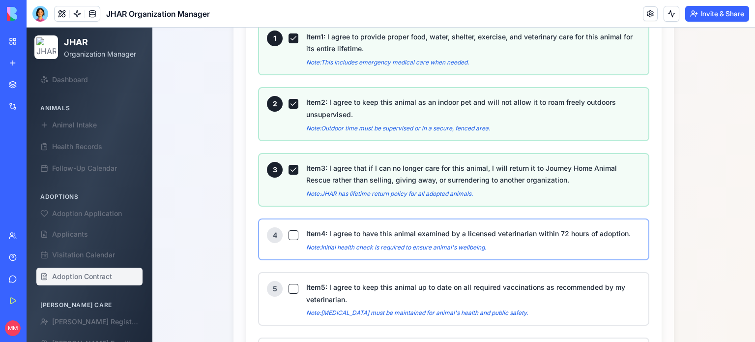
click at [289, 230] on button "Item 4 : I agree to have this animal examined by a licensed veterinarian within…" at bounding box center [294, 235] width 10 height 10
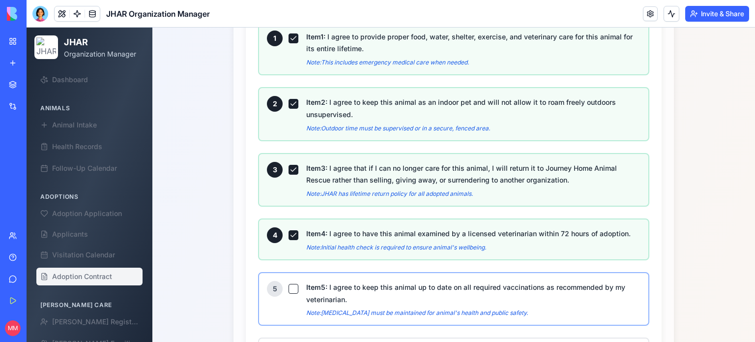
click at [289, 285] on button "Item 5 : I agree to keep this animal up to date on all required vaccinations as…" at bounding box center [294, 289] width 10 height 10
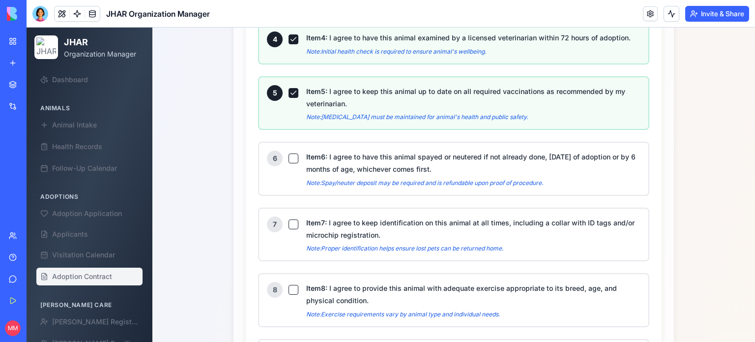
scroll to position [756, 0]
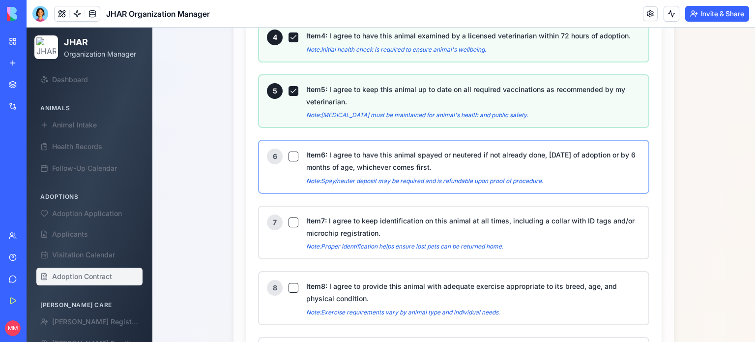
click at [289, 151] on button "Item 6 : I agree to have this animal spayed or neutered if not already done, [D…" at bounding box center [294, 156] width 10 height 10
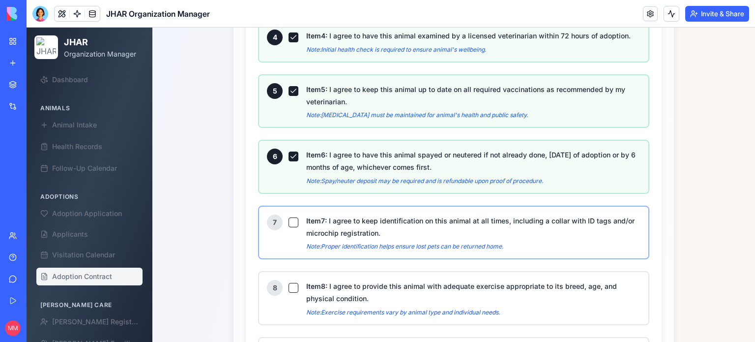
click at [290, 217] on button "Item 7 : I agree to keep identification on this animal at all times, including …" at bounding box center [294, 222] width 10 height 10
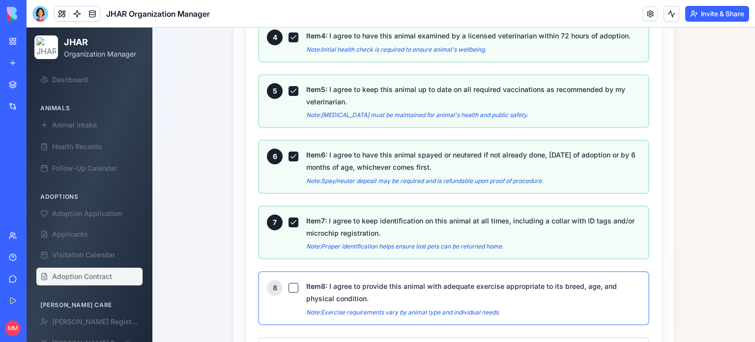
click at [289, 283] on button "Item 8 : I agree to provide this animal with adequate exercise appropriate to i…" at bounding box center [294, 288] width 10 height 10
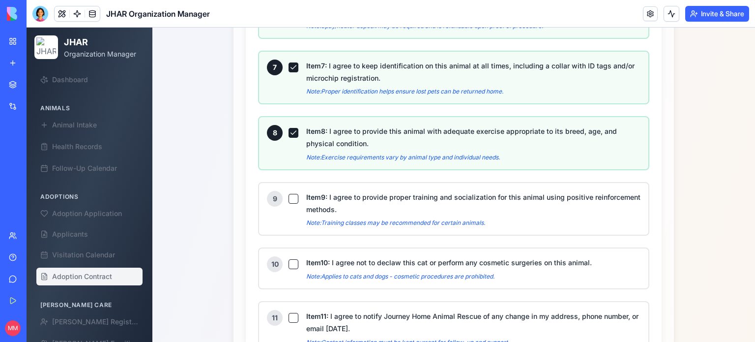
scroll to position [926, 0]
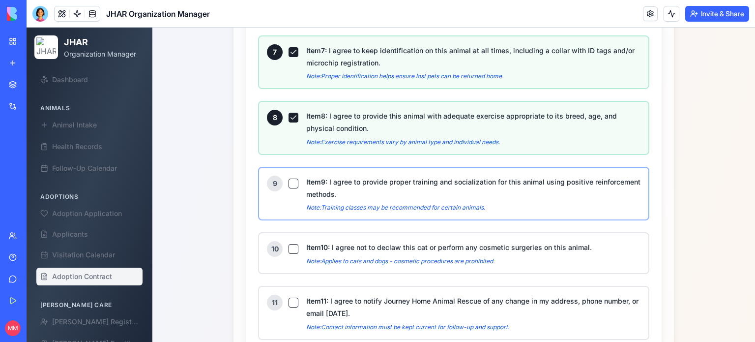
click at [290, 178] on button "Item 9 : I agree to provide proper training and socialization for this animal u…" at bounding box center [294, 183] width 10 height 10
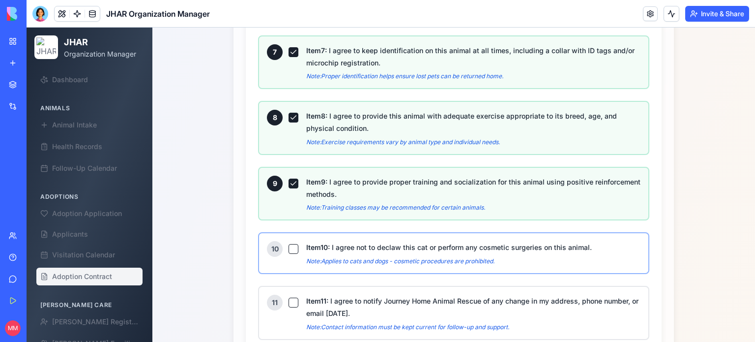
click at [289, 244] on button "Item 10 : I agree not to declaw this cat or perform any cosmetic surgeries on t…" at bounding box center [294, 249] width 10 height 10
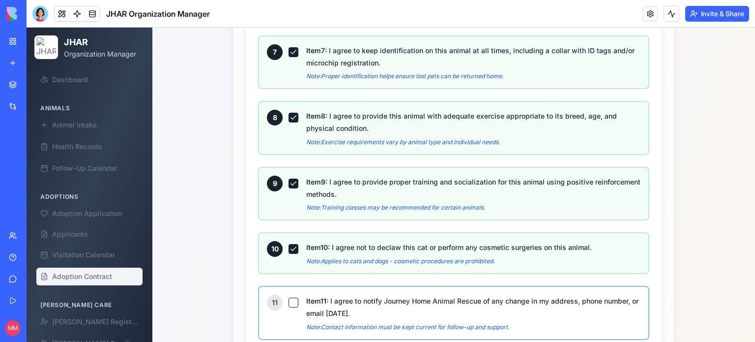
click at [289, 297] on button "Item 11 : I agree to notify Journey Home Animal Rescue of any change in my addr…" at bounding box center [294, 302] width 10 height 10
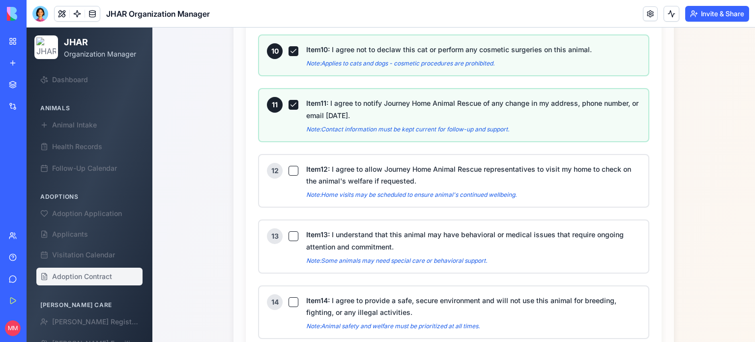
scroll to position [1124, 0]
click at [290, 163] on div "12" at bounding box center [282, 170] width 31 height 16
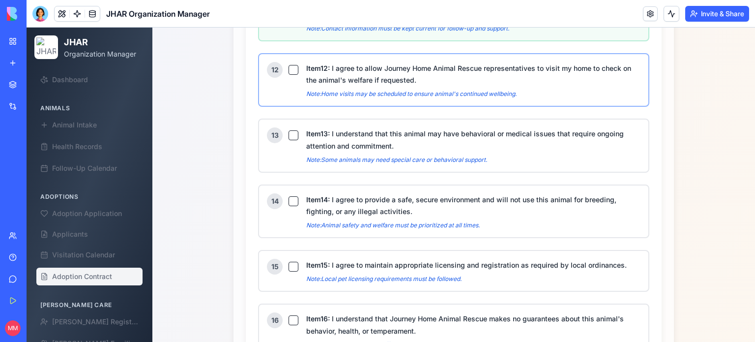
scroll to position [1225, 0]
click at [289, 64] on button "Item 12 : I agree to allow Journey Home Animal Rescue representatives to visit …" at bounding box center [294, 69] width 10 height 10
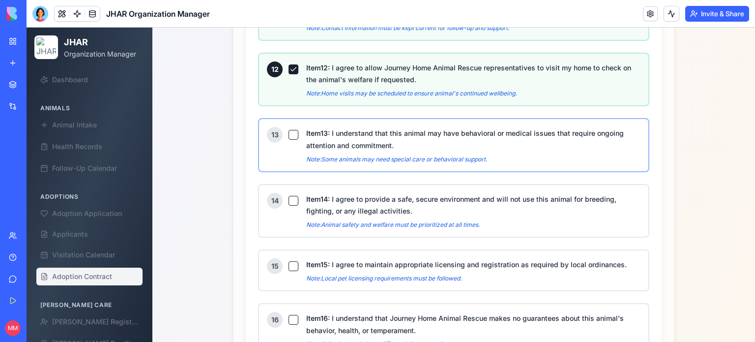
click at [289, 130] on button "Item 13 : I understand that this animal may have behavioral or medical issues t…" at bounding box center [294, 135] width 10 height 10
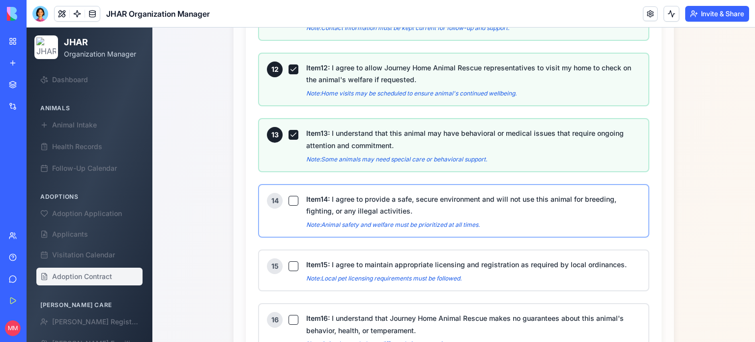
click at [289, 196] on button "Item 14 : I agree to provide a safe, secure environment and will not use this a…" at bounding box center [294, 201] width 10 height 10
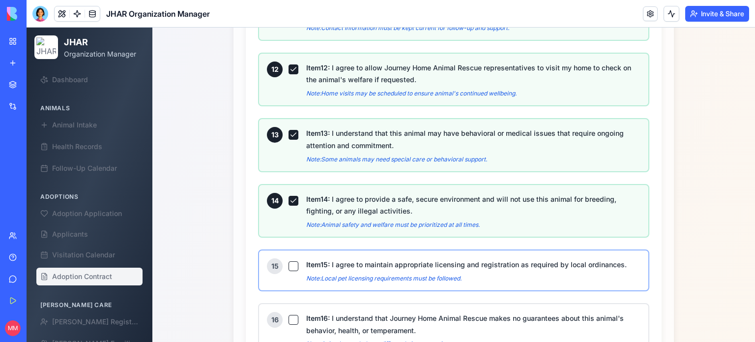
click at [289, 261] on button "Item 15 : I agree to maintain appropriate licensing and registration as require…" at bounding box center [294, 266] width 10 height 10
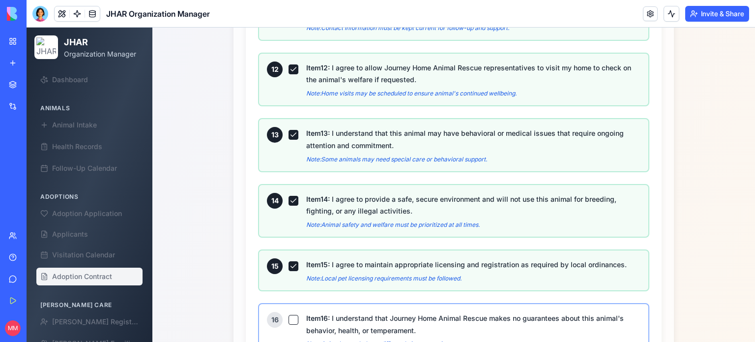
click at [289, 315] on button "Item 16 : I understand that Journey Home Animal Rescue makes no guarantees abou…" at bounding box center [294, 320] width 10 height 10
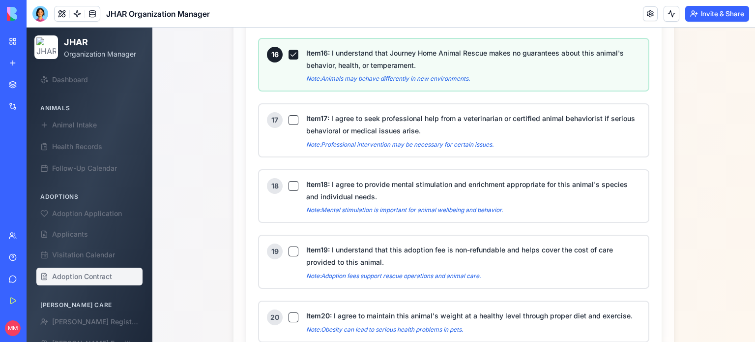
scroll to position [1491, 0]
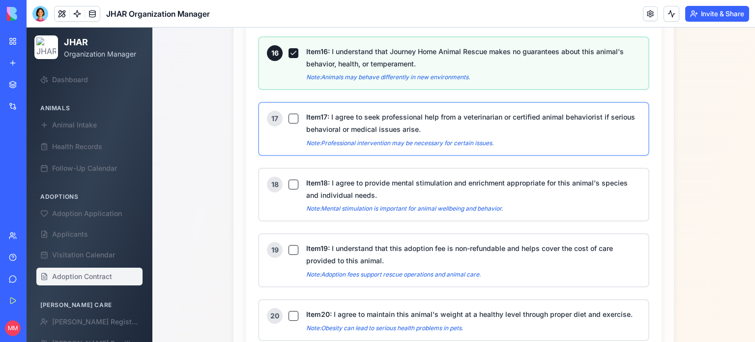
click at [289, 114] on button "Item 17 : I agree to seek professional help from a veterinarian or certified an…" at bounding box center [294, 119] width 10 height 10
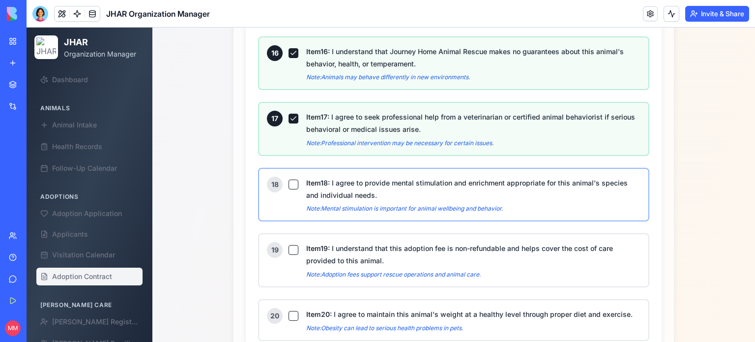
click at [289, 179] on button "Item 18 : I agree to provide mental stimulation and enrichment appropriate for …" at bounding box center [294, 184] width 10 height 10
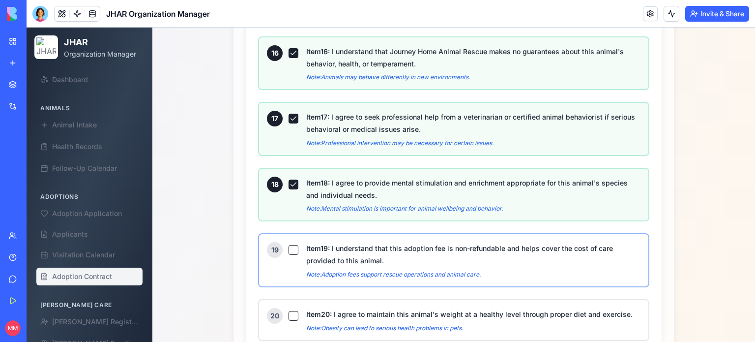
click at [289, 245] on button "Item 19 : I understand that this adoption fee is non-refundable and helps cover…" at bounding box center [294, 250] width 10 height 10
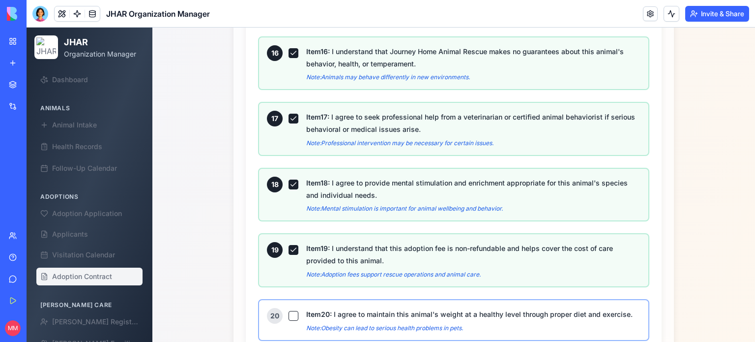
click at [289, 311] on button "Item 20 : I agree to maintain this animal's weight at a healthy level through p…" at bounding box center [294, 316] width 10 height 10
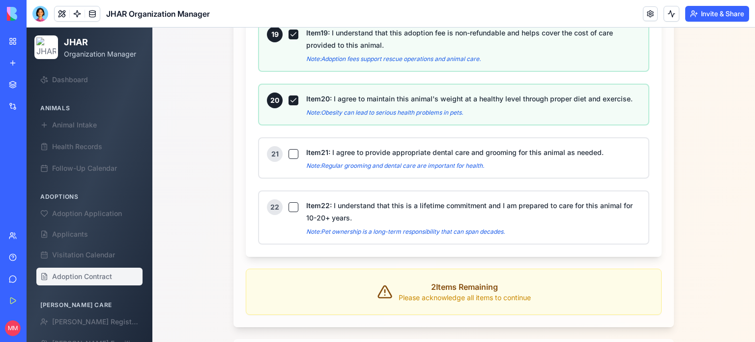
scroll to position [1707, 0]
click at [290, 148] on button "Item 21 : I agree to provide appropriate dental care and grooming for this anim…" at bounding box center [294, 153] width 10 height 10
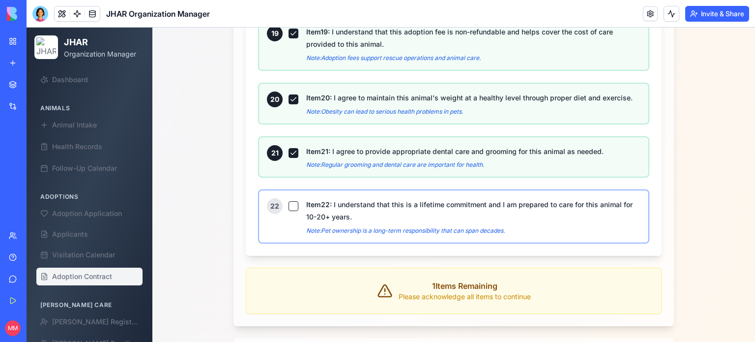
click at [290, 201] on button "Item 22 : I understand that this is a lifetime commitment and I am prepared to …" at bounding box center [294, 206] width 10 height 10
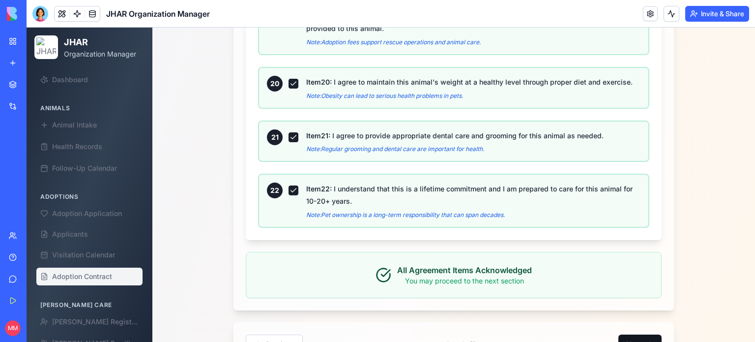
click at [636, 334] on button "Next" at bounding box center [639, 344] width 43 height 20
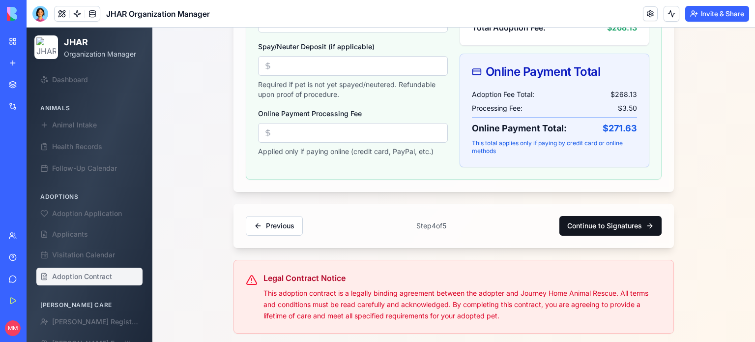
click at [602, 222] on button "Continue to Signatures" at bounding box center [610, 226] width 102 height 20
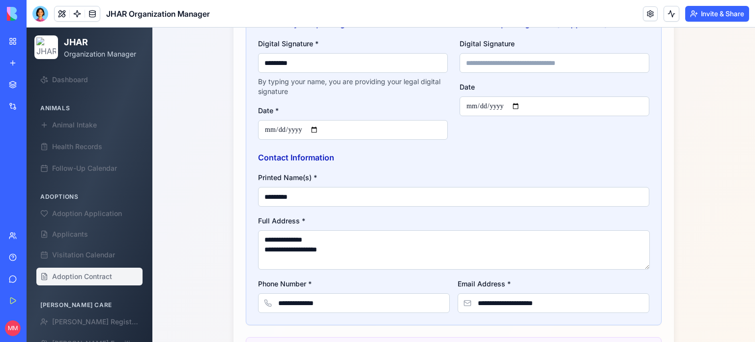
scroll to position [423, 0]
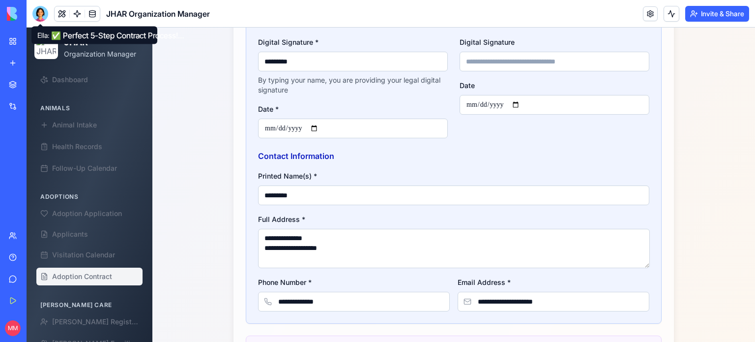
click at [38, 14] on div at bounding box center [40, 14] width 16 height 16
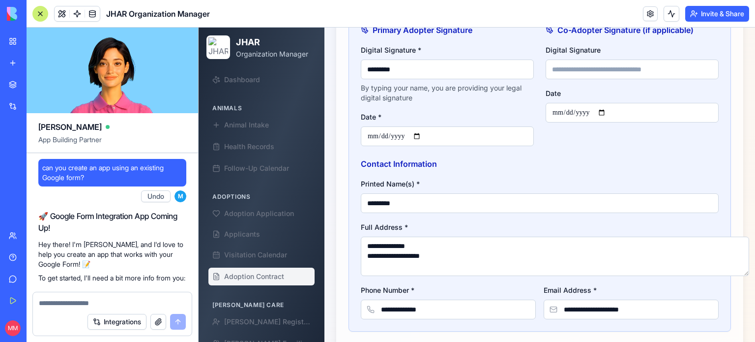
scroll to position [126107, 0]
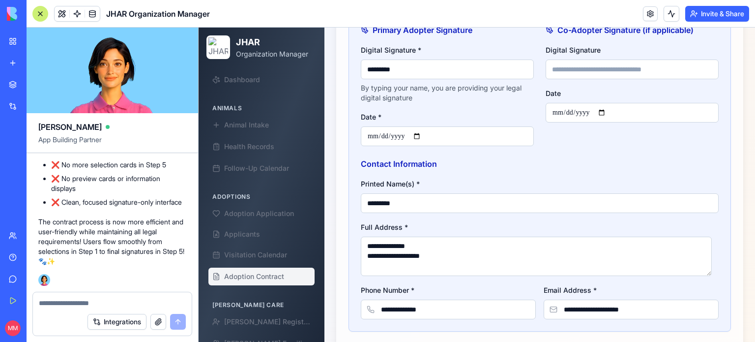
click at [89, 303] on textarea at bounding box center [112, 303] width 147 height 10
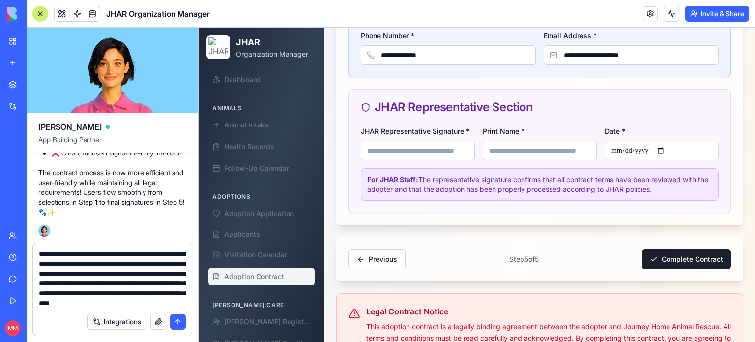
scroll to position [678, 0]
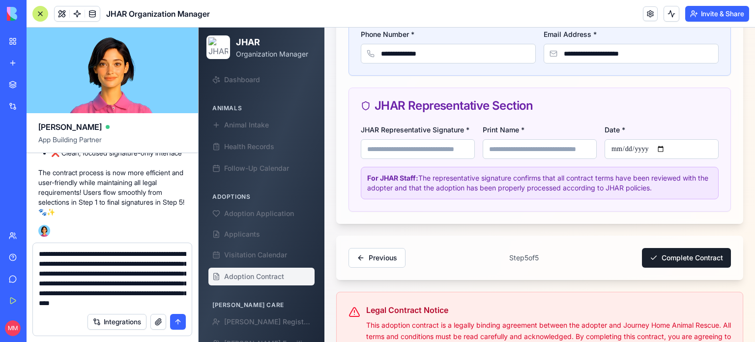
type textarea "**********"
click at [179, 324] on button "submit" at bounding box center [178, 322] width 16 height 16
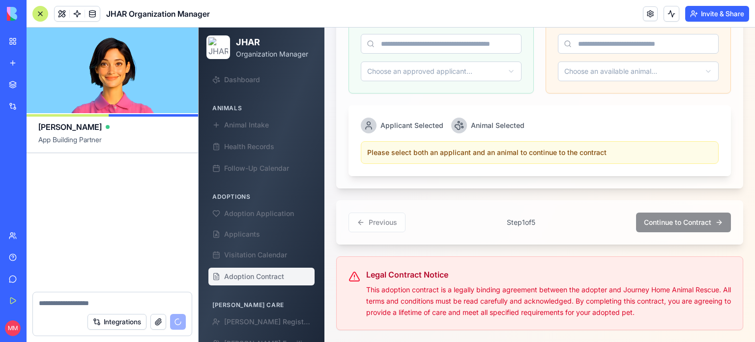
scroll to position [126734, 0]
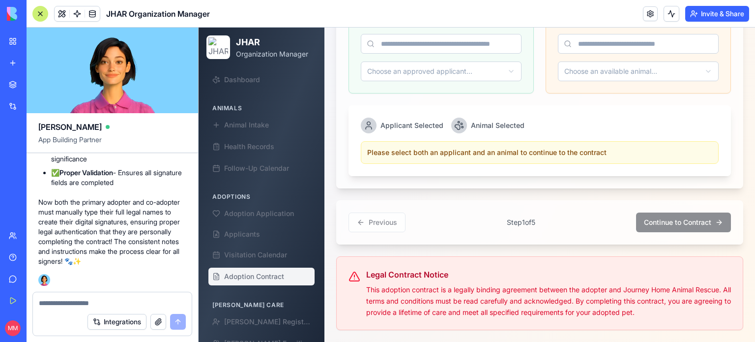
click at [40, 18] on div at bounding box center [40, 14] width 16 height 16
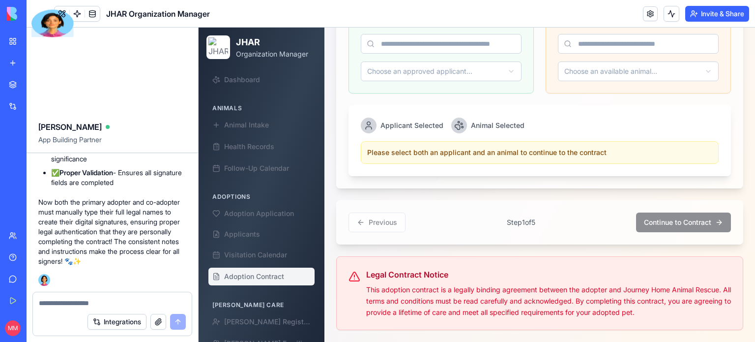
scroll to position [485, 0]
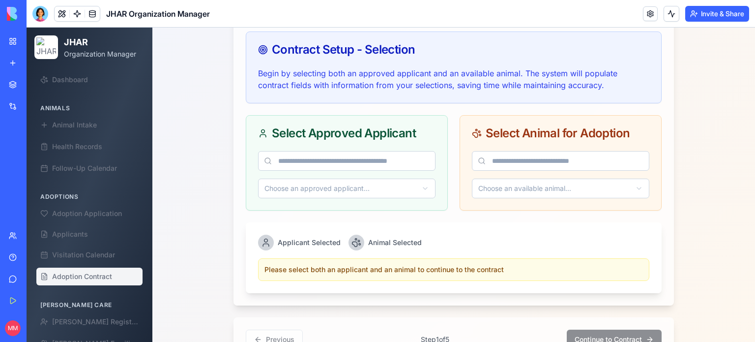
scroll to position [375, 0]
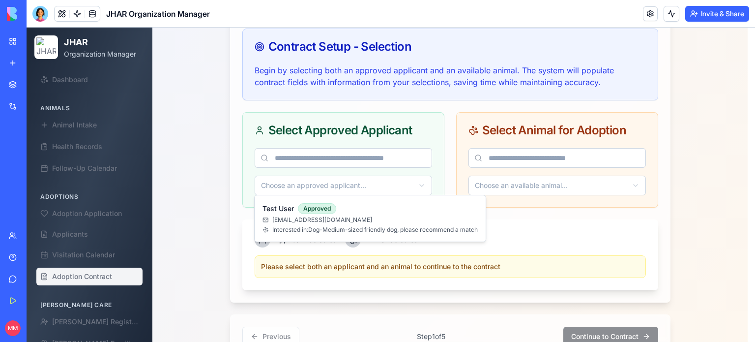
click at [421, 179] on html "JHAR Organization Manager Dashboard Animals Animal Intake Health Records Follow…" at bounding box center [391, 54] width 729 height 803
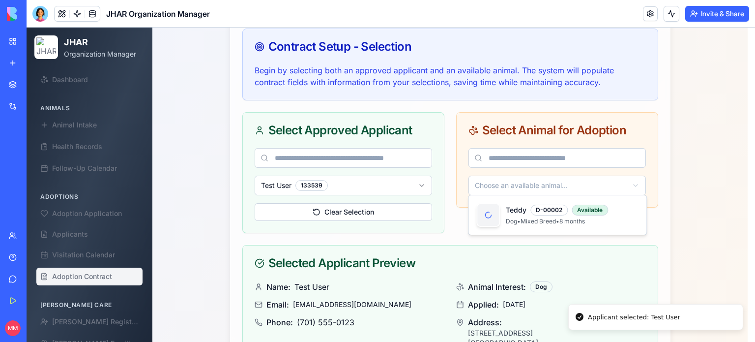
click at [520, 190] on html "JHAR Organization Manager Dashboard Animals Animal Intake Health Records Follow…" at bounding box center [391, 130] width 729 height 955
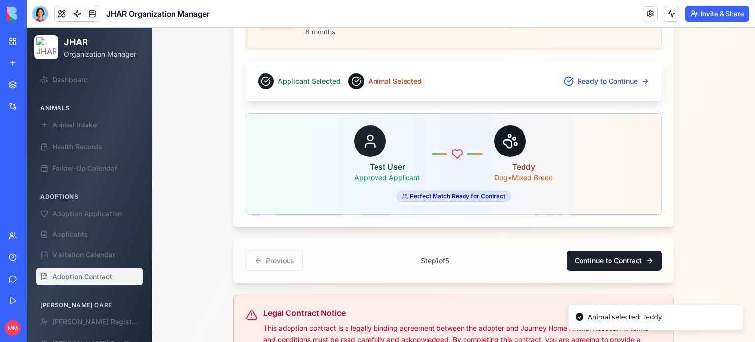
scroll to position [796, 0]
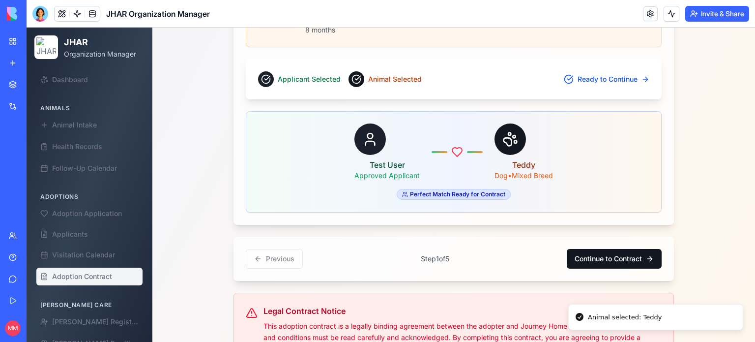
click at [609, 258] on button "Continue to Contract" at bounding box center [614, 259] width 95 height 20
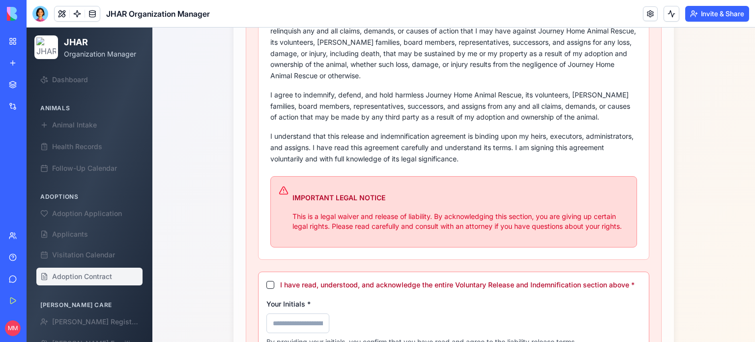
scroll to position [533, 0]
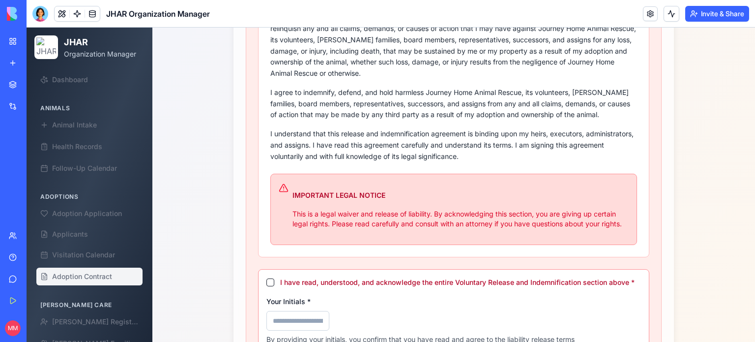
click at [266, 278] on button "I have read, understood, and acknowledge the entire Voluntary Release and Indem…" at bounding box center [270, 282] width 8 height 8
click at [286, 319] on input "Your Initials *" at bounding box center [297, 321] width 63 height 20
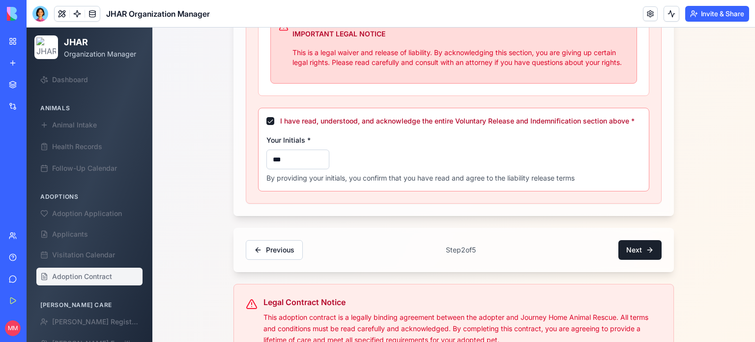
scroll to position [719, 0]
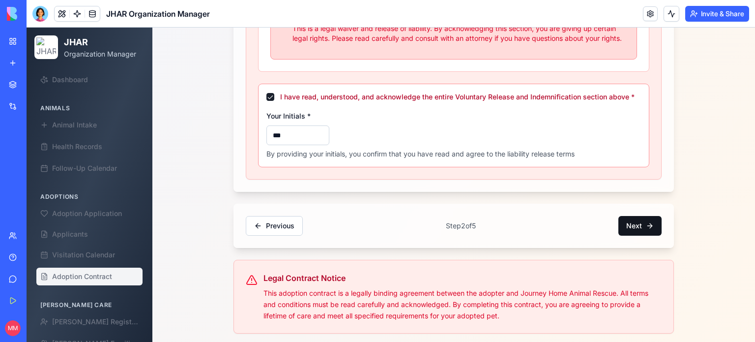
type input "***"
click at [636, 217] on button "Next" at bounding box center [639, 226] width 43 height 20
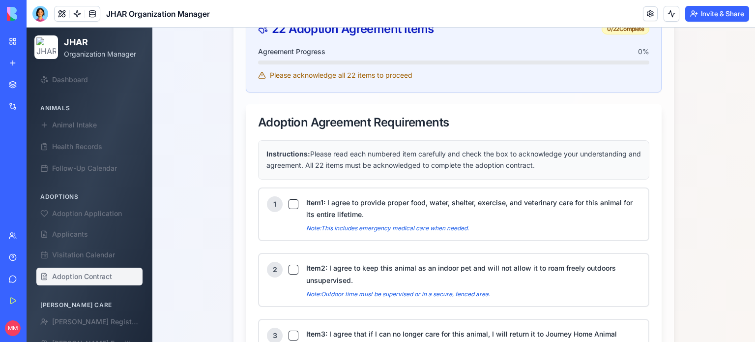
scroll to position [390, 0]
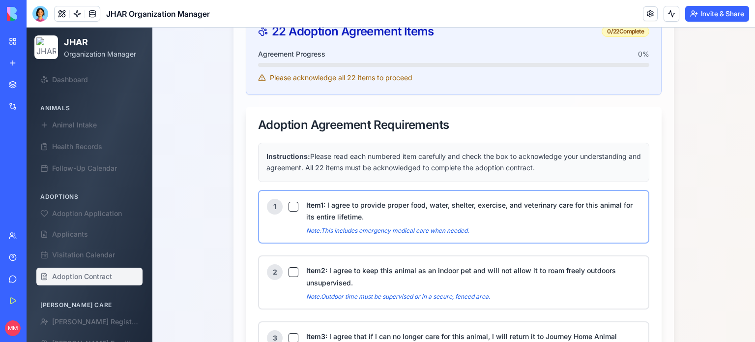
click at [289, 203] on button "Item 1 : I agree to provide proper food, water, shelter, exercise, and veterina…" at bounding box center [294, 207] width 10 height 10
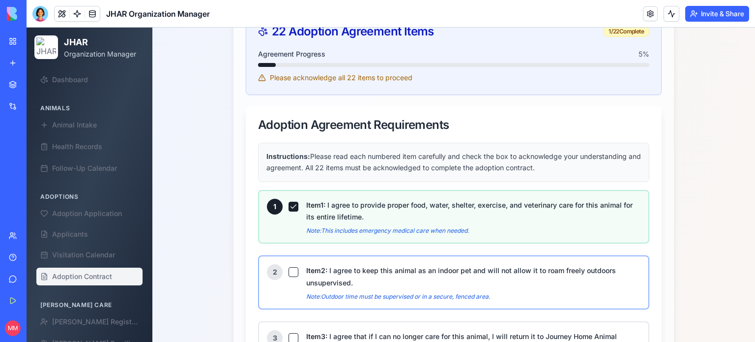
click at [289, 267] on button "Item 2 : I agree to keep this animal as an indoor pet and will not allow it to …" at bounding box center [294, 272] width 10 height 10
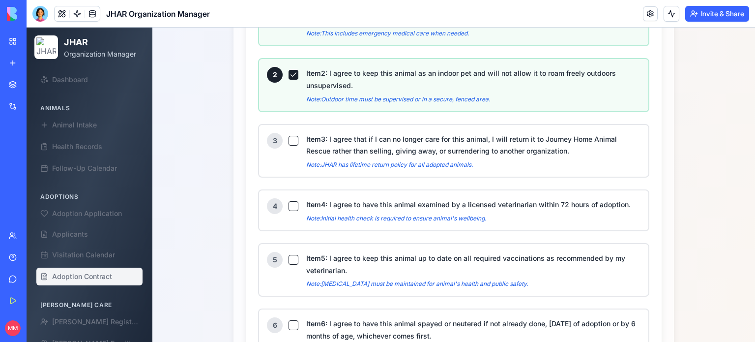
scroll to position [589, 0]
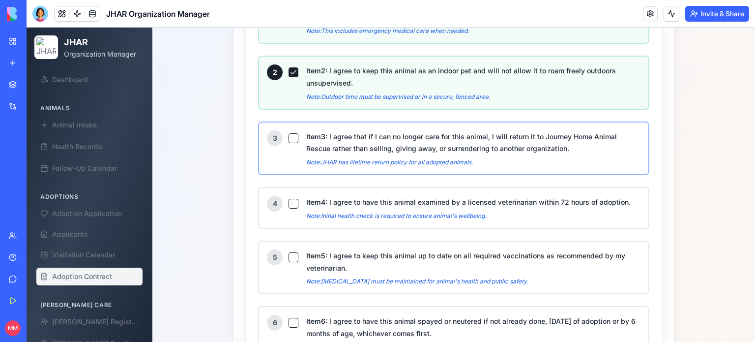
click at [289, 133] on button "Item 3 : I agree that if I can no longer care for this animal, I will return it…" at bounding box center [294, 138] width 10 height 10
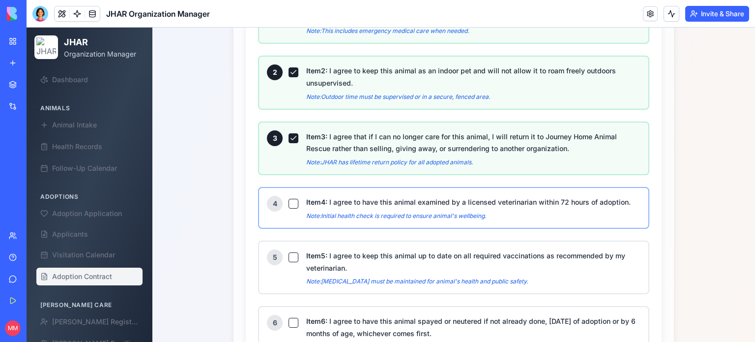
click at [289, 199] on button "Item 4 : I agree to have this animal examined by a licensed veterinarian within…" at bounding box center [294, 204] width 10 height 10
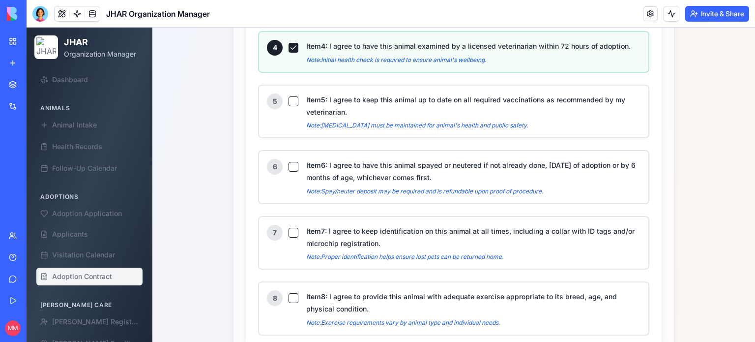
scroll to position [746, 0]
click at [289, 96] on button "Item 5 : I agree to keep this animal up to date on all required vaccinations as…" at bounding box center [294, 101] width 10 height 10
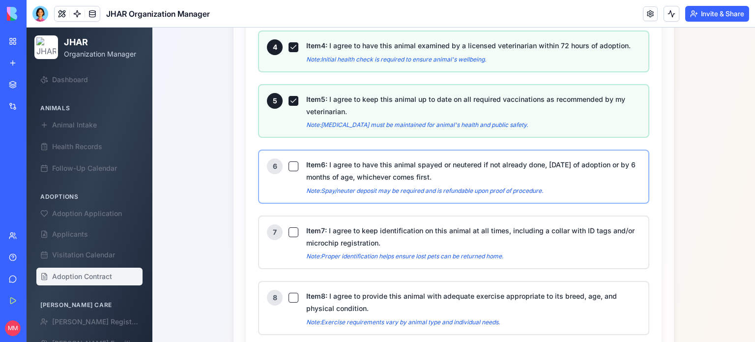
click at [289, 161] on button "Item 6 : I agree to have this animal spayed or neutered if not already done, [D…" at bounding box center [294, 166] width 10 height 10
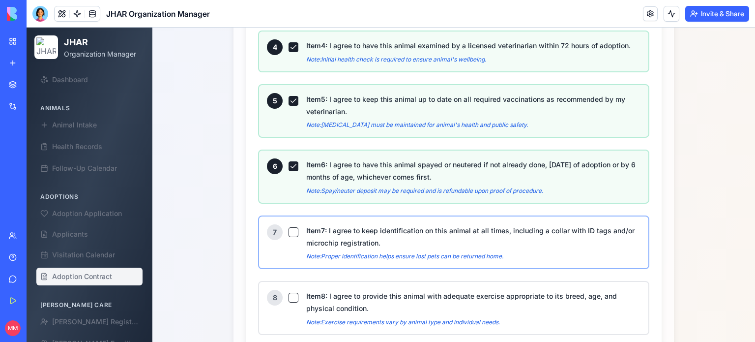
click at [289, 227] on button "Item 7 : I agree to keep identification on this animal at all times, including …" at bounding box center [294, 232] width 10 height 10
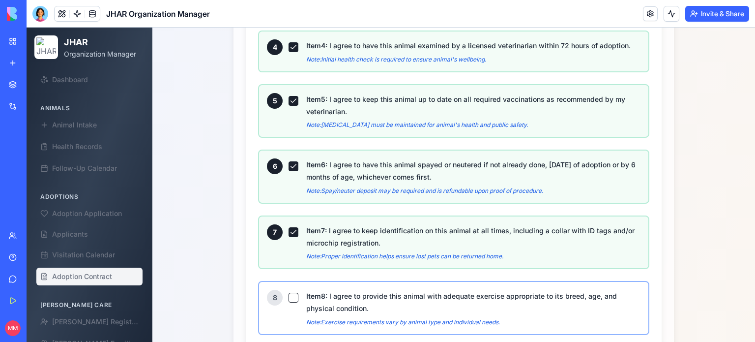
click at [289, 292] on button "Item 8 : I agree to provide this animal with adequate exercise appropriate to i…" at bounding box center [294, 297] width 10 height 10
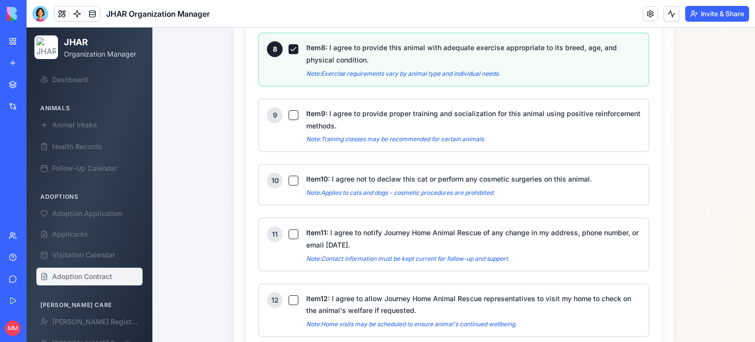
scroll to position [997, 0]
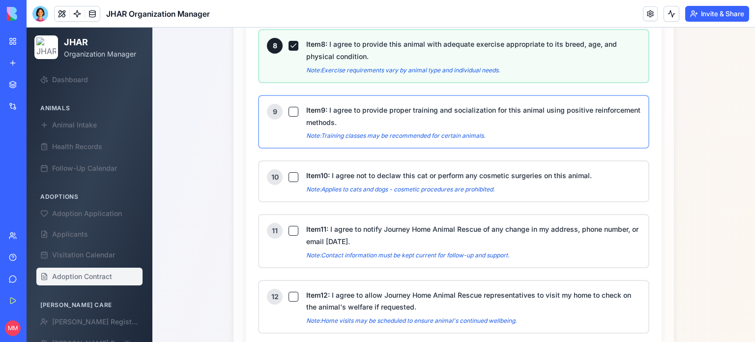
click at [289, 107] on button "Item 9 : I agree to provide proper training and socialization for this animal u…" at bounding box center [294, 112] width 10 height 10
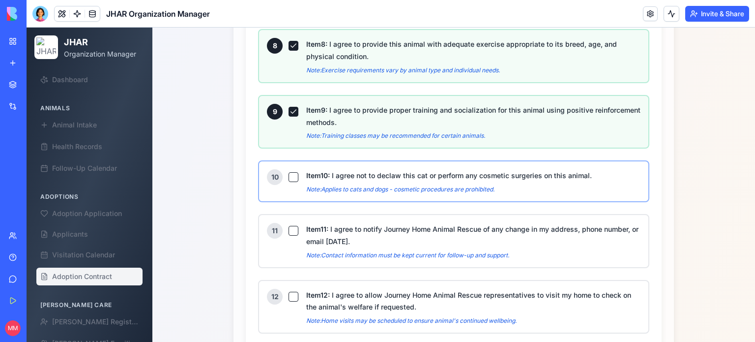
click at [292, 172] on button "Item 10 : I agree not to declaw this cat or perform any cosmetic surgeries on t…" at bounding box center [294, 177] width 10 height 10
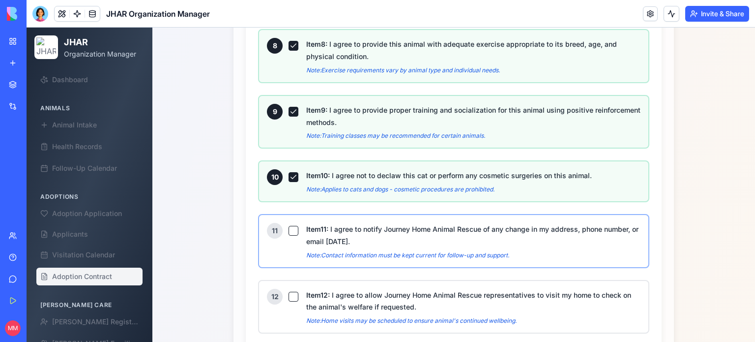
click at [288, 225] on div "11" at bounding box center [282, 231] width 31 height 16
click at [290, 226] on button "Item 11 : I agree to notify Journey Home Animal Rescue of any change in my addr…" at bounding box center [294, 231] width 10 height 10
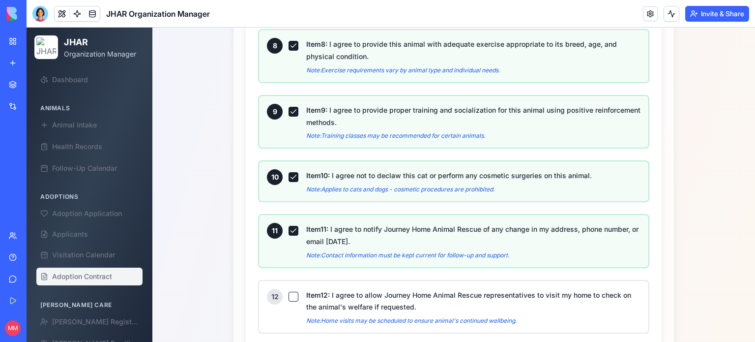
click at [290, 226] on button "Item 11 : I agree to notify Journey Home Animal Rescue of any change in my addr…" at bounding box center [294, 231] width 10 height 10
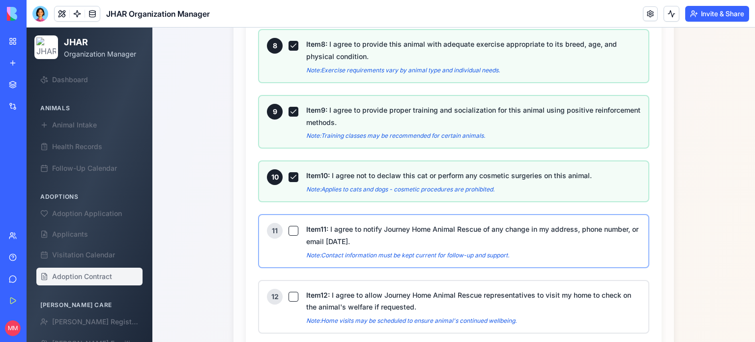
click at [290, 226] on button "Item 11 : I agree to notify Journey Home Animal Rescue of any change in my addr…" at bounding box center [294, 231] width 10 height 10
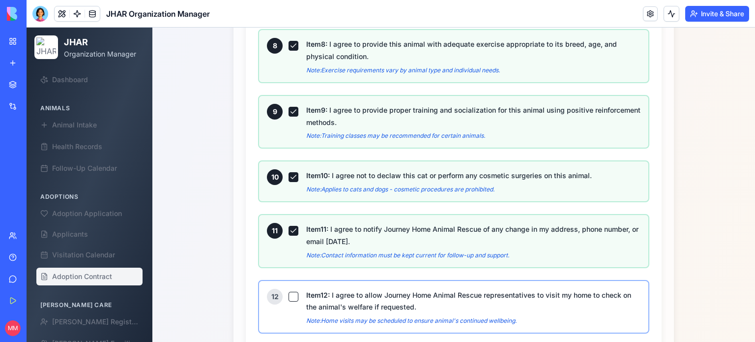
click at [289, 292] on button "Item 12 : I agree to allow Journey Home Animal Rescue representatives to visit …" at bounding box center [294, 297] width 10 height 10
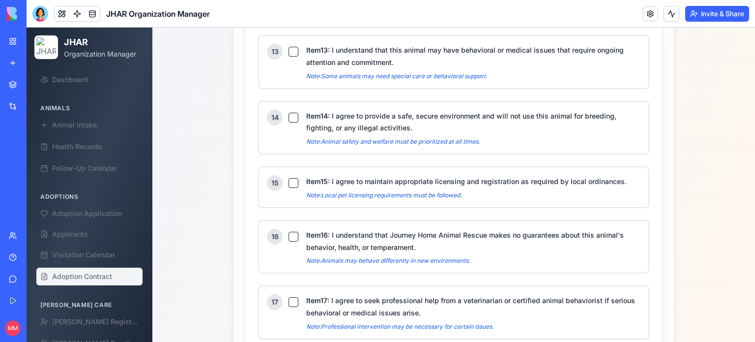
scroll to position [1319, 0]
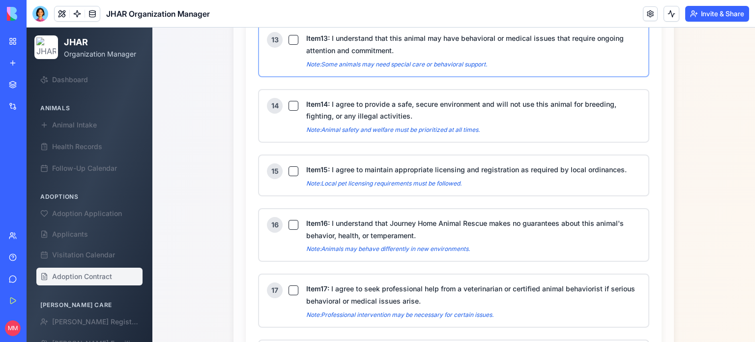
click at [289, 35] on button "Item 13 : I understand that this animal may have behavioral or medical issues t…" at bounding box center [294, 40] width 10 height 10
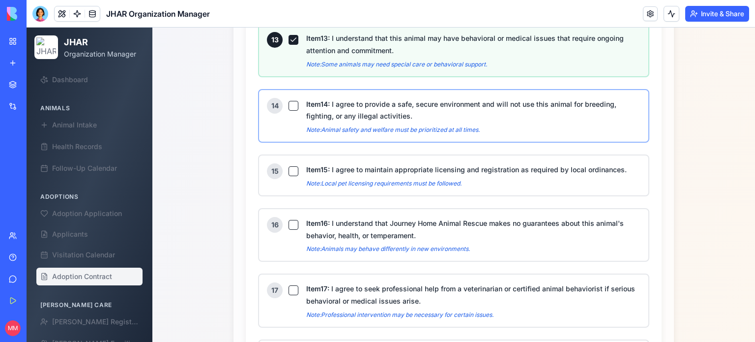
click at [292, 101] on button "Item 14 : I agree to provide a safe, secure environment and will not use this a…" at bounding box center [294, 106] width 10 height 10
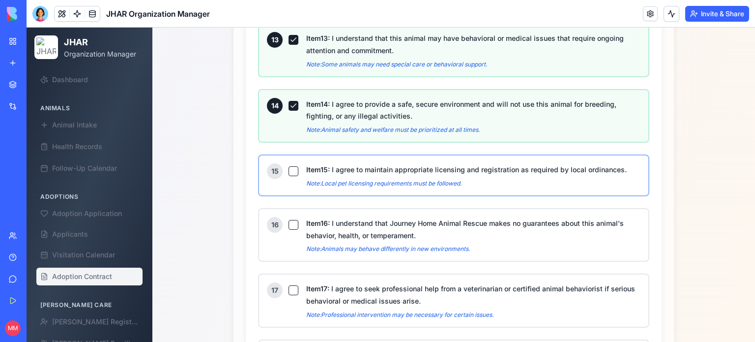
click at [289, 166] on button "Item 15 : I agree to maintain appropriate licensing and registration as require…" at bounding box center [294, 171] width 10 height 10
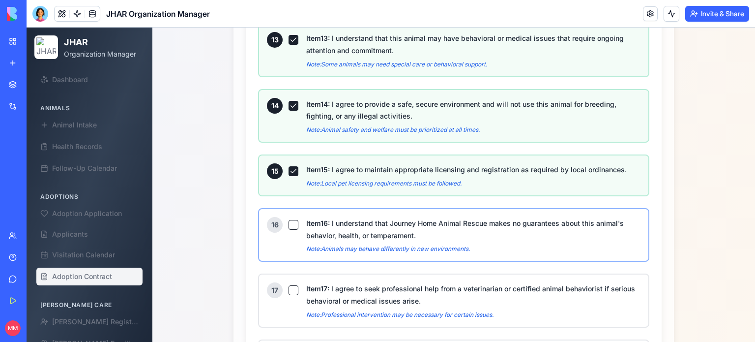
click at [289, 220] on button "Item 16 : I understand that Journey Home Animal Rescue makes no guarantees abou…" at bounding box center [294, 225] width 10 height 10
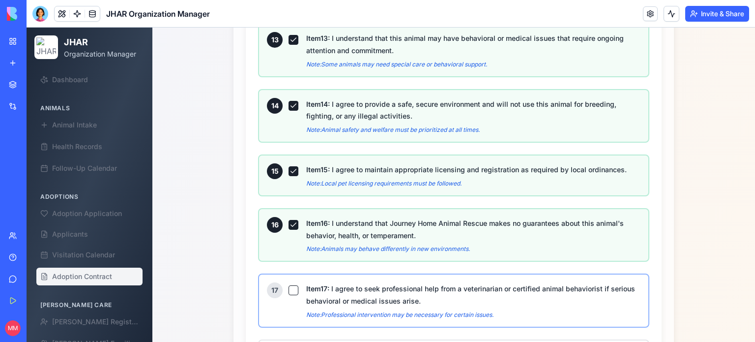
click at [289, 285] on button "Item 17 : I agree to seek professional help from a veterinarian or certified an…" at bounding box center [294, 290] width 10 height 10
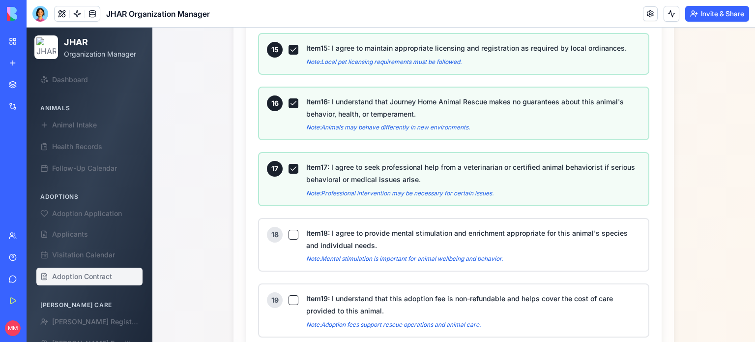
scroll to position [1479, 0]
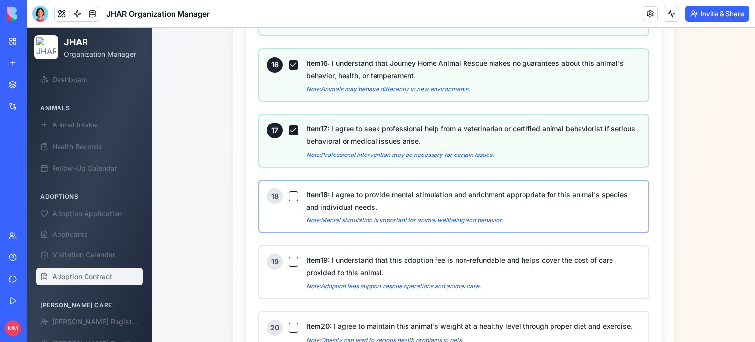
click at [289, 191] on button "Item 18 : I agree to provide mental stimulation and enrichment appropriate for …" at bounding box center [294, 196] width 10 height 10
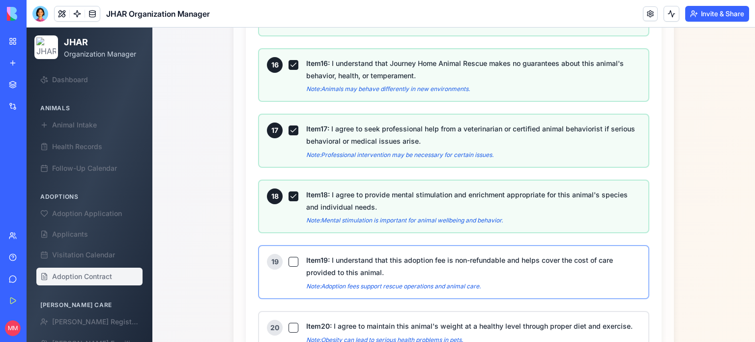
click at [290, 257] on button "Item 19 : I understand that this adoption fee is non-refundable and helps cover…" at bounding box center [294, 262] width 10 height 10
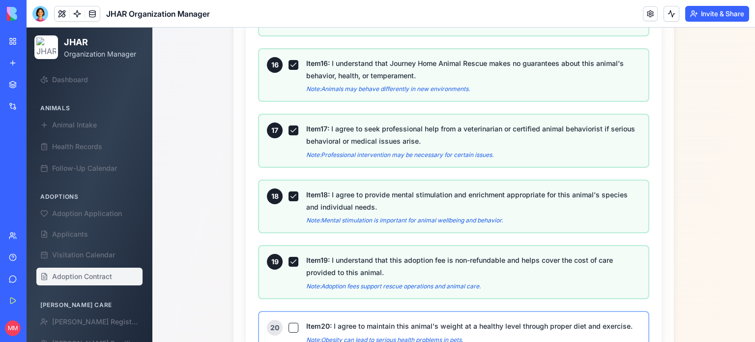
click at [289, 322] on button "Item 20 : I agree to maintain this animal's weight at a healthy level through p…" at bounding box center [294, 327] width 10 height 10
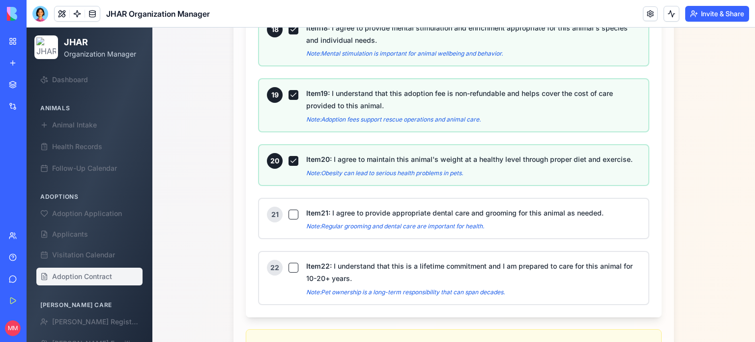
scroll to position [1646, 0]
click at [290, 209] on button "Item 21 : I agree to provide appropriate dental care and grooming for this anim…" at bounding box center [294, 214] width 10 height 10
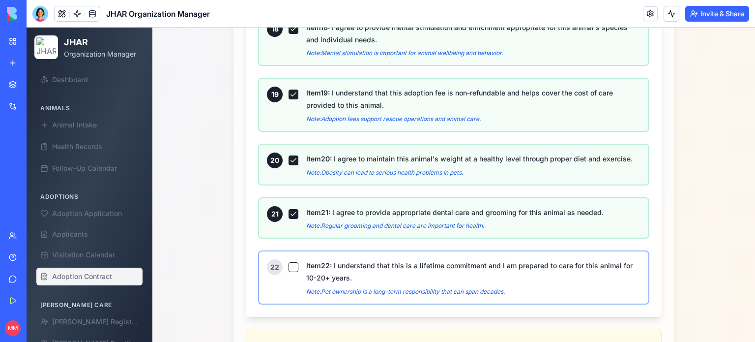
click at [289, 262] on button "Item 22 : I understand that this is a lifetime commitment and I am prepared to …" at bounding box center [294, 267] width 10 height 10
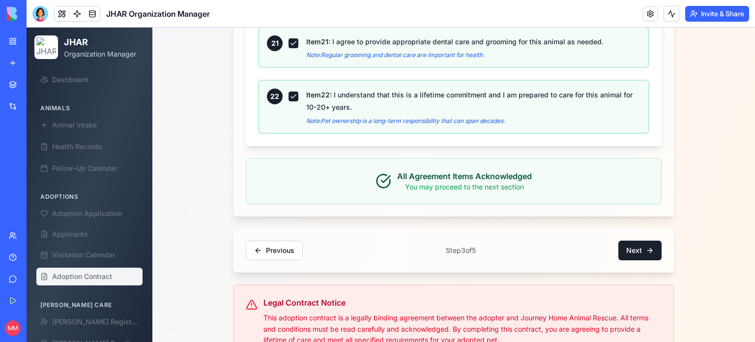
scroll to position [1802, 0]
click at [633, 240] on button "Next" at bounding box center [639, 250] width 43 height 20
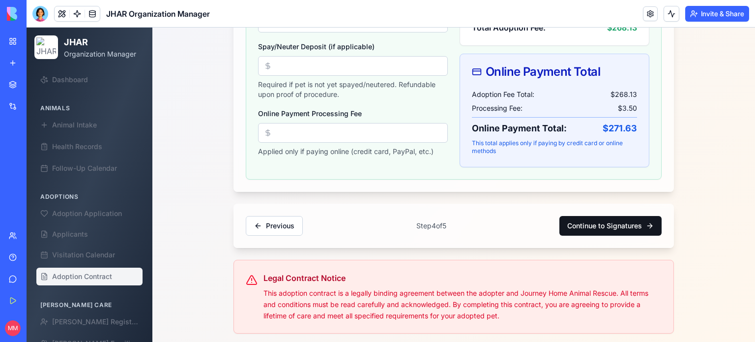
click at [603, 220] on button "Continue to Signatures" at bounding box center [610, 226] width 102 height 20
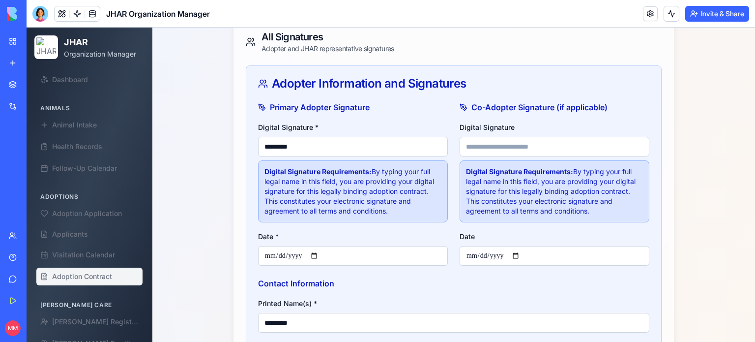
scroll to position [336, 0]
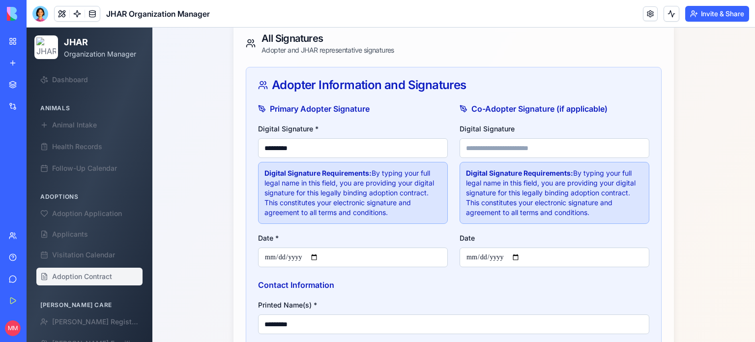
click at [37, 13] on div at bounding box center [40, 14] width 16 height 16
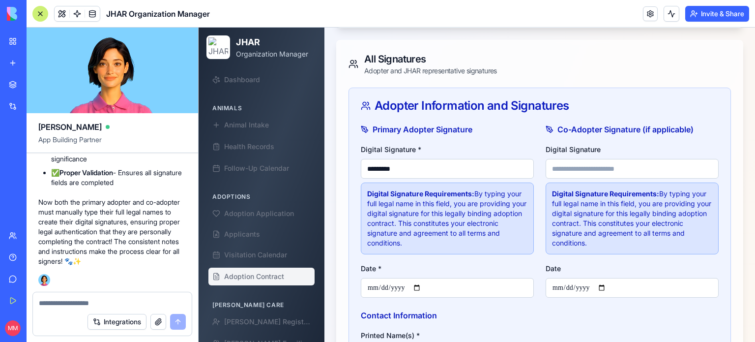
scroll to position [322, 0]
click at [380, 176] on input "*********" at bounding box center [447, 170] width 173 height 20
click at [100, 304] on textarea at bounding box center [112, 303] width 147 height 10
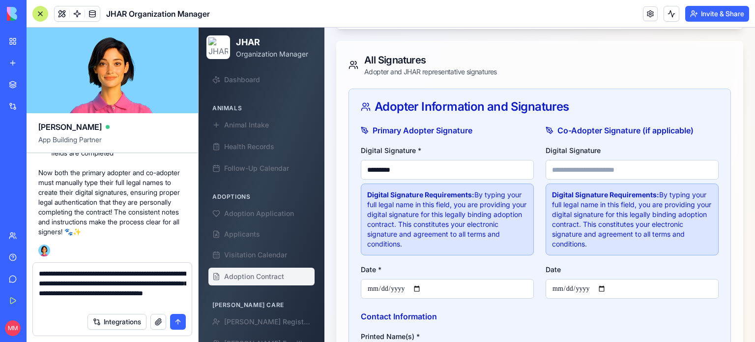
click at [94, 304] on textarea "**********" at bounding box center [112, 287] width 147 height 39
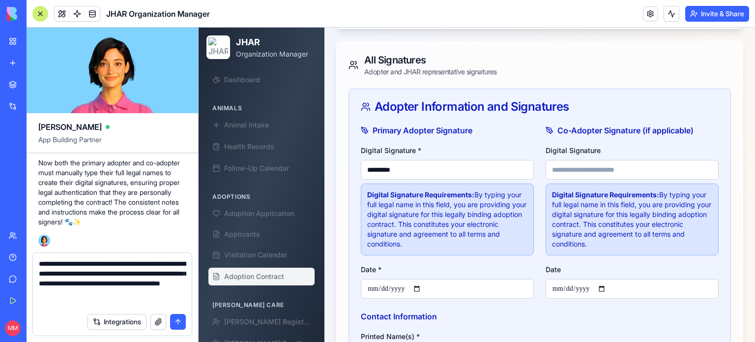
click at [78, 304] on textarea "**********" at bounding box center [112, 283] width 147 height 49
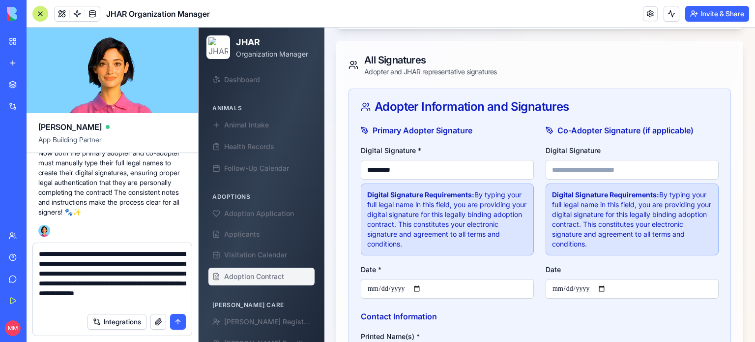
scroll to position [9, 0]
type textarea "**********"
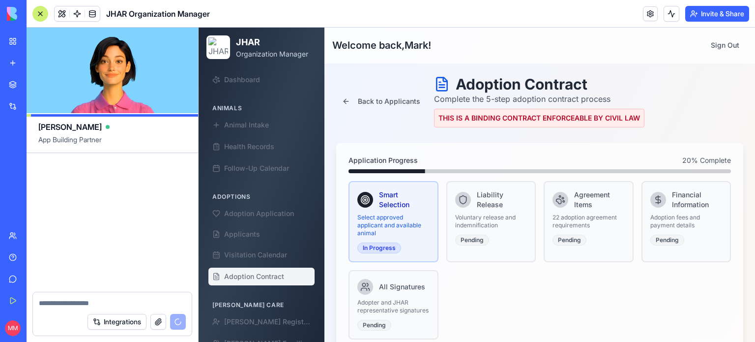
scroll to position [127348, 0]
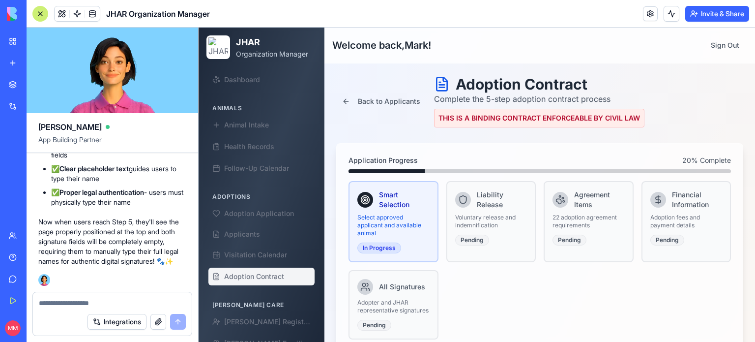
click at [37, 15] on div at bounding box center [40, 14] width 16 height 16
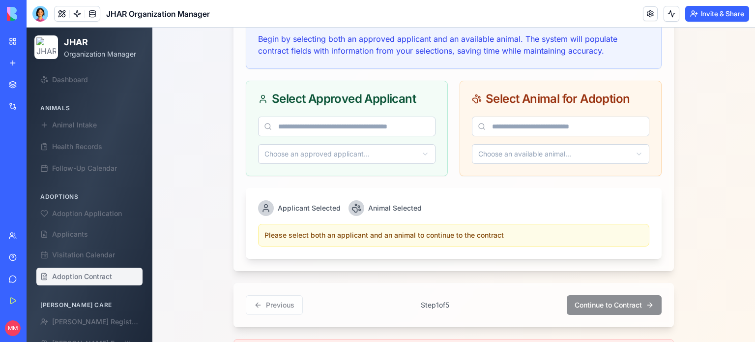
scroll to position [417, 0]
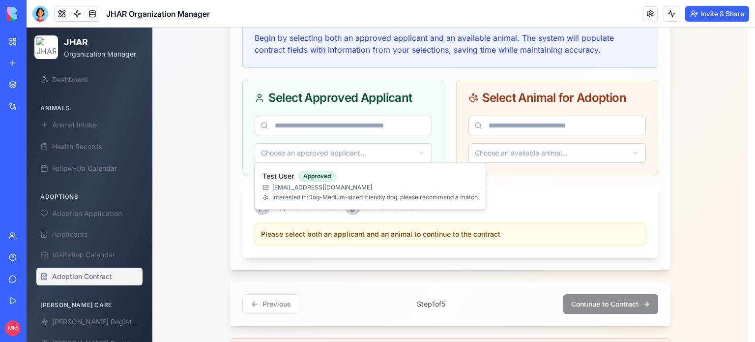
click at [417, 145] on html "JHAR Organization Manager Dashboard Animals Animal Intake Health Records Follow…" at bounding box center [391, 17] width 729 height 813
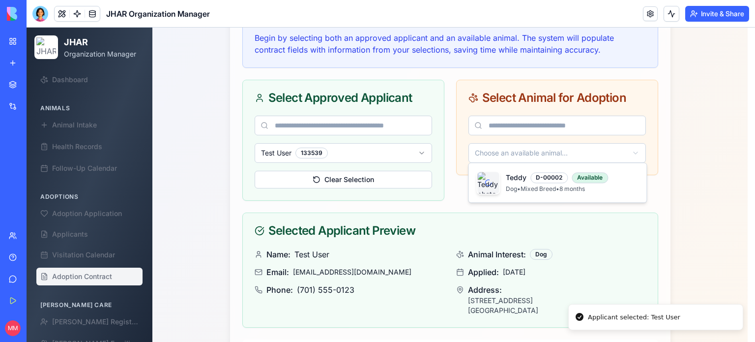
click at [505, 152] on html "JHAR Organization Manager Dashboard Animals Animal Intake Health Records Follow…" at bounding box center [391, 93] width 729 height 965
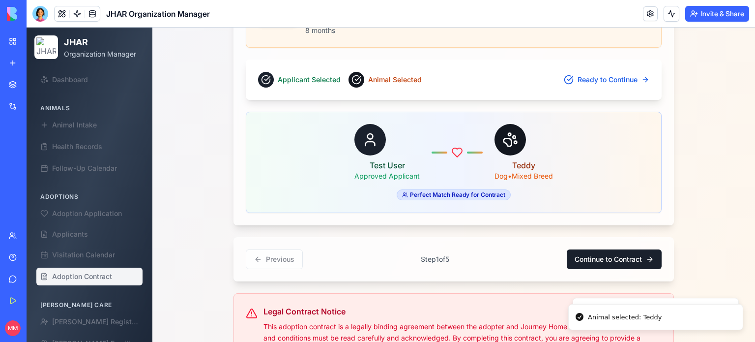
scroll to position [806, 0]
click at [605, 250] on button "Continue to Contract" at bounding box center [614, 259] width 95 height 20
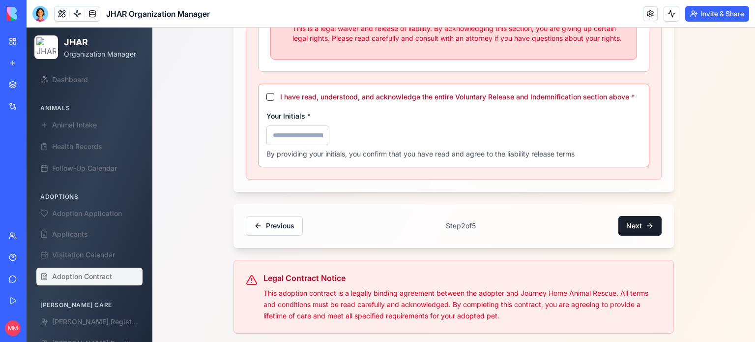
click at [266, 93] on button "I have read, understood, and acknowledge the entire Voluntary Release and Indem…" at bounding box center [270, 97] width 8 height 8
click at [283, 132] on input "Your Initials *" at bounding box center [297, 135] width 63 height 20
type input "***"
click at [632, 220] on button "Next" at bounding box center [639, 226] width 43 height 20
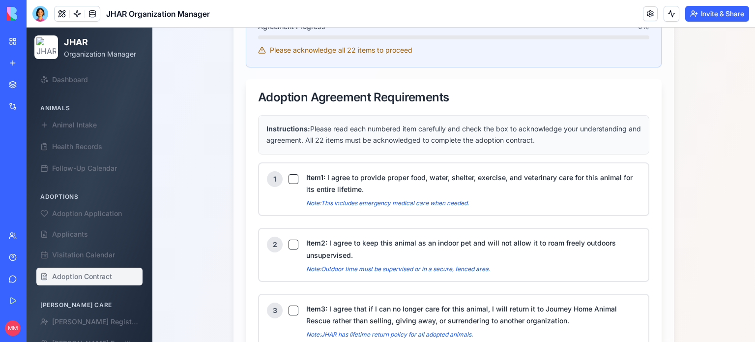
scroll to position [426, 0]
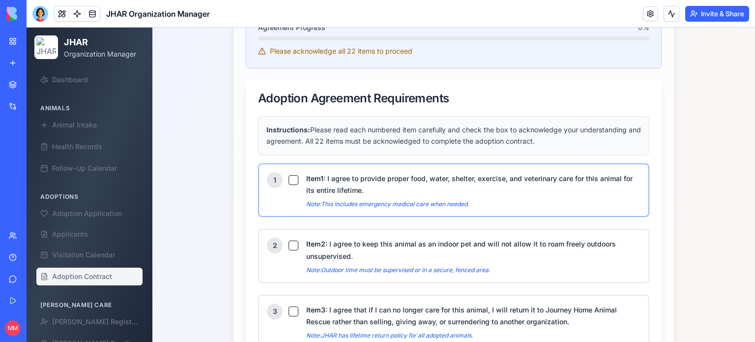
click at [289, 176] on button "Item 1 : I agree to provide proper food, water, shelter, exercise, and veterina…" at bounding box center [294, 180] width 10 height 10
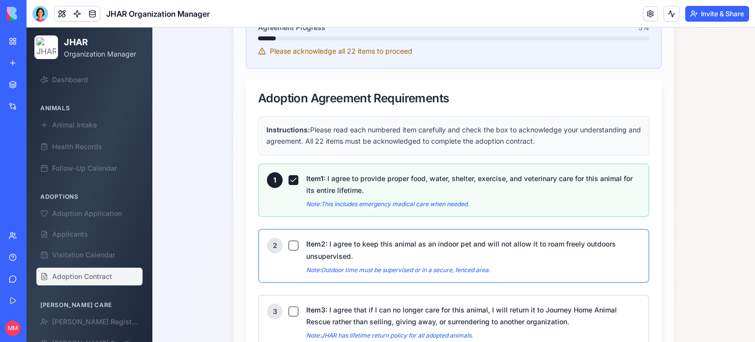
click at [289, 246] on button "Item 2 : I agree to keep this animal as an indoor pet and will not allow it to …" at bounding box center [294, 245] width 10 height 10
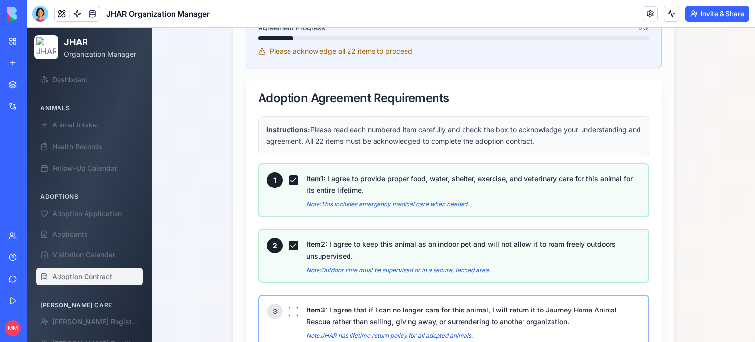
click at [290, 306] on button "Item 3 : I agree that if I can no longer care for this animal, I will return it…" at bounding box center [294, 311] width 10 height 10
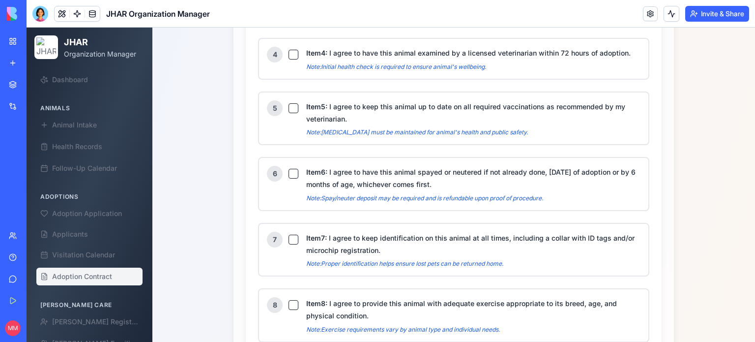
scroll to position [751, 0]
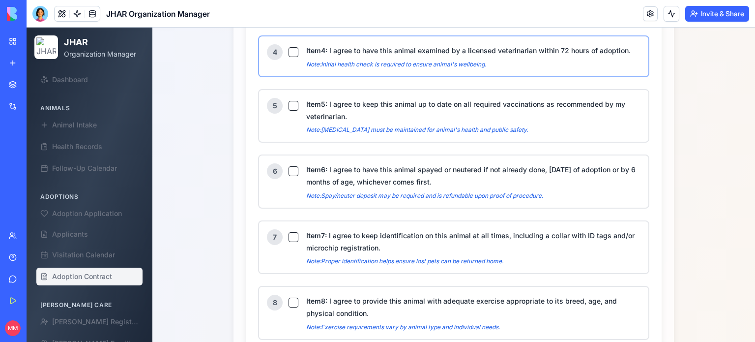
click at [289, 47] on button "Item 4 : I agree to have this animal examined by a licensed veterinarian within…" at bounding box center [294, 52] width 10 height 10
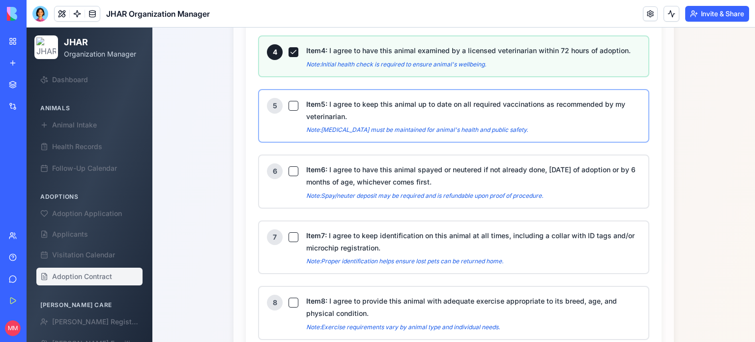
click at [291, 101] on button "Item 5 : I agree to keep this animal up to date on all required vaccinations as…" at bounding box center [294, 106] width 10 height 10
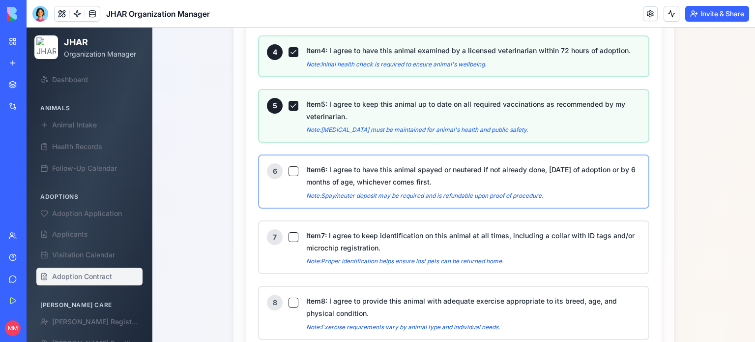
click at [289, 166] on button "Item 6 : I agree to have this animal spayed or neutered if not already done, [D…" at bounding box center [294, 171] width 10 height 10
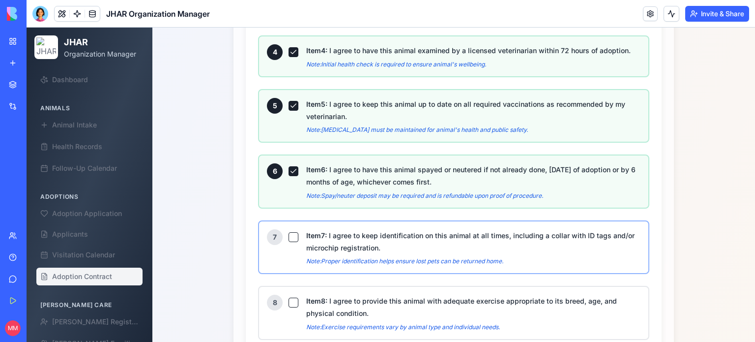
click at [290, 233] on button "Item 7 : I agree to keep identification on this animal at all times, including …" at bounding box center [294, 237] width 10 height 10
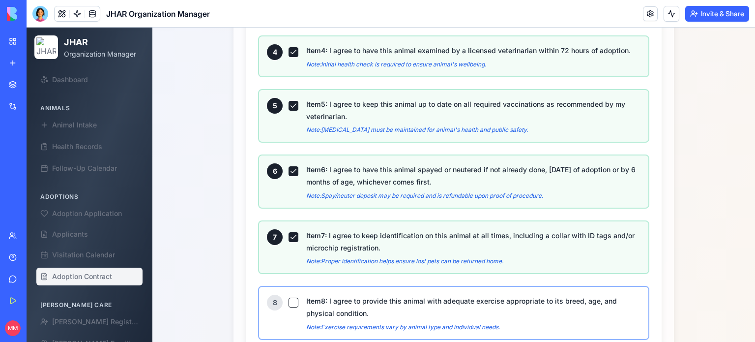
click at [289, 297] on button "Item 8 : I agree to provide this animal with adequate exercise appropriate to i…" at bounding box center [294, 302] width 10 height 10
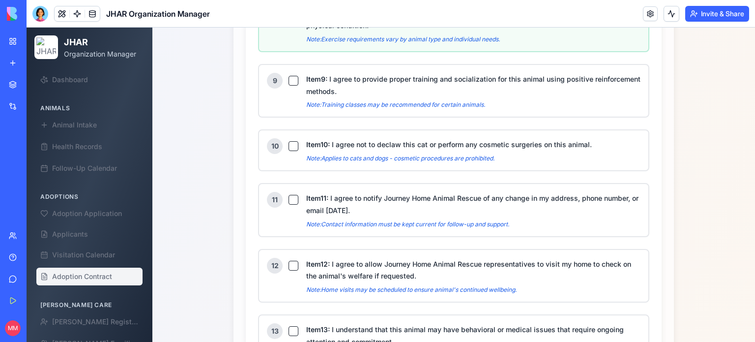
scroll to position [1039, 0]
click at [291, 75] on button "Item 9 : I agree to provide proper training and socialization for this animal u…" at bounding box center [294, 80] width 10 height 10
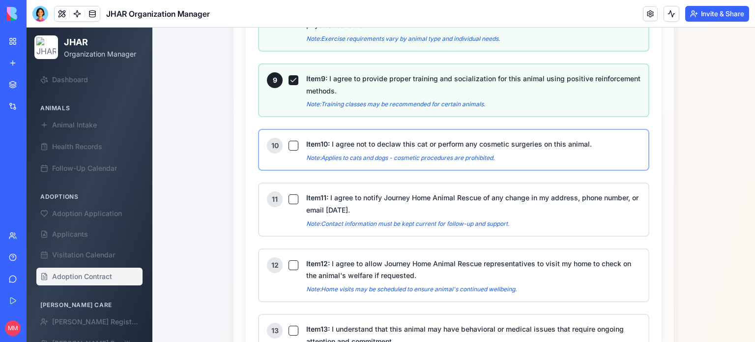
click at [290, 141] on button "Item 10 : I agree not to declaw this cat or perform any cosmetic surgeries on t…" at bounding box center [294, 146] width 10 height 10
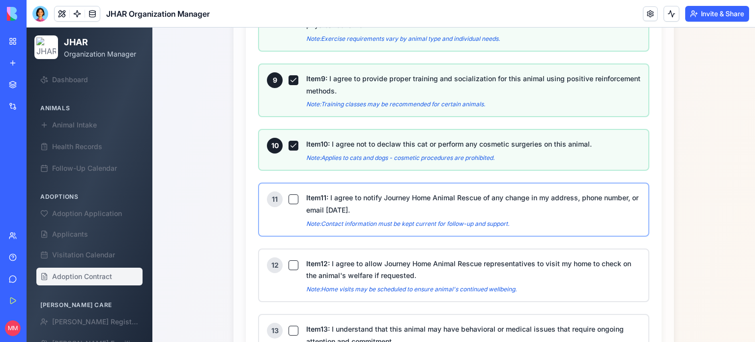
click at [289, 194] on button "Item 11 : I agree to notify Journey Home Animal Rescue of any change in my addr…" at bounding box center [294, 199] width 10 height 10
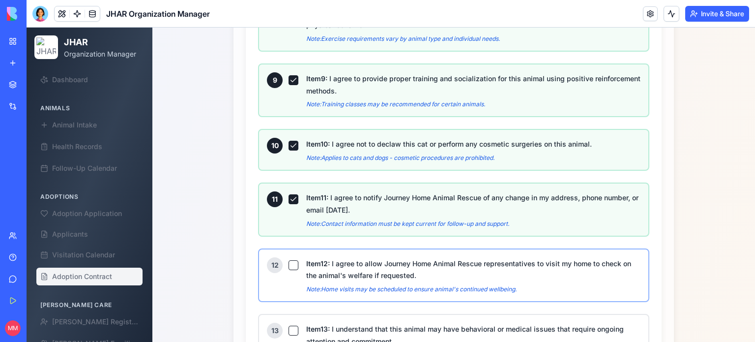
click at [289, 260] on button "Item 12 : I agree to allow Journey Home Animal Rescue representatives to visit …" at bounding box center [294, 265] width 10 height 10
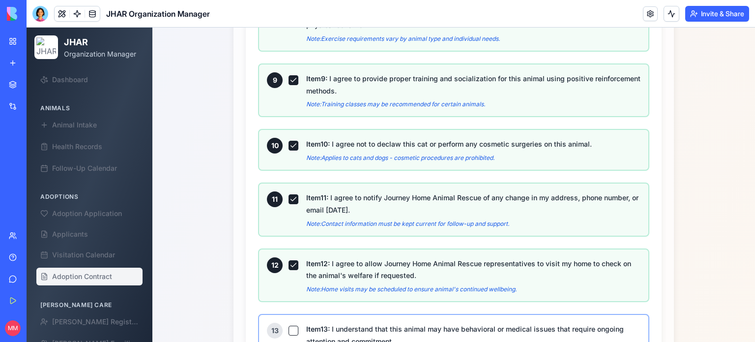
click at [290, 324] on div "13" at bounding box center [282, 330] width 31 height 16
click at [290, 325] on button "Item 13 : I understand that this animal may have behavioral or medical issues t…" at bounding box center [294, 330] width 10 height 10
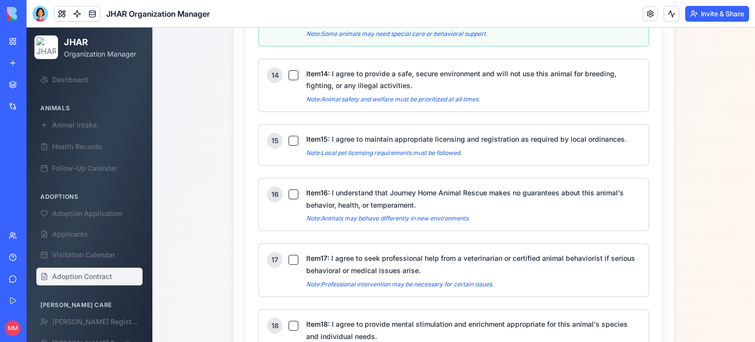
scroll to position [1361, 0]
click at [290, 69] on button "Item 14 : I agree to provide a safe, secure environment and will not use this a…" at bounding box center [294, 74] width 10 height 10
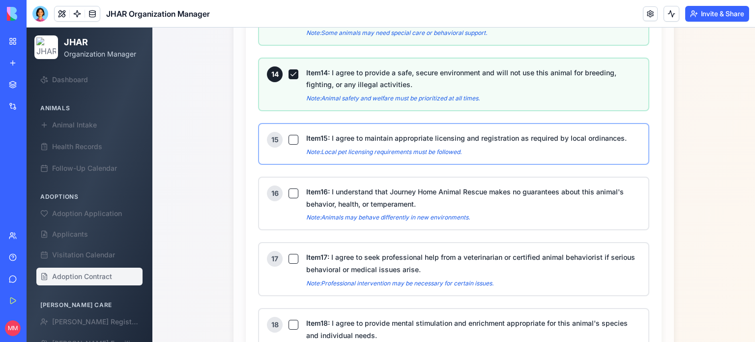
click at [290, 135] on button "Item 15 : I agree to maintain appropriate licensing and registration as require…" at bounding box center [294, 140] width 10 height 10
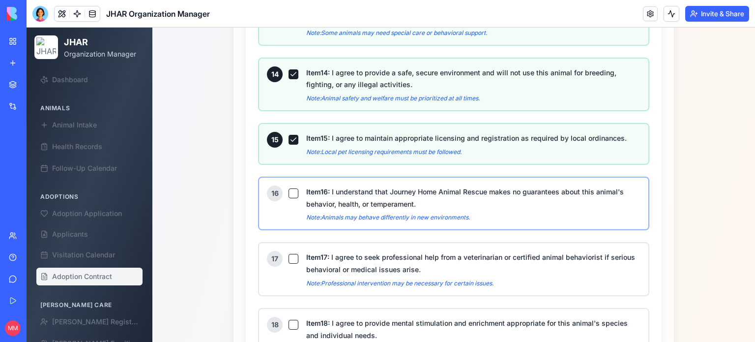
click at [289, 188] on button "Item 16 : I understand that Journey Home Animal Rescue makes no guarantees abou…" at bounding box center [294, 193] width 10 height 10
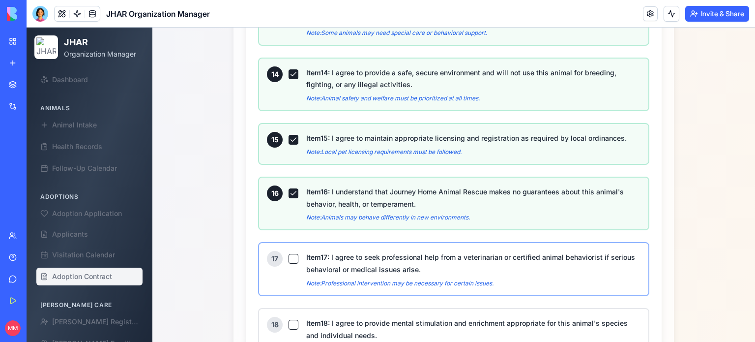
click at [289, 254] on button "Item 17 : I agree to seek professional help from a veterinarian or certified an…" at bounding box center [294, 259] width 10 height 10
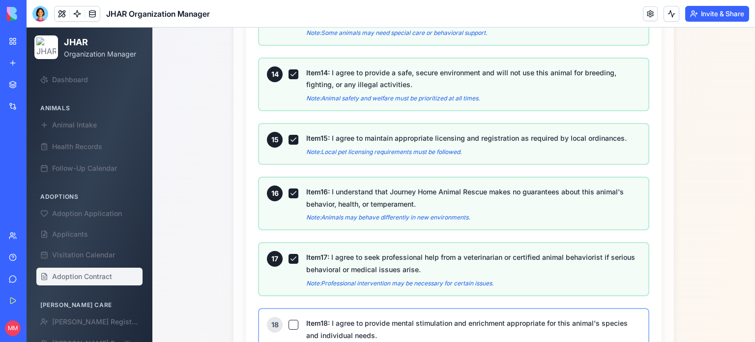
click at [289, 320] on button "Item 18 : I agree to provide mental stimulation and enrichment appropriate for …" at bounding box center [294, 325] width 10 height 10
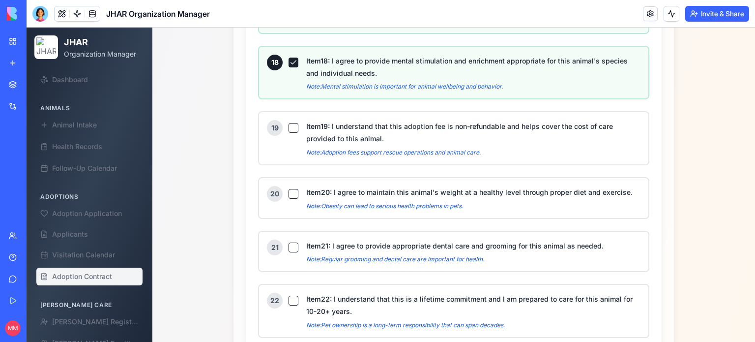
scroll to position [1629, 0]
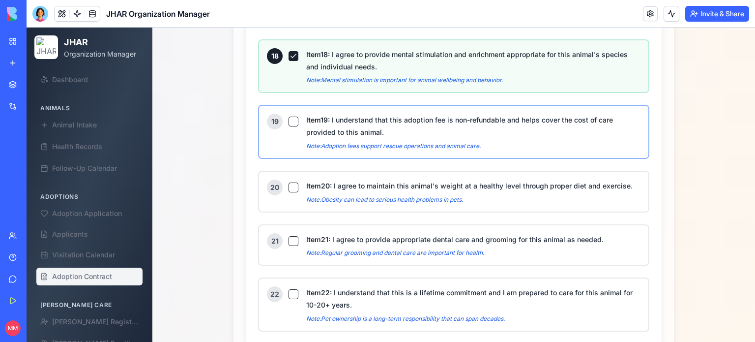
click at [292, 117] on button "Item 19 : I understand that this adoption fee is non-refundable and helps cover…" at bounding box center [294, 122] width 10 height 10
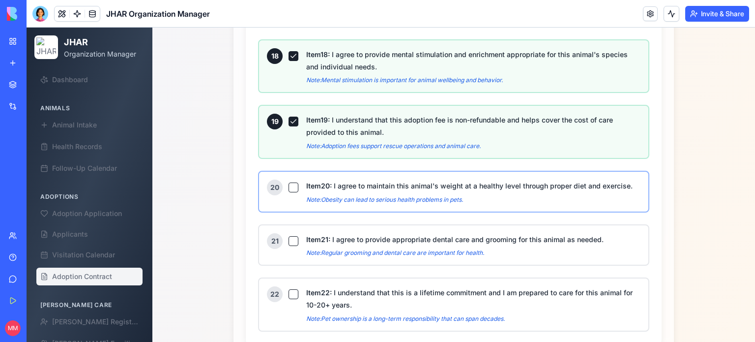
click at [289, 182] on button "Item 20 : I agree to maintain this animal's weight at a healthy level through p…" at bounding box center [294, 187] width 10 height 10
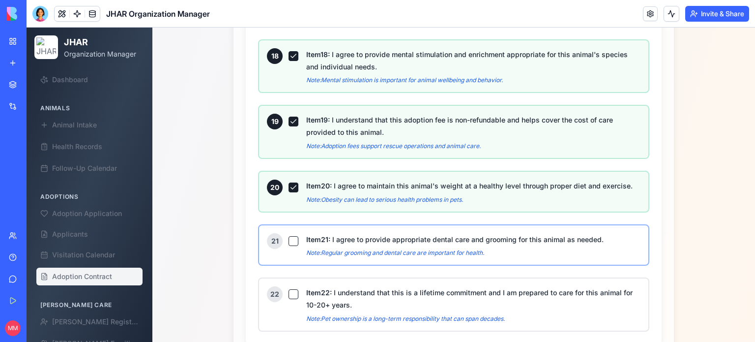
click at [289, 236] on button "Item 21 : I agree to provide appropriate dental care and grooming for this anim…" at bounding box center [294, 241] width 10 height 10
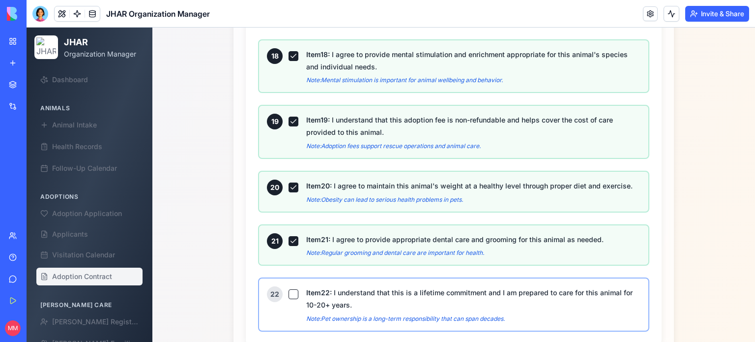
click at [289, 289] on button "Item 22 : I understand that this is a lifetime commitment and I am prepared to …" at bounding box center [294, 294] width 10 height 10
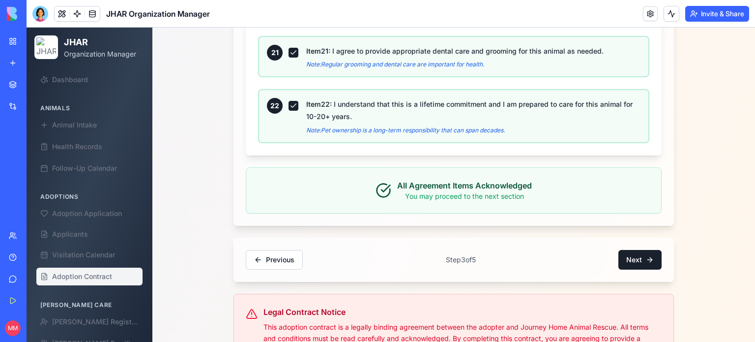
scroll to position [1819, 0]
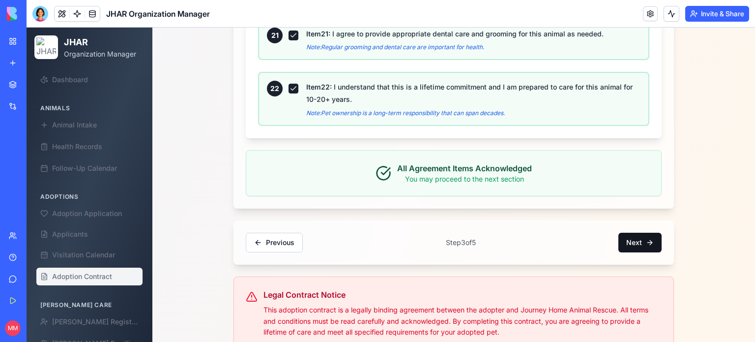
click at [637, 233] on button "Next" at bounding box center [639, 243] width 43 height 20
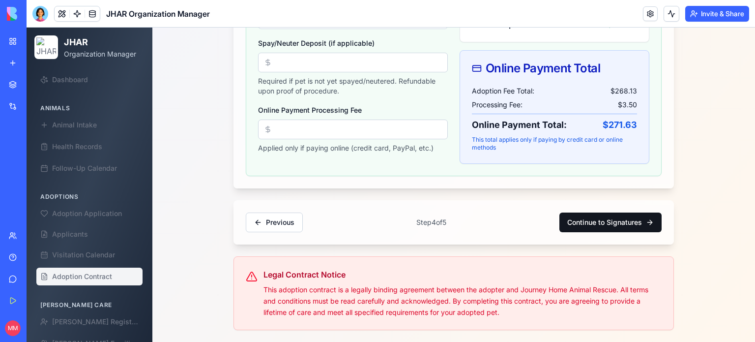
scroll to position [495, 0]
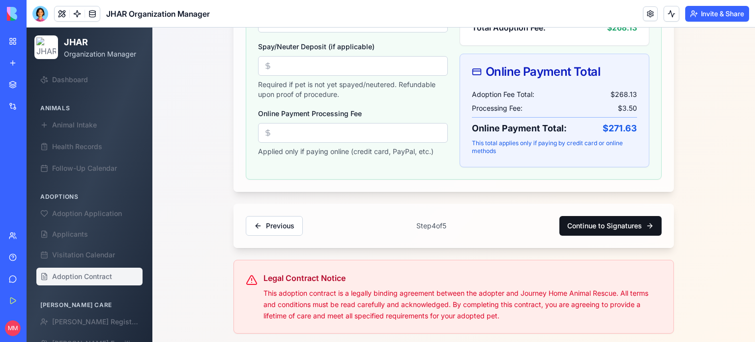
click at [610, 222] on button "Continue to Signatures" at bounding box center [610, 226] width 102 height 20
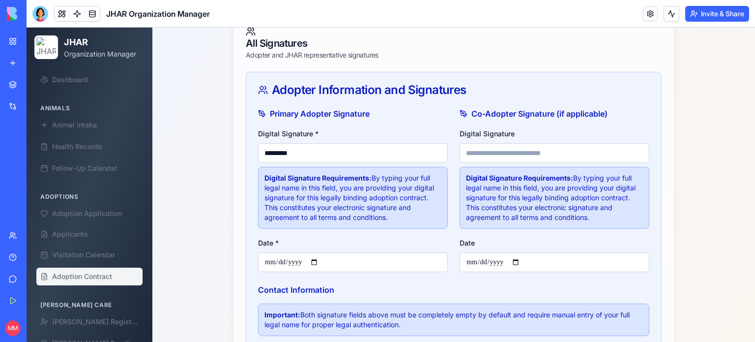
scroll to position [338, 0]
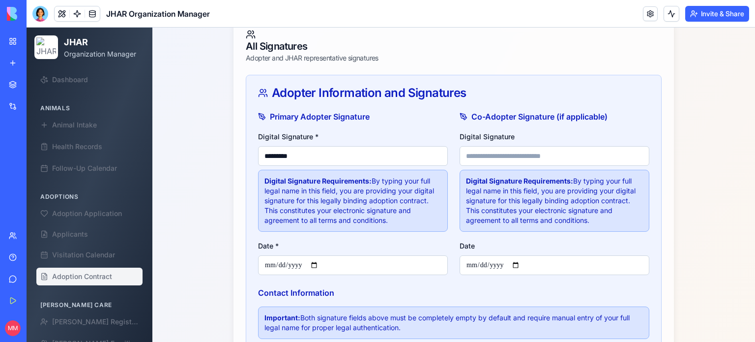
click at [407, 158] on input "*********" at bounding box center [353, 156] width 190 height 20
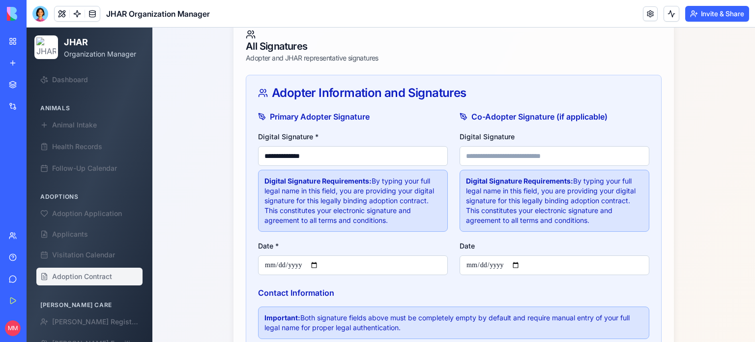
type input "**********"
type input "*"
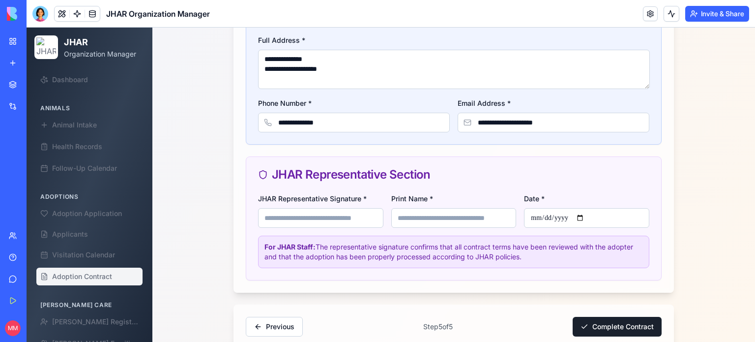
scroll to position [696, 0]
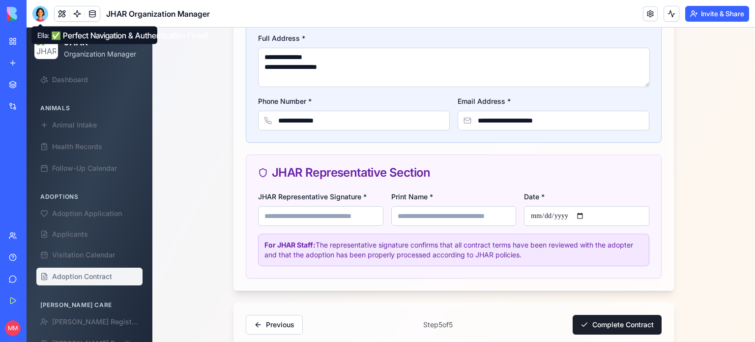
type input "**********"
click at [39, 18] on div at bounding box center [40, 14] width 16 height 16
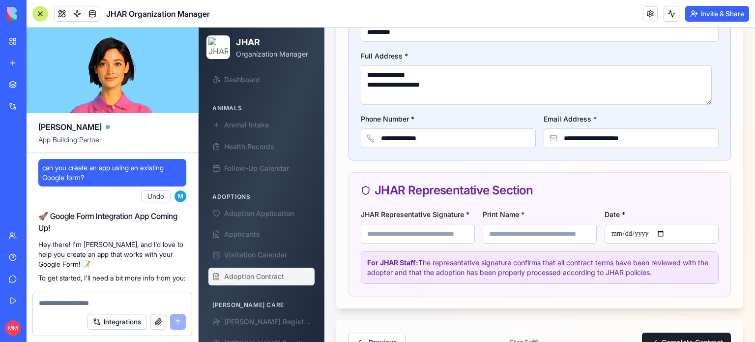
scroll to position [127348, 0]
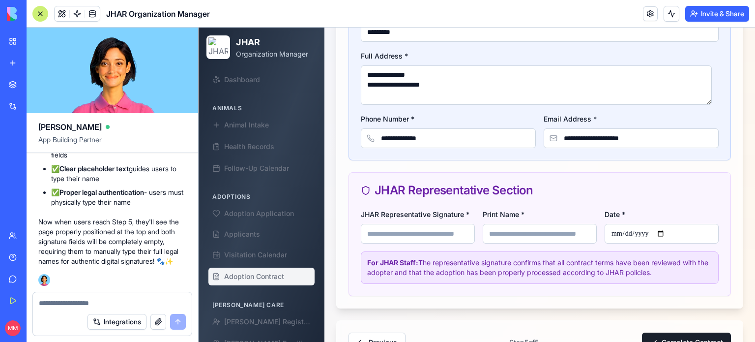
click at [87, 298] on textarea at bounding box center [112, 303] width 147 height 10
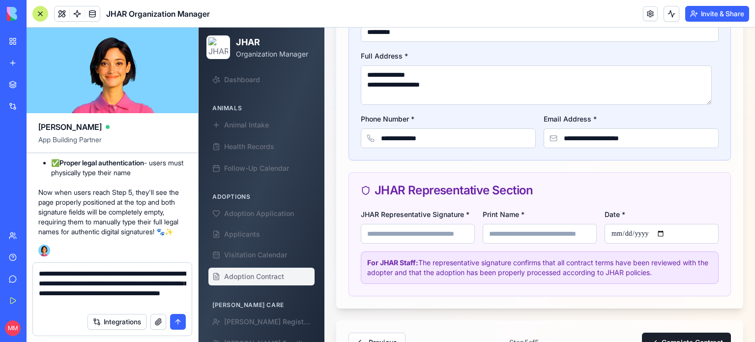
type textarea "**********"
click at [175, 323] on button "submit" at bounding box center [178, 322] width 16 height 16
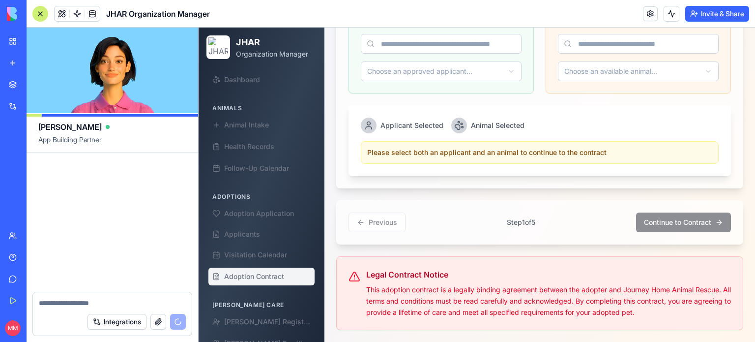
scroll to position [127953, 0]
